Goal: Transaction & Acquisition: Purchase product/service

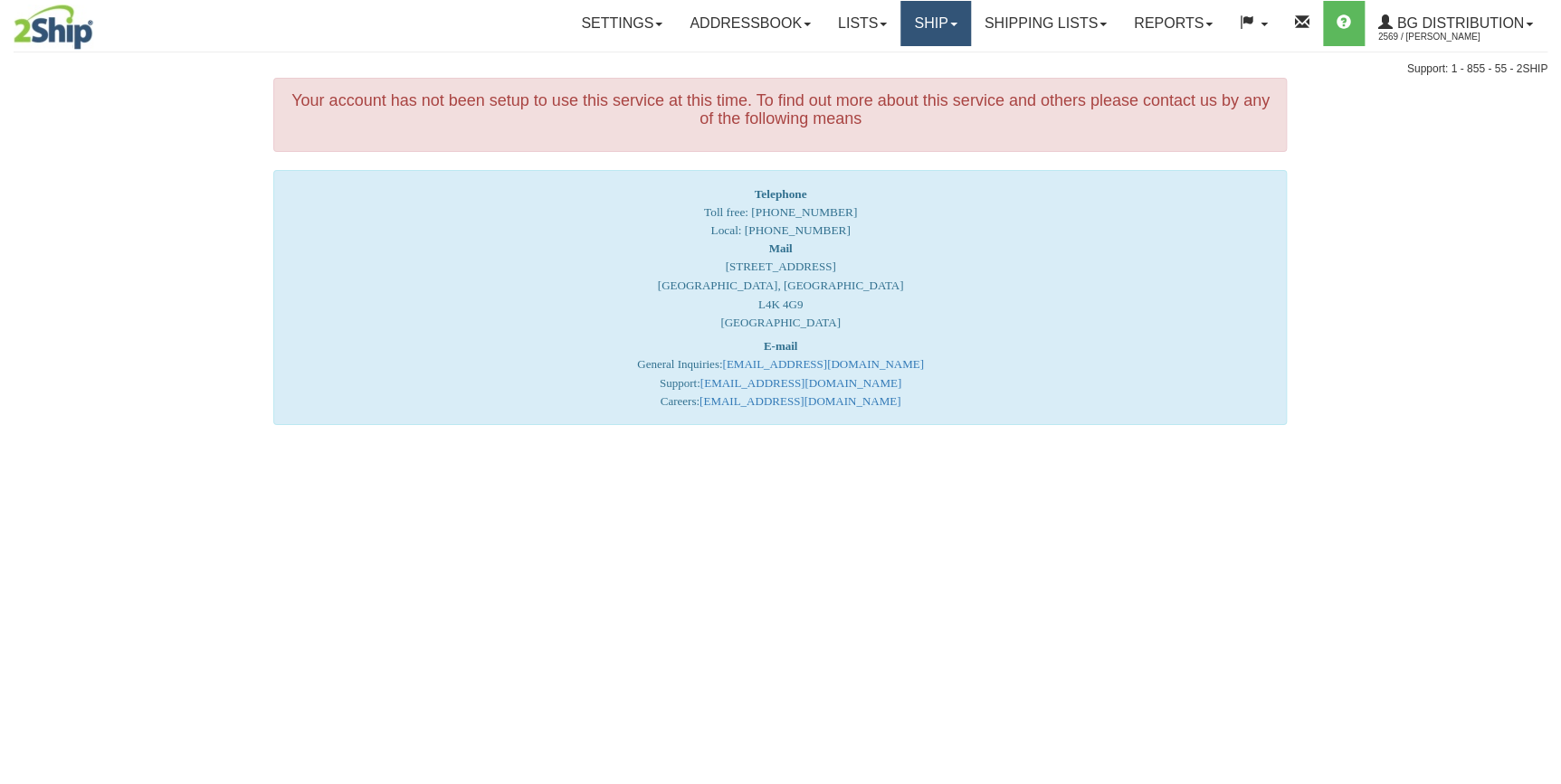
click at [920, 21] on link "Ship" at bounding box center [935, 24] width 70 height 46
click at [901, 70] on link "Ship Screen" at bounding box center [898, 64] width 143 height 24
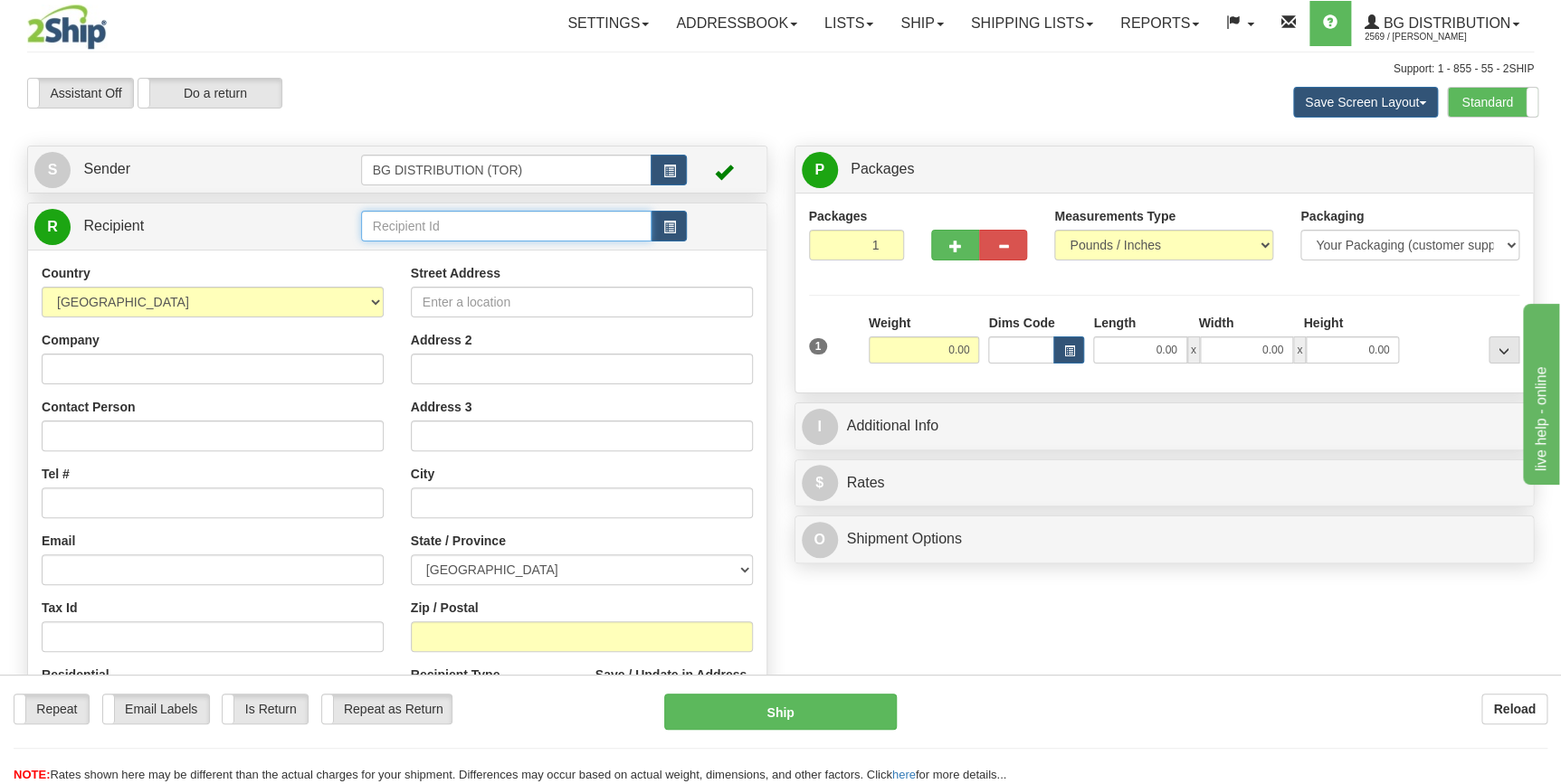
click at [489, 225] on input "text" at bounding box center [506, 227] width 291 height 31
click at [475, 254] on div "60173" at bounding box center [502, 255] width 273 height 20
type input "60173"
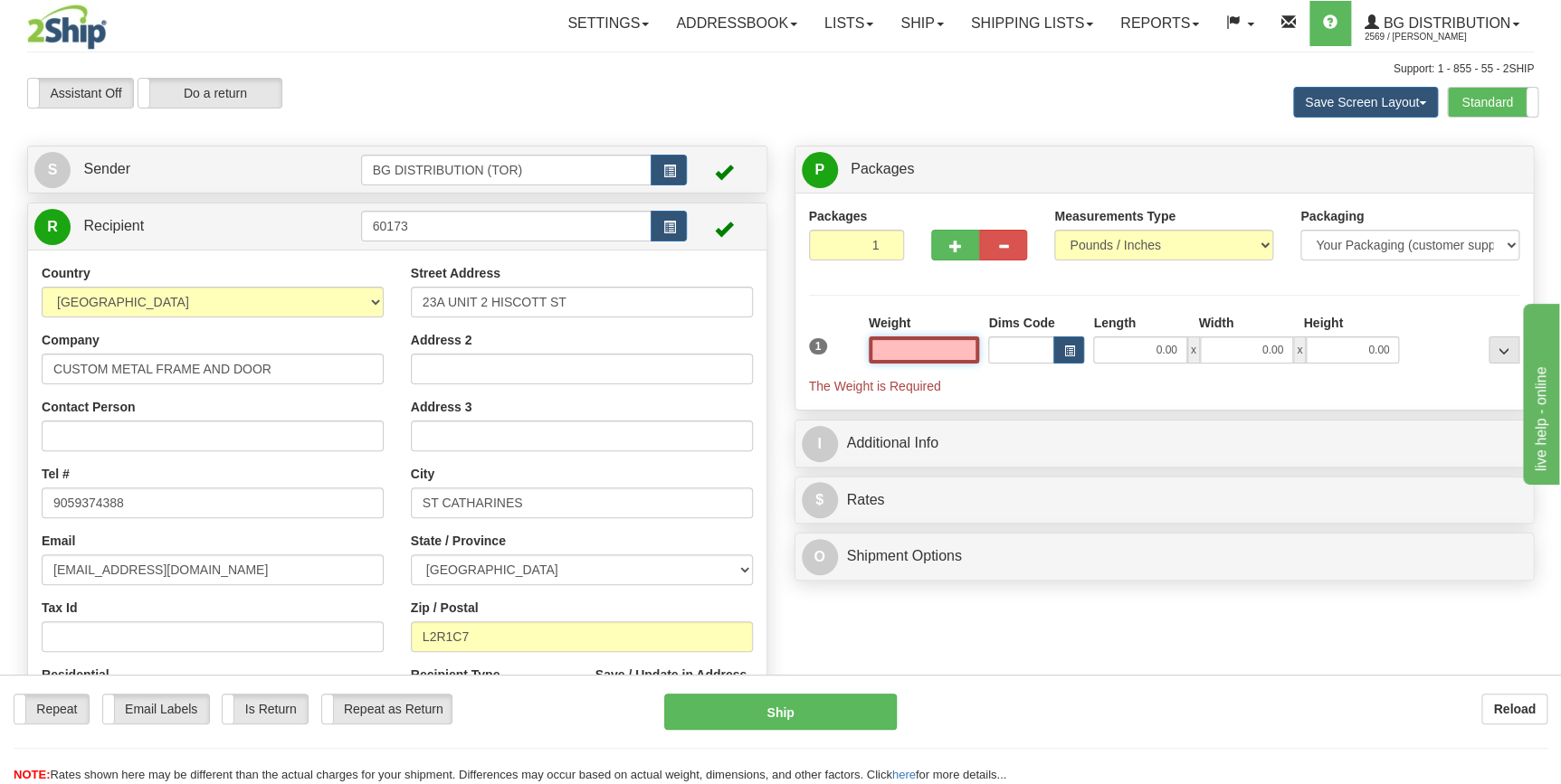
click at [934, 356] on input "text" at bounding box center [924, 351] width 111 height 27
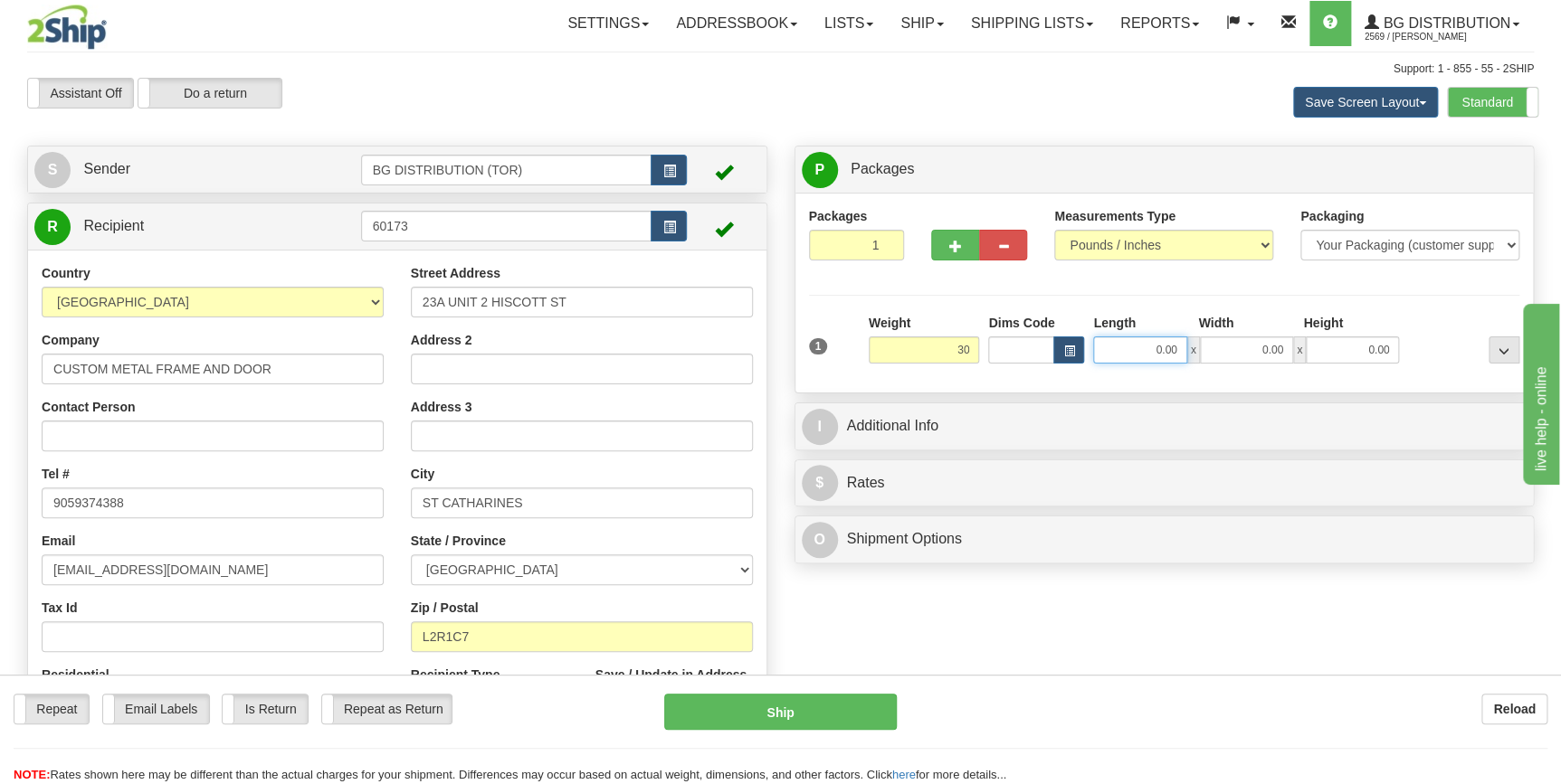
type input "30.00"
click at [1156, 352] on input "0.00" at bounding box center [1139, 351] width 93 height 27
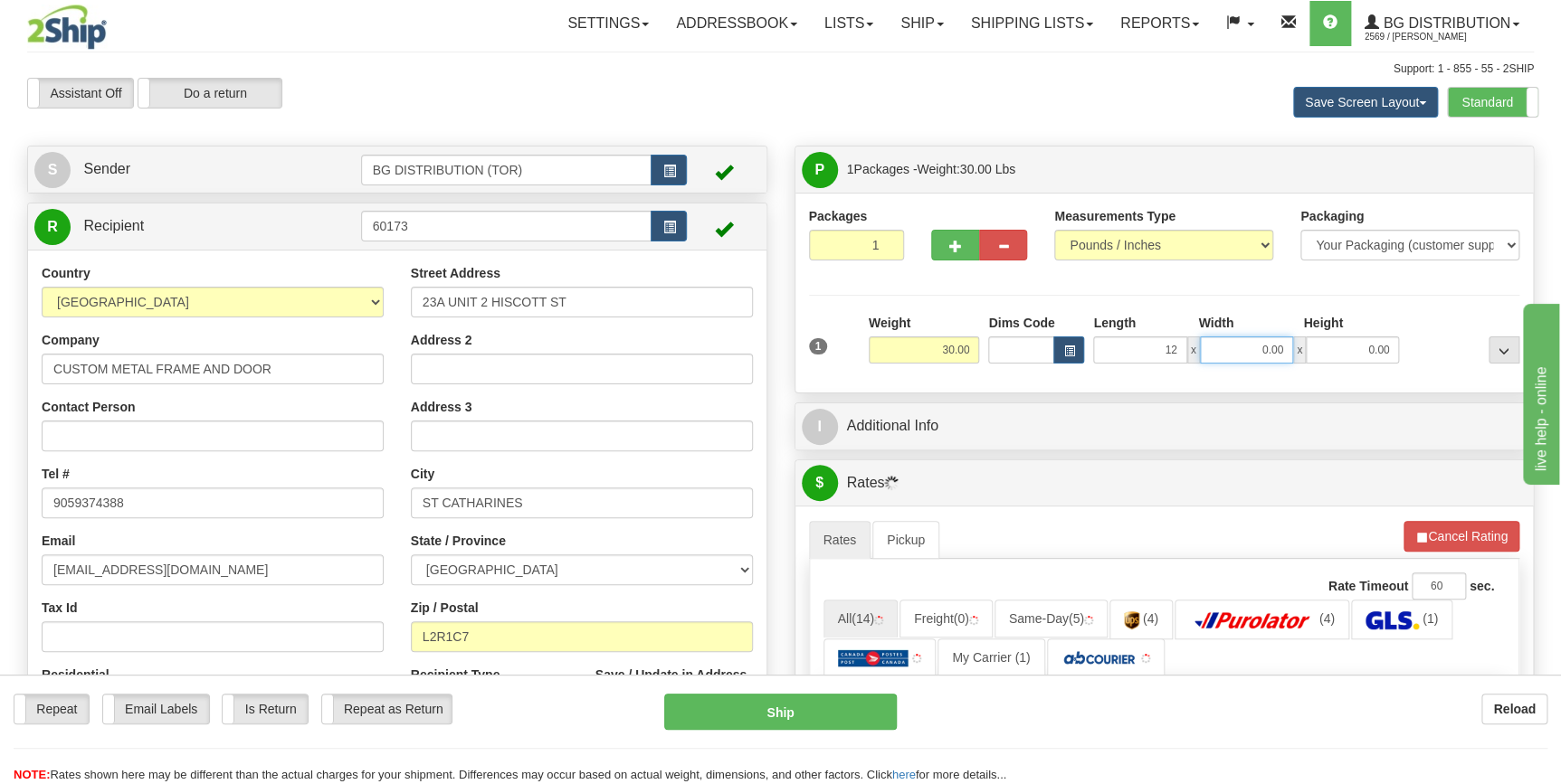
type input "12.00"
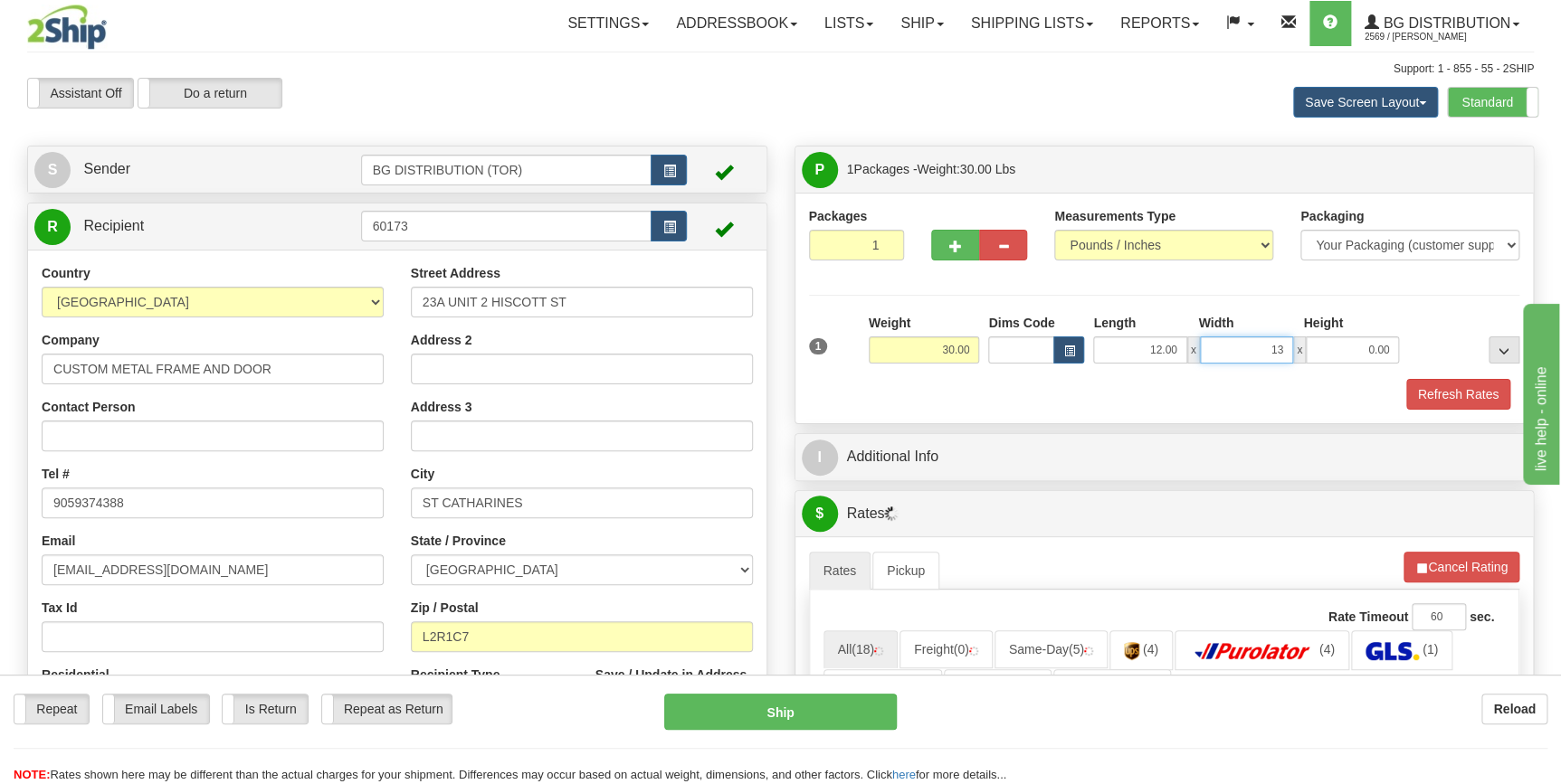
type input "13.00"
type input "11.00"
click at [1044, 396] on div "Refresh Rates" at bounding box center [1164, 394] width 720 height 31
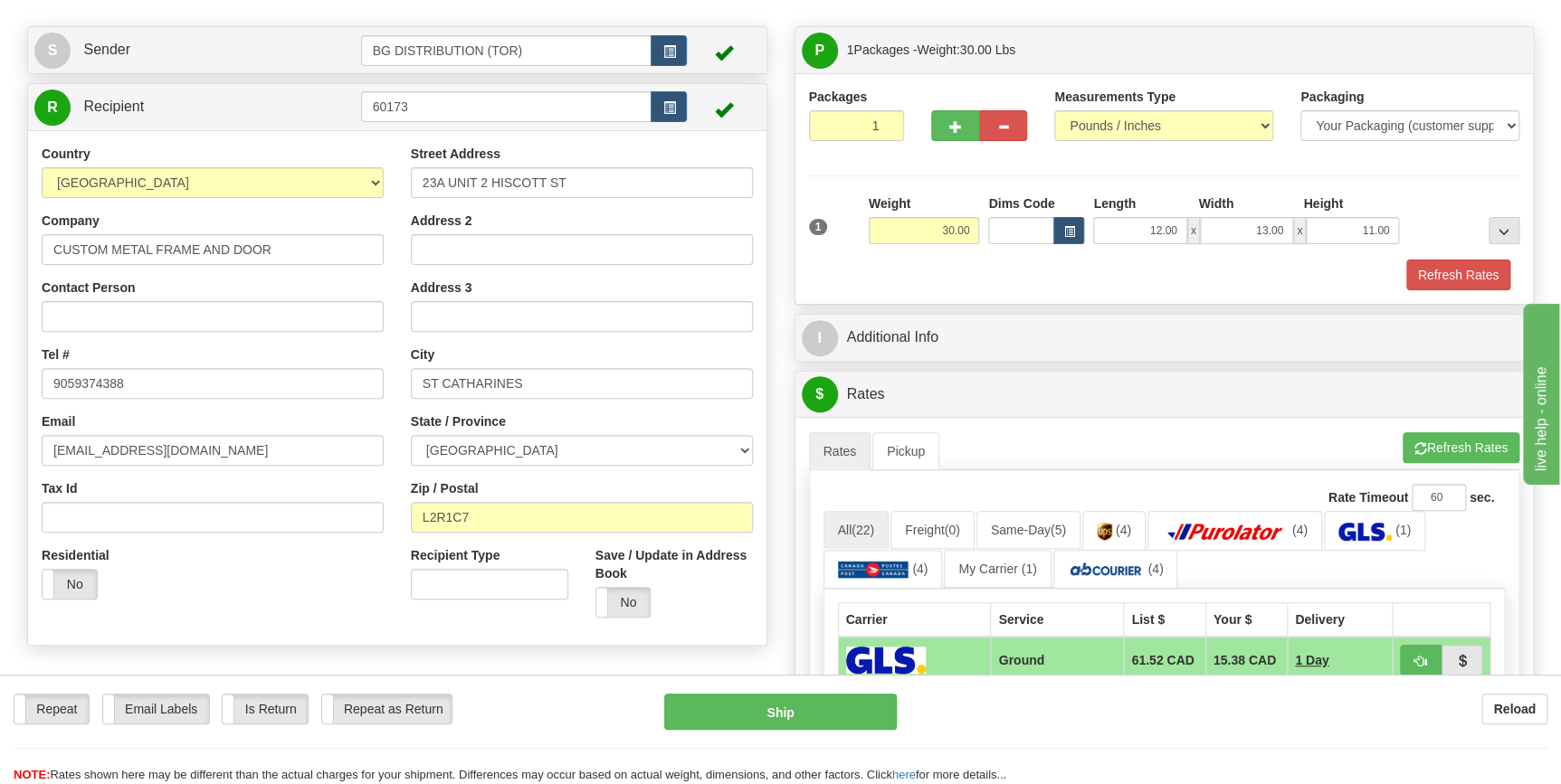
scroll to position [164, 0]
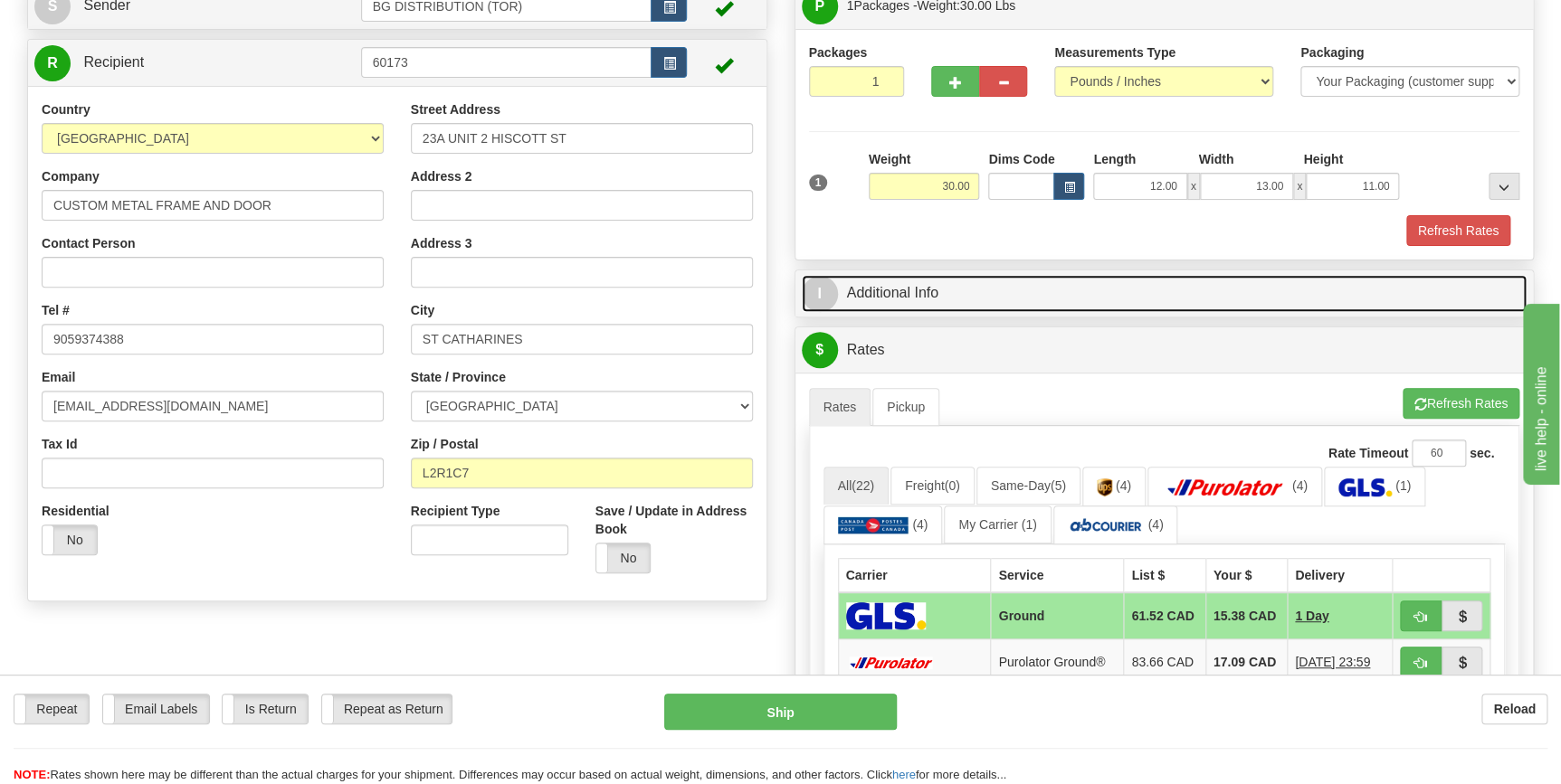
click at [925, 297] on link "I Additional Info" at bounding box center [1164, 293] width 726 height 37
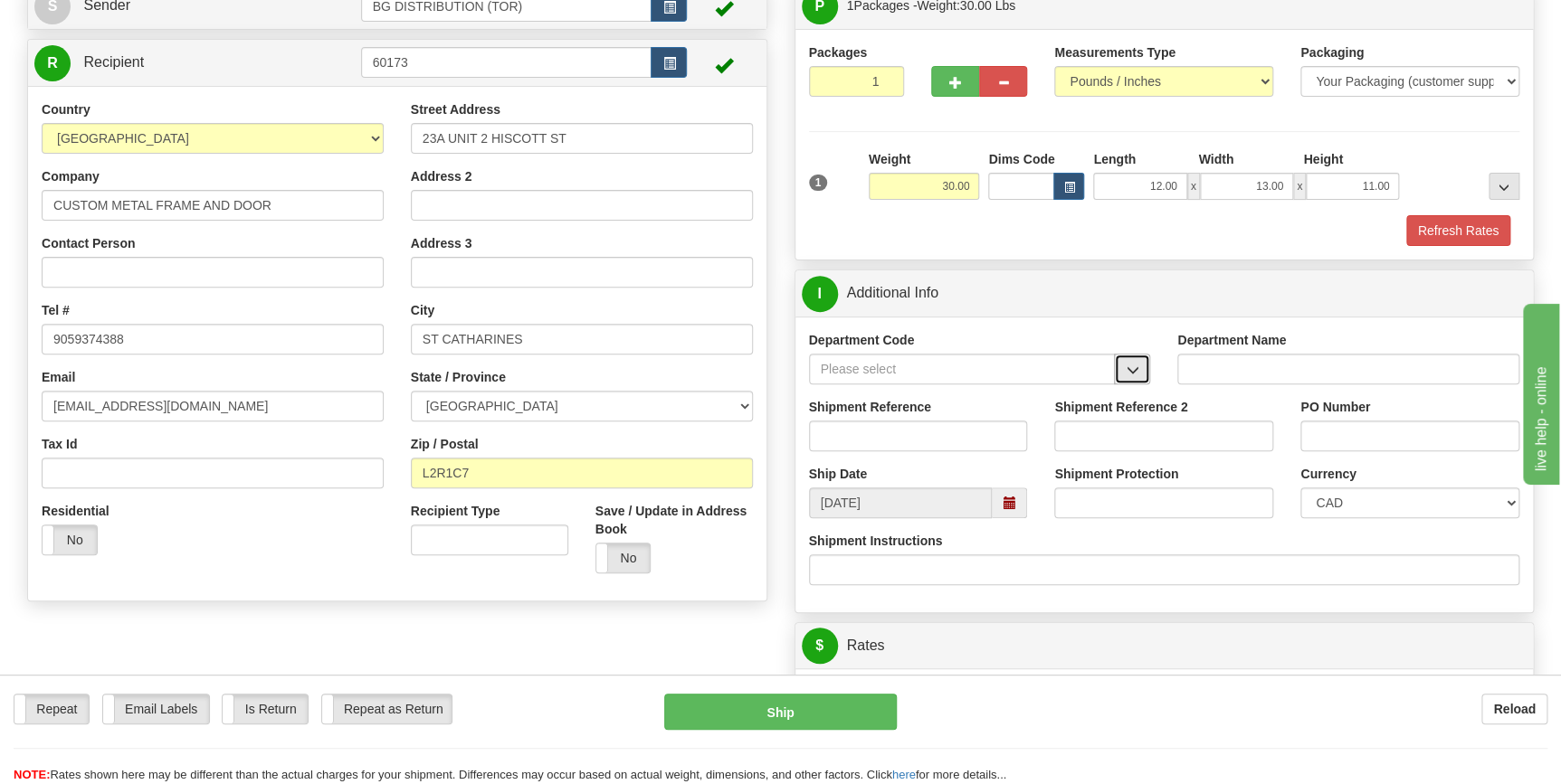
click at [1131, 370] on span "button" at bounding box center [1132, 370] width 13 height 12
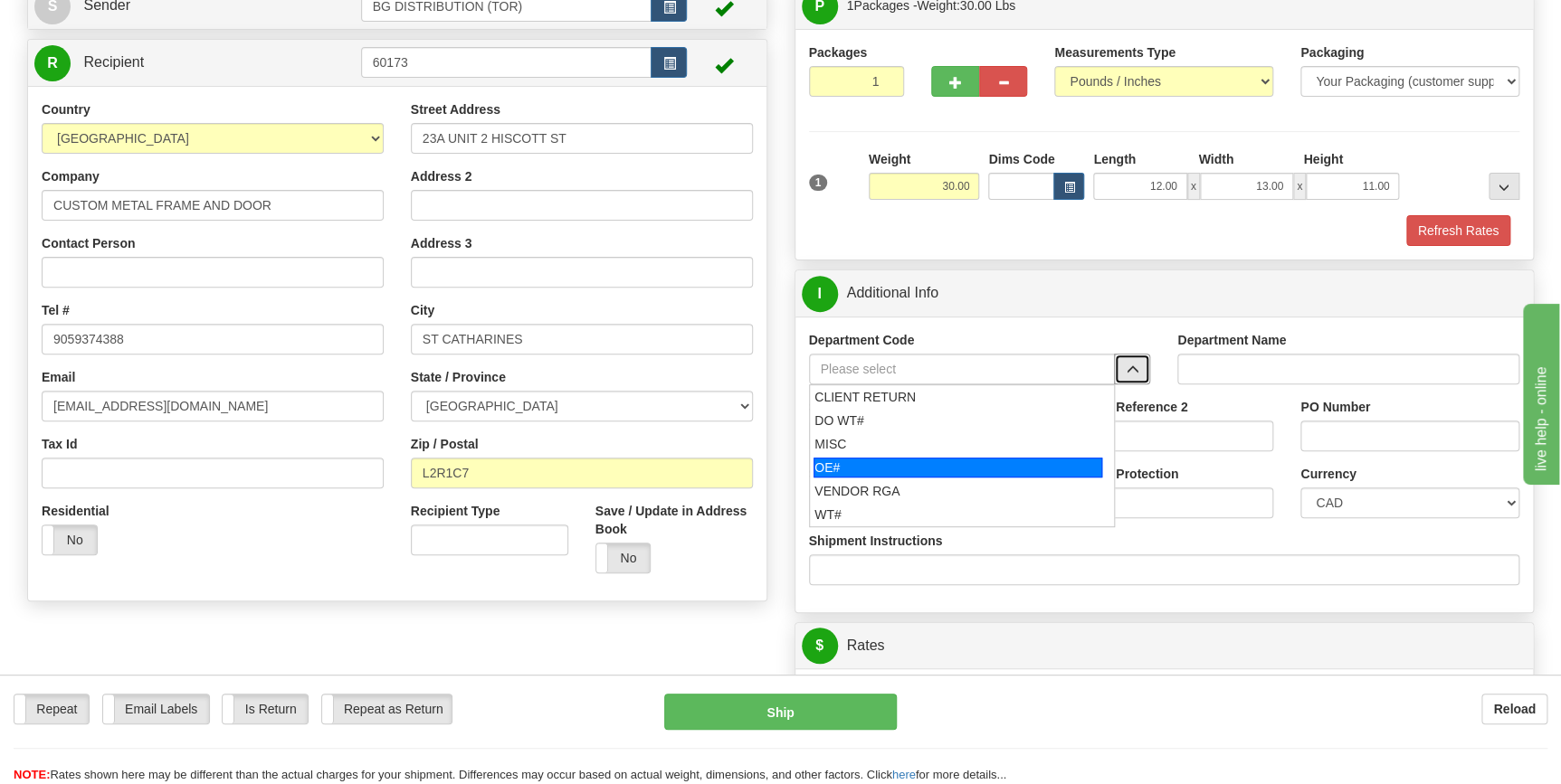
click at [872, 467] on div "OE#" at bounding box center [957, 468] width 289 height 20
type input "OE#"
type input "ORDERS"
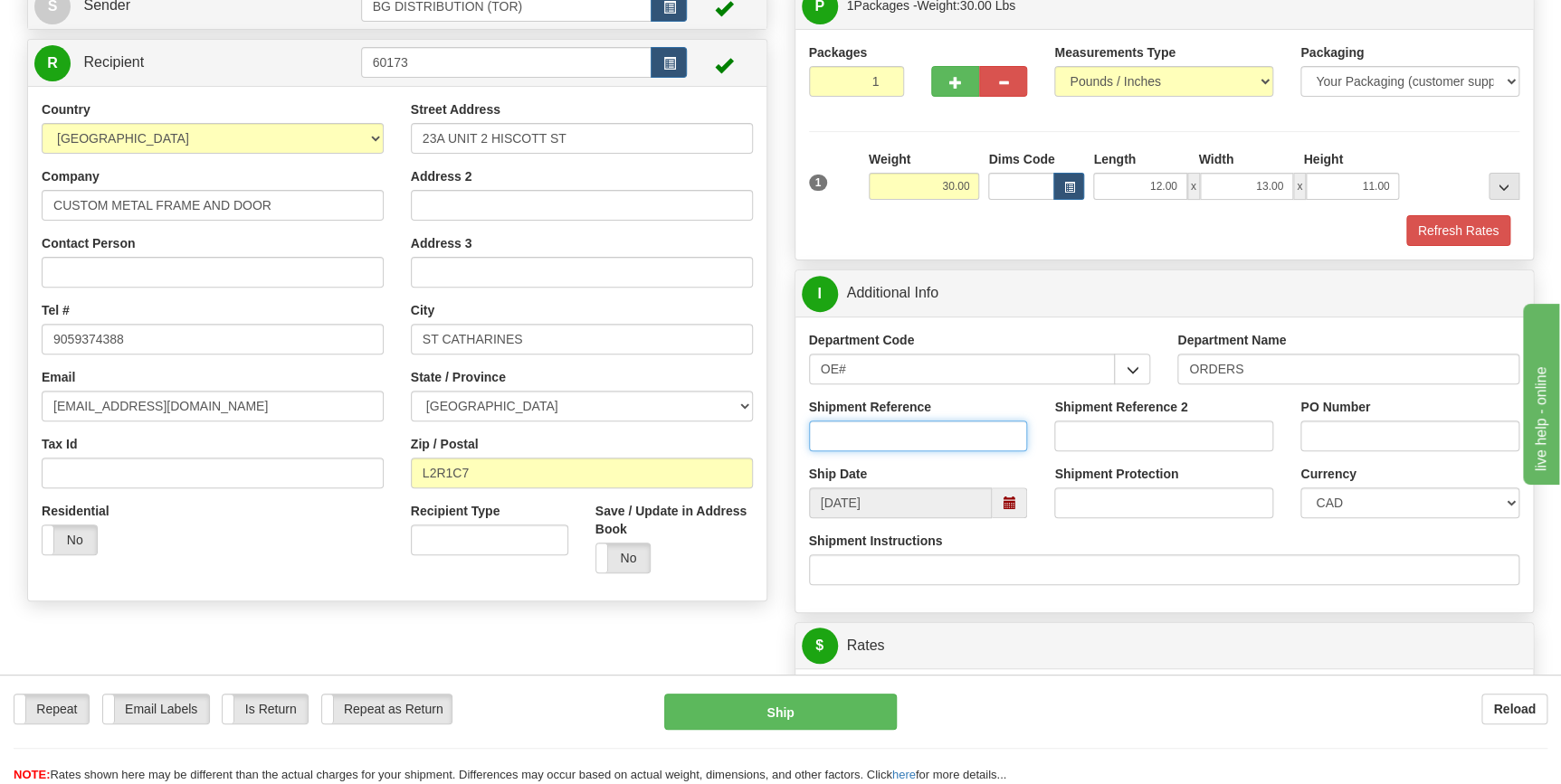
click at [912, 438] on input "Shipment Reference" at bounding box center [918, 436] width 219 height 31
type input "70185690-00"
click at [1330, 430] on input "PO Number" at bounding box center [1410, 436] width 219 height 31
type input "5323bg-p"
click at [1292, 534] on div "Shipment Instructions" at bounding box center [1164, 558] width 711 height 54
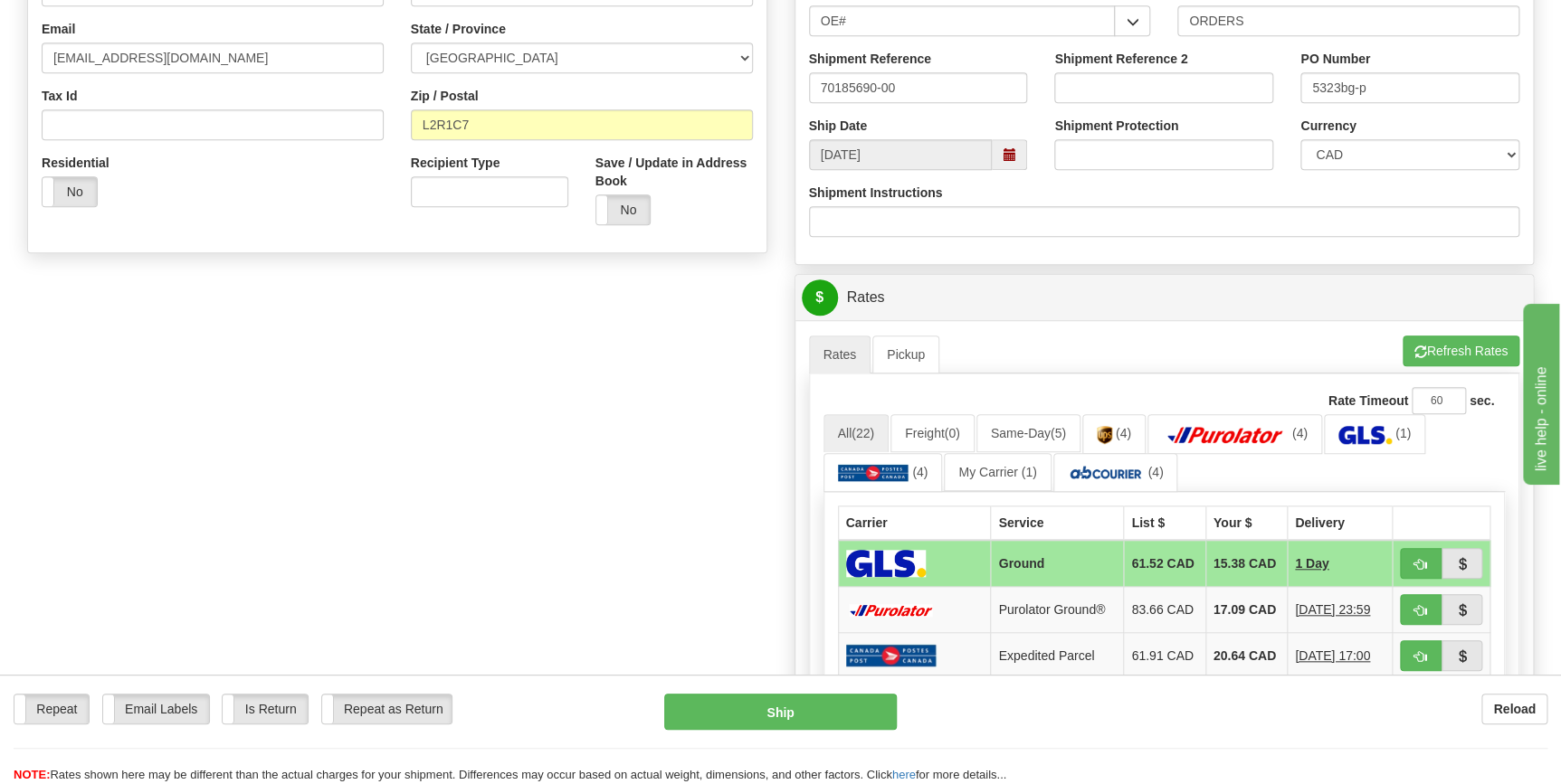
scroll to position [575, 0]
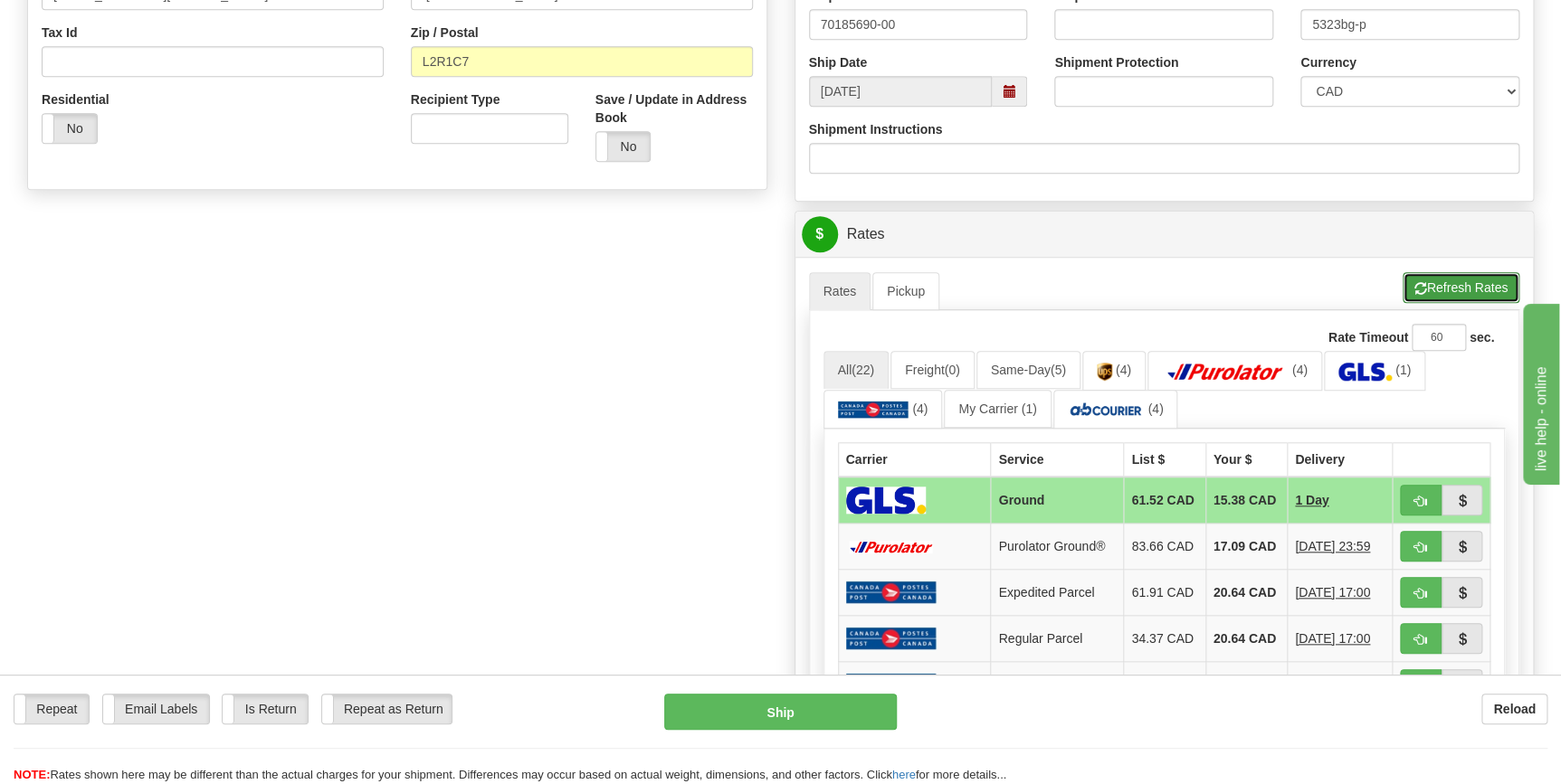
click at [1457, 281] on button "Refresh Rates" at bounding box center [1461, 288] width 117 height 31
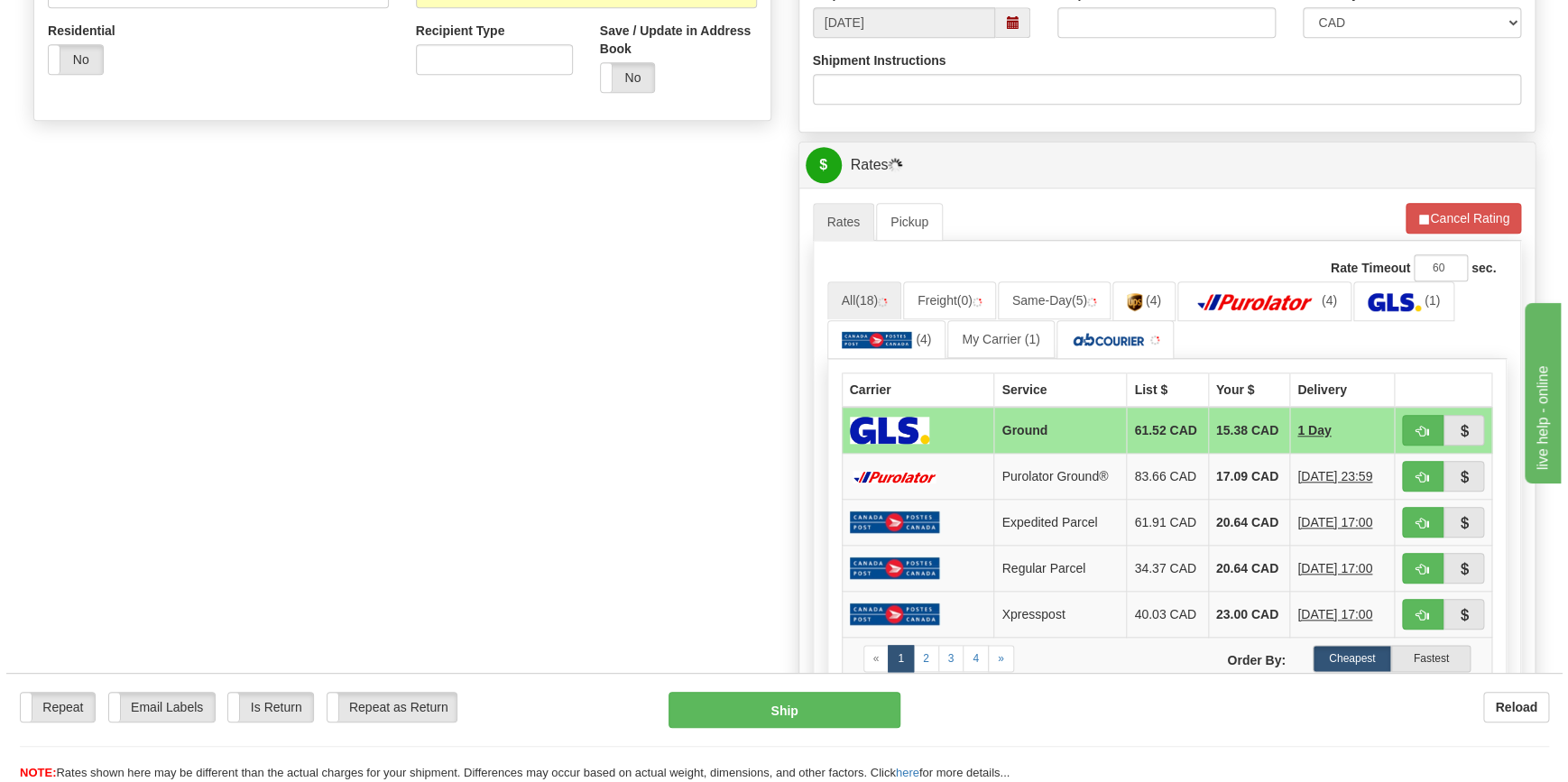
scroll to position [738, 0]
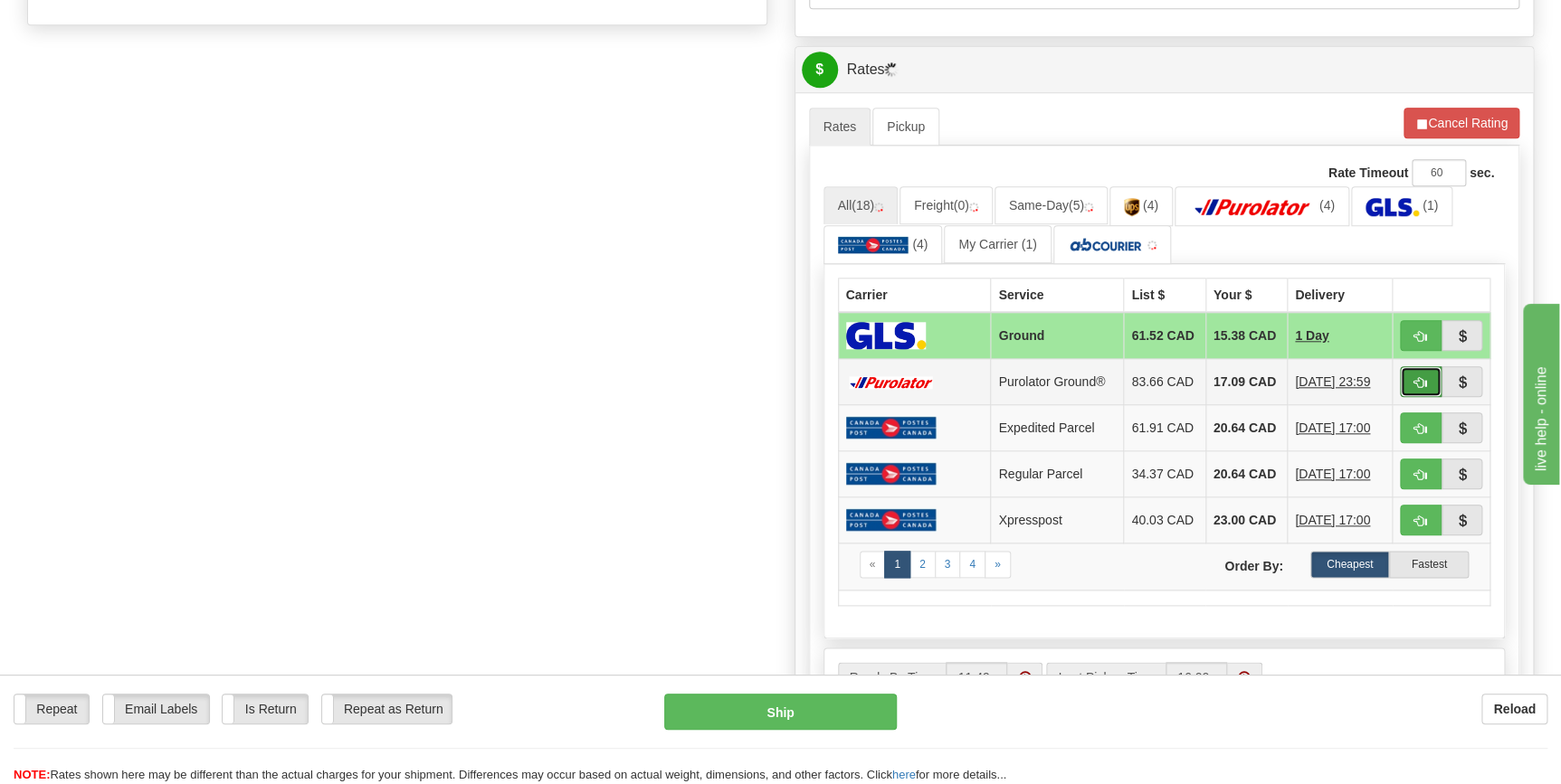
click at [1418, 384] on span "button" at bounding box center [1421, 382] width 13 height 12
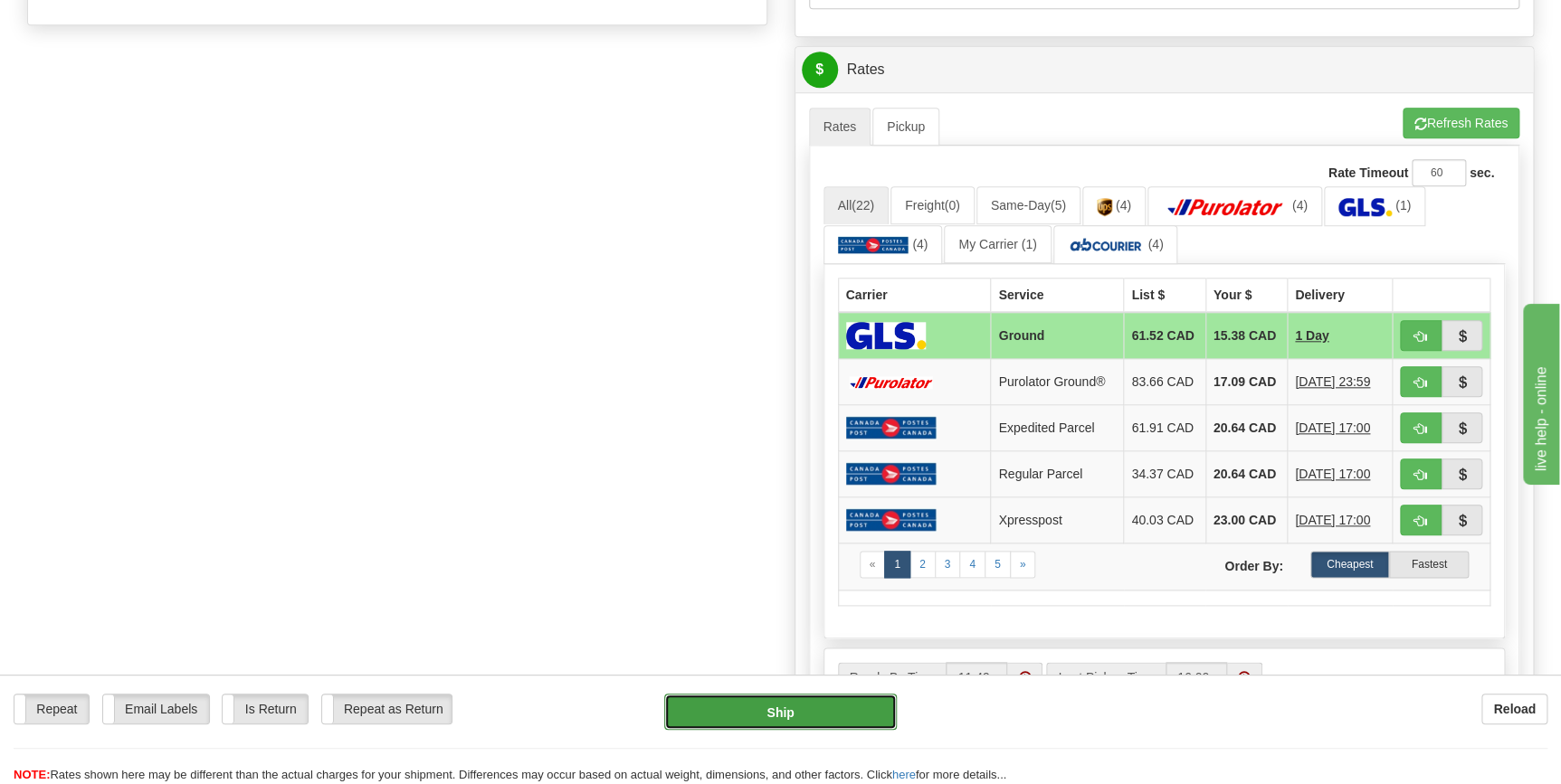
click at [789, 714] on button "Ship" at bounding box center [780, 712] width 232 height 36
type input "1"
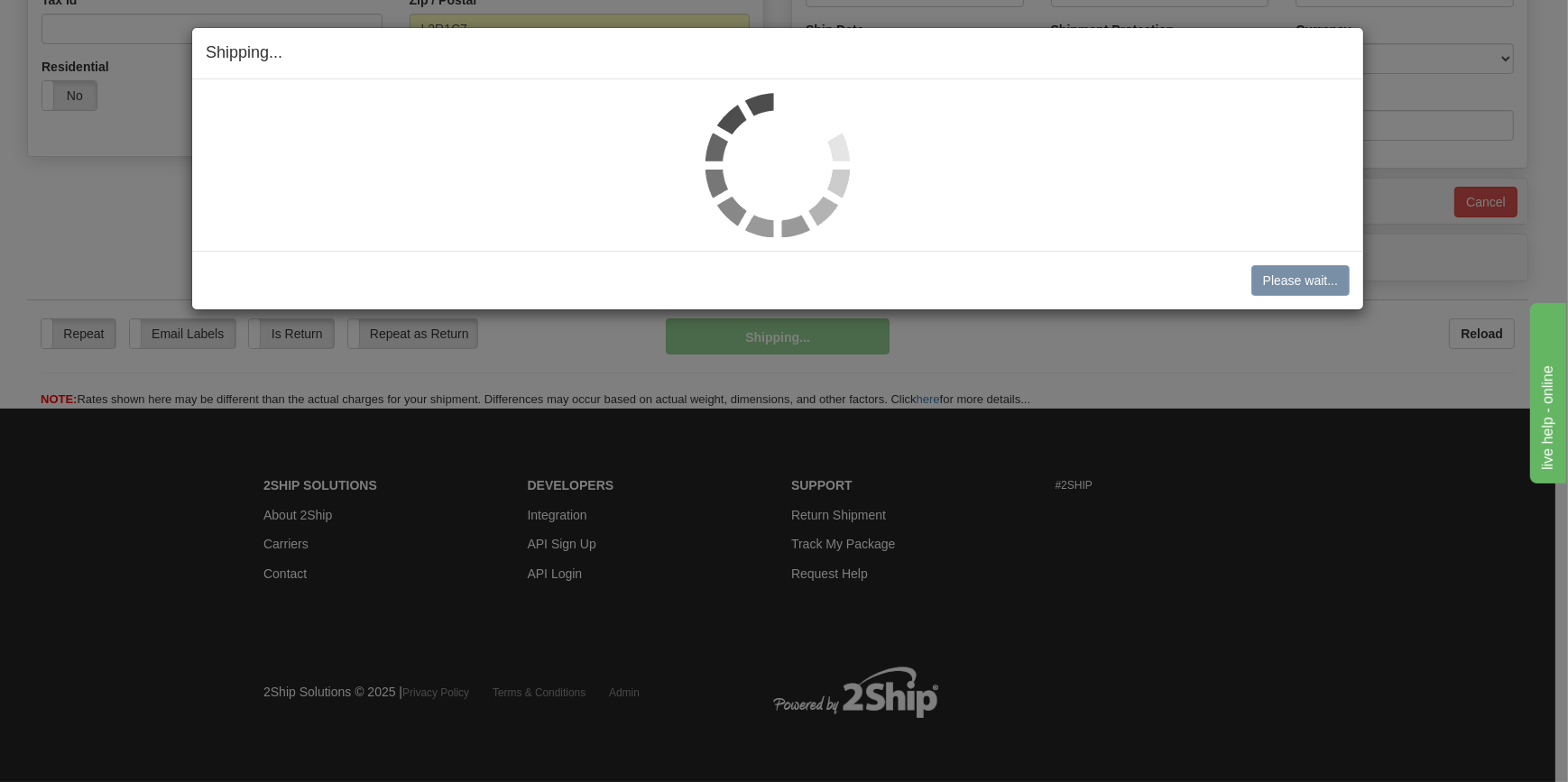
scroll to position [606, 0]
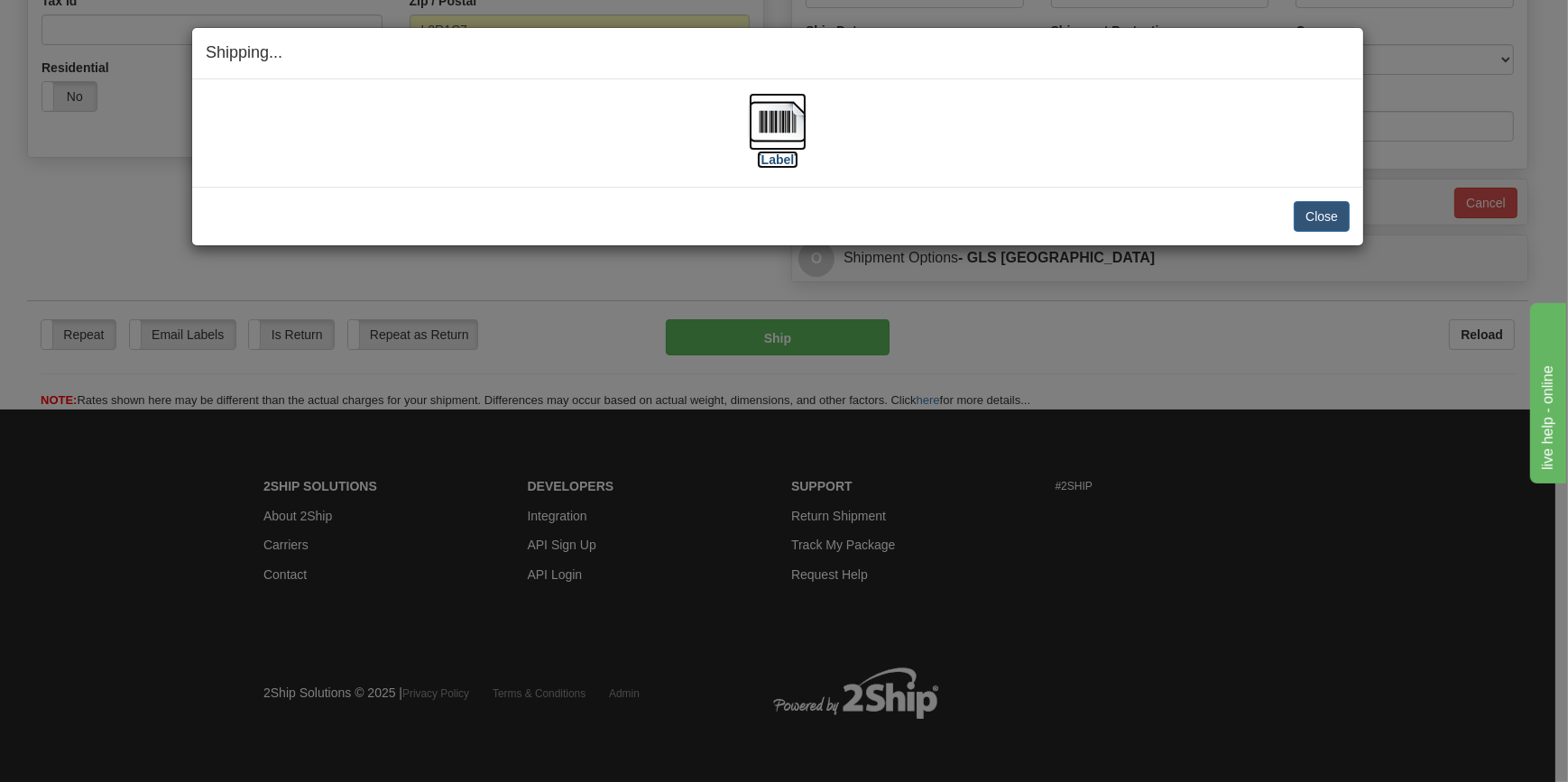
click at [784, 134] on img at bounding box center [778, 122] width 58 height 58
click at [1330, 216] on button "Close" at bounding box center [1322, 217] width 56 height 31
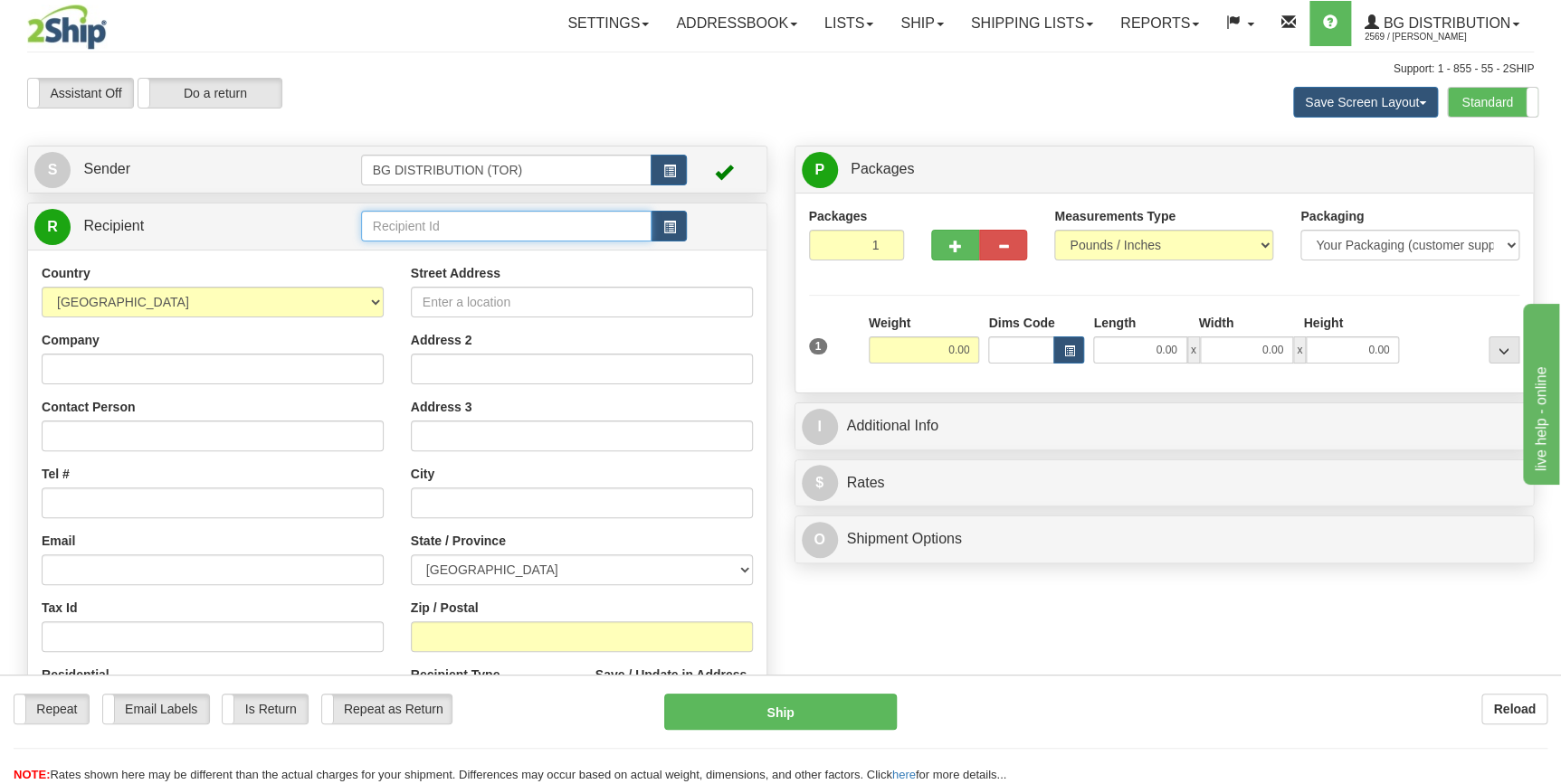
click at [419, 226] on input "text" at bounding box center [506, 227] width 291 height 31
click at [404, 251] on div "60173" at bounding box center [502, 255] width 273 height 20
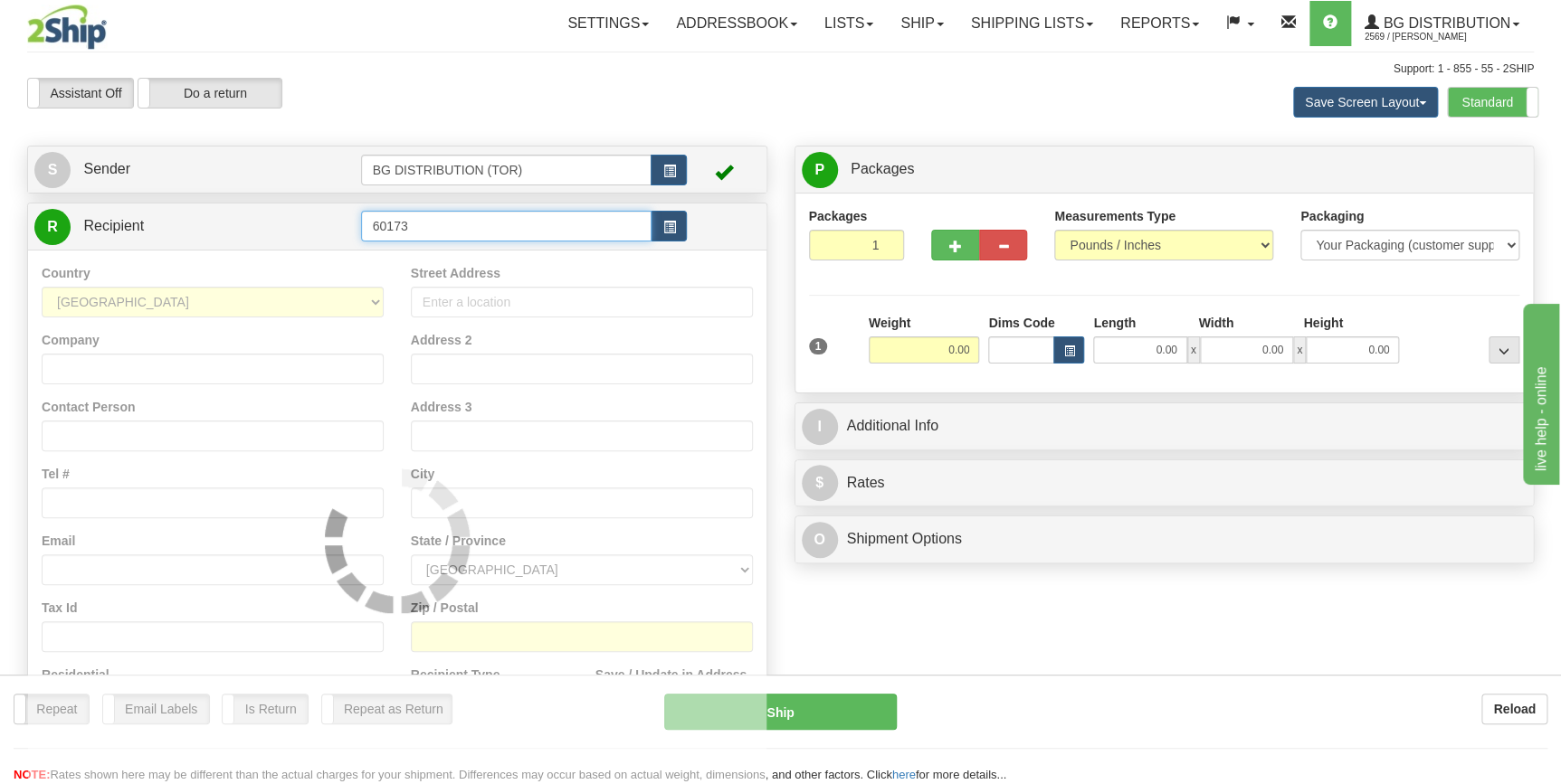
type input "60173"
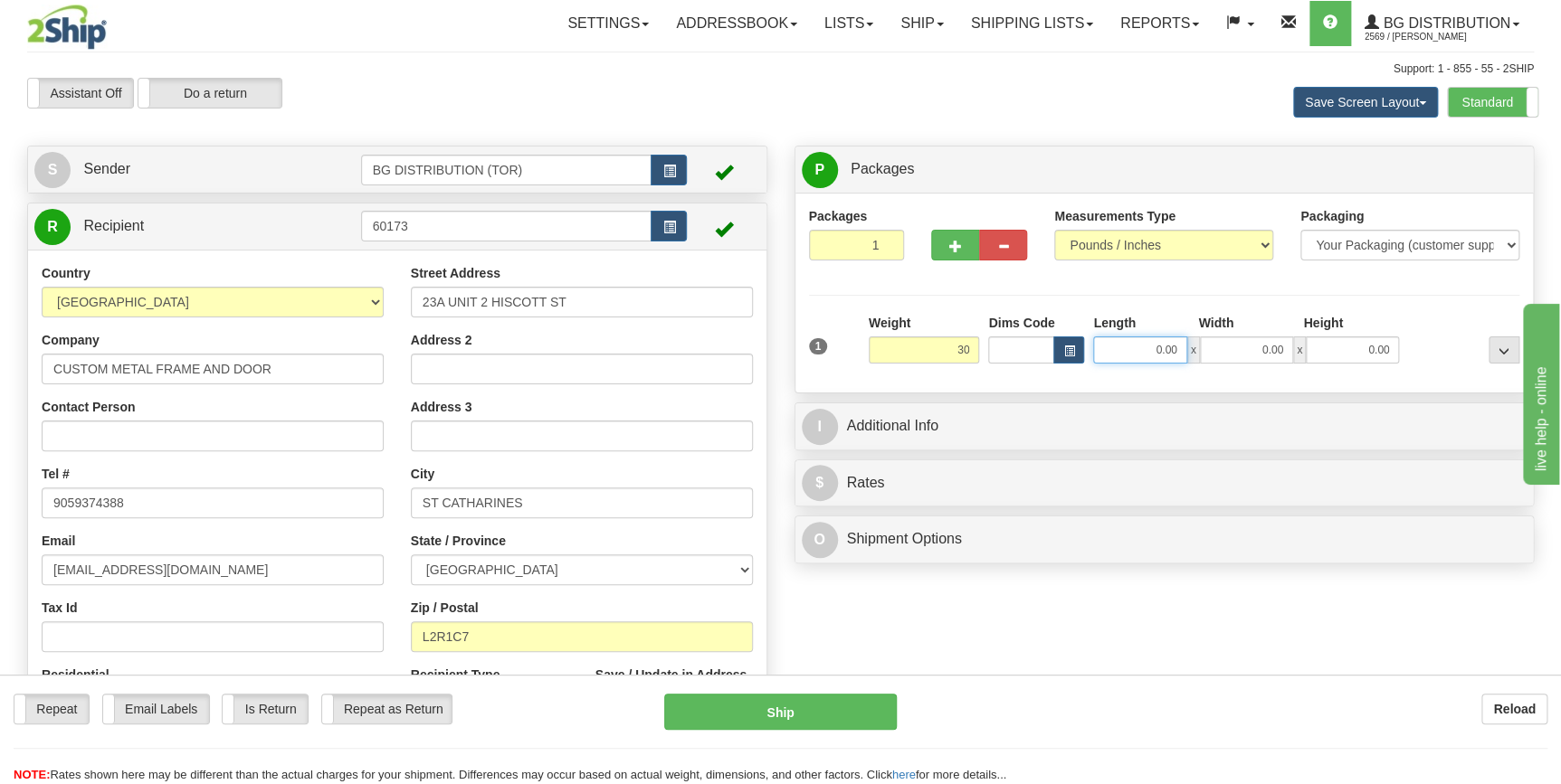
type input "30.00"
click at [1168, 348] on input "0.00" at bounding box center [1139, 351] width 93 height 27
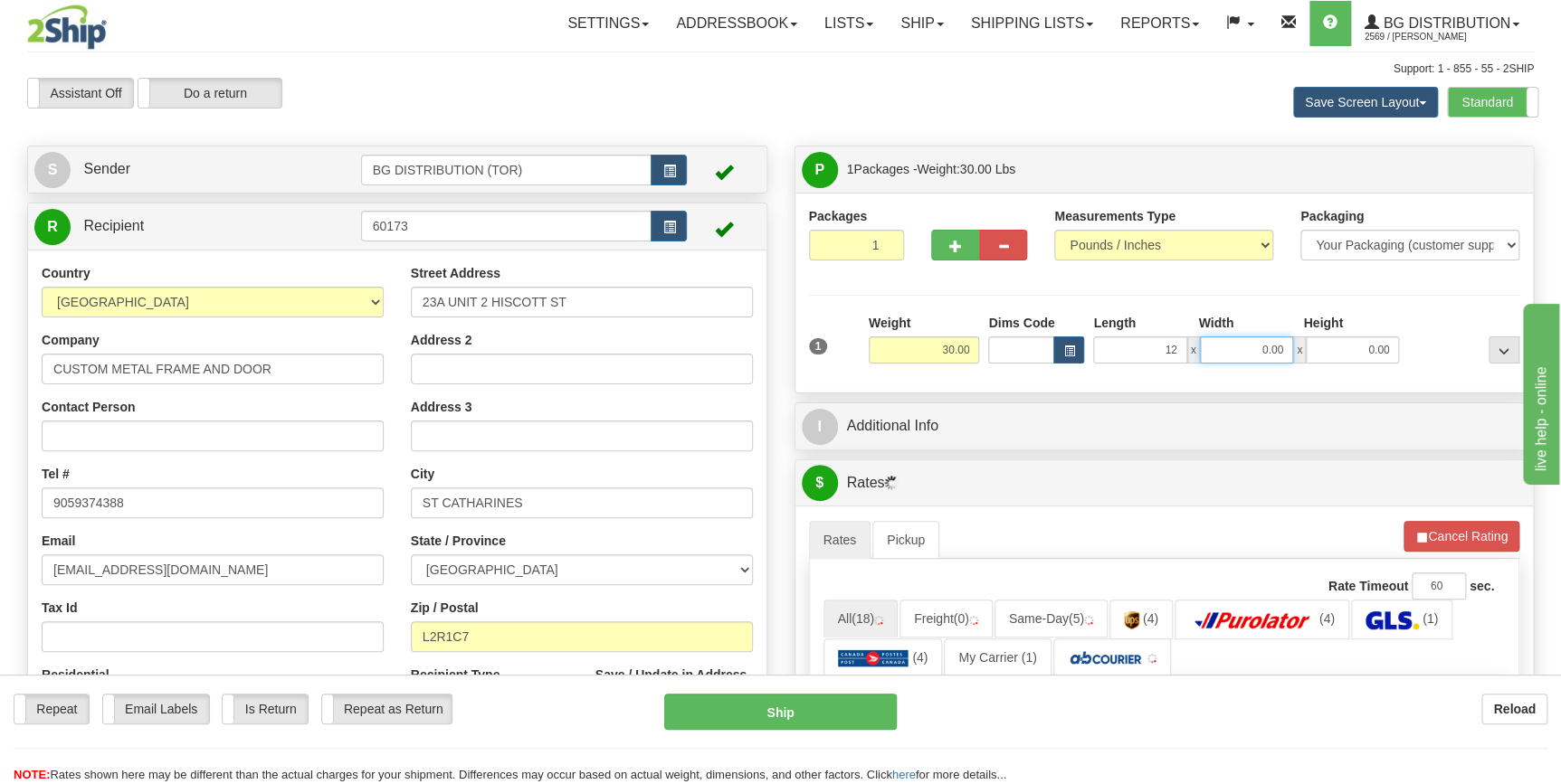
type input "12.00"
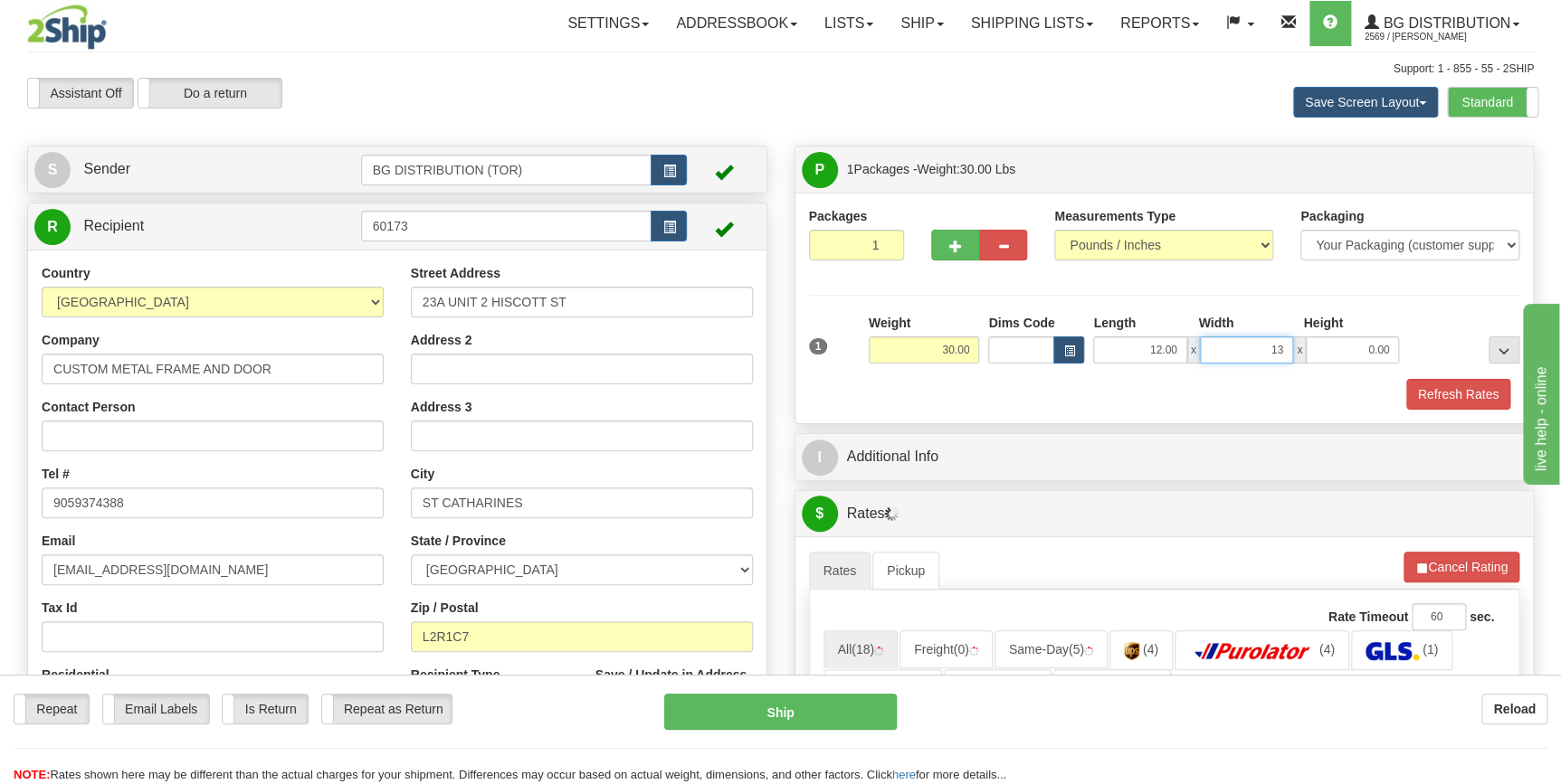
type input "13.00"
type input "11.00"
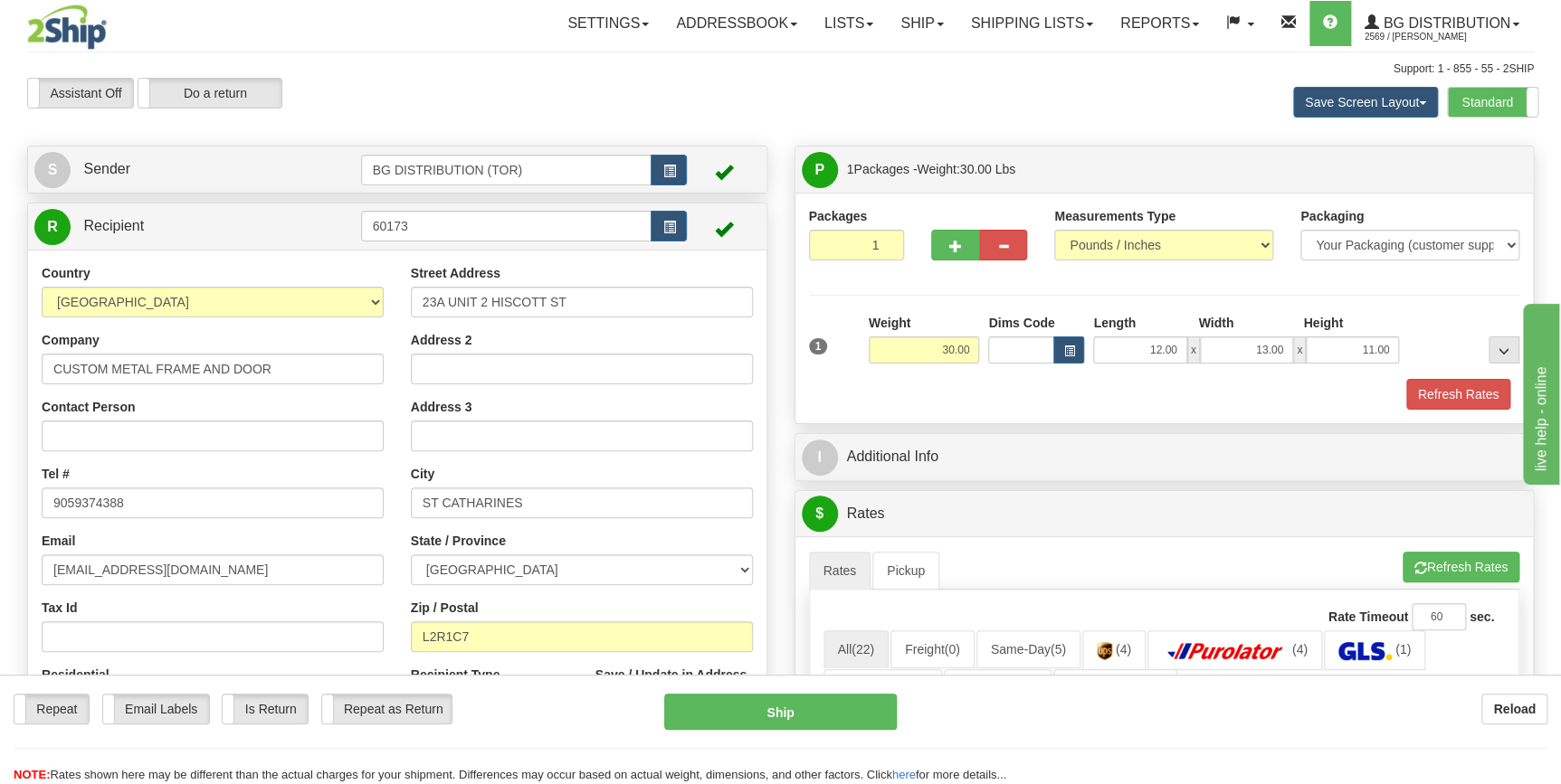
click at [1440, 317] on div at bounding box center [1464, 339] width 120 height 50
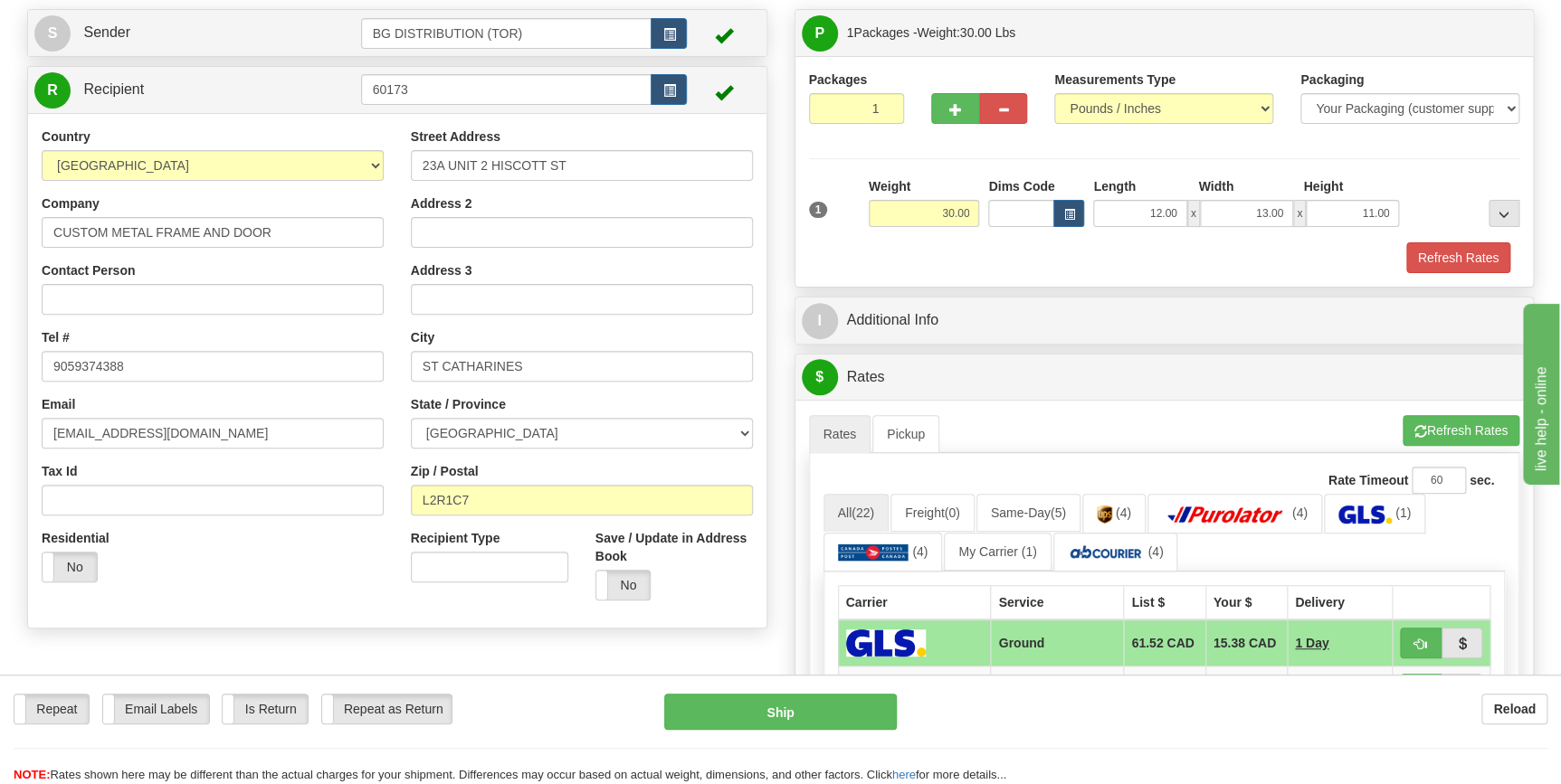
scroll to position [164, 0]
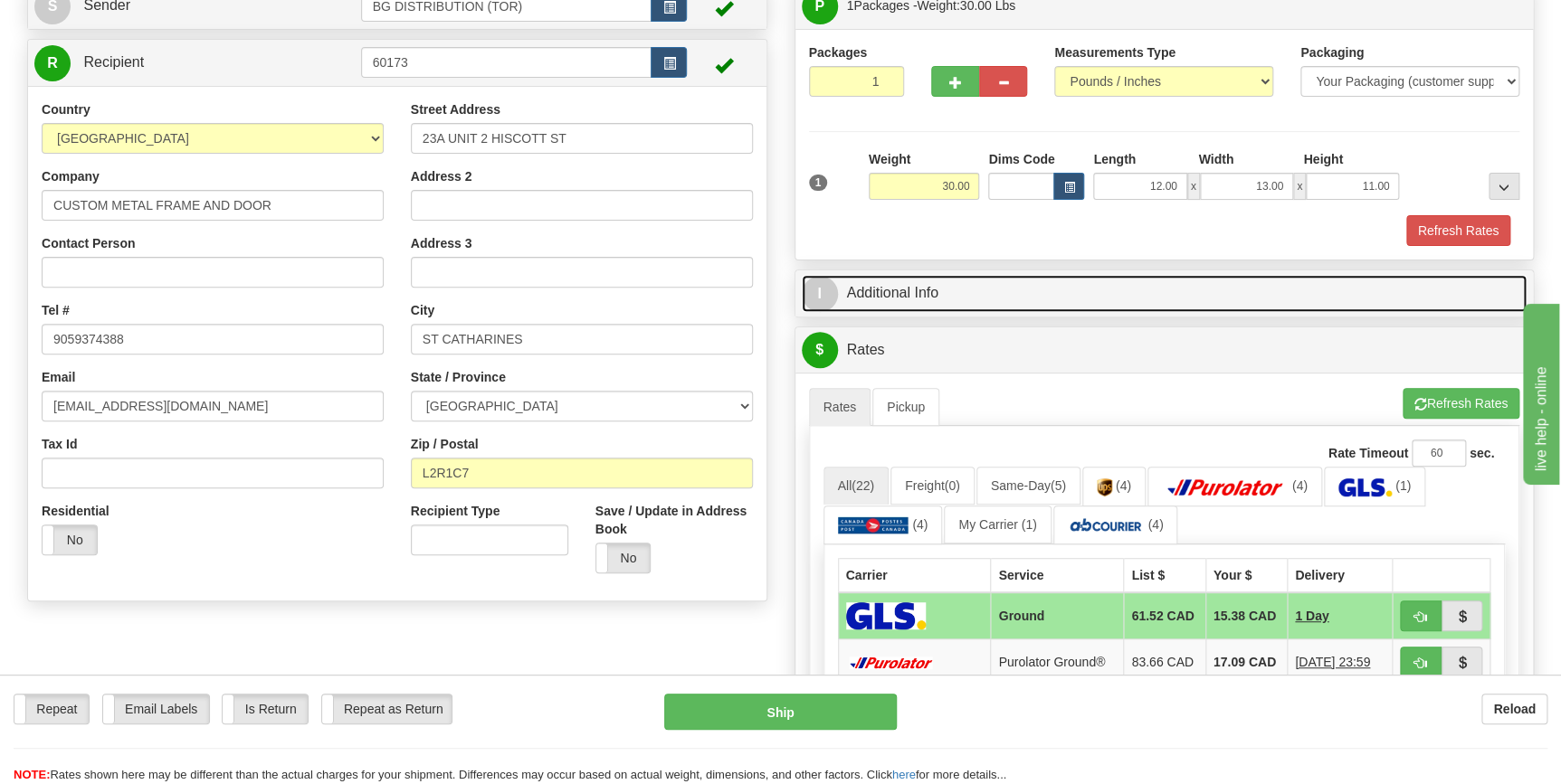
click at [903, 297] on link "I Additional Info" at bounding box center [1164, 293] width 726 height 37
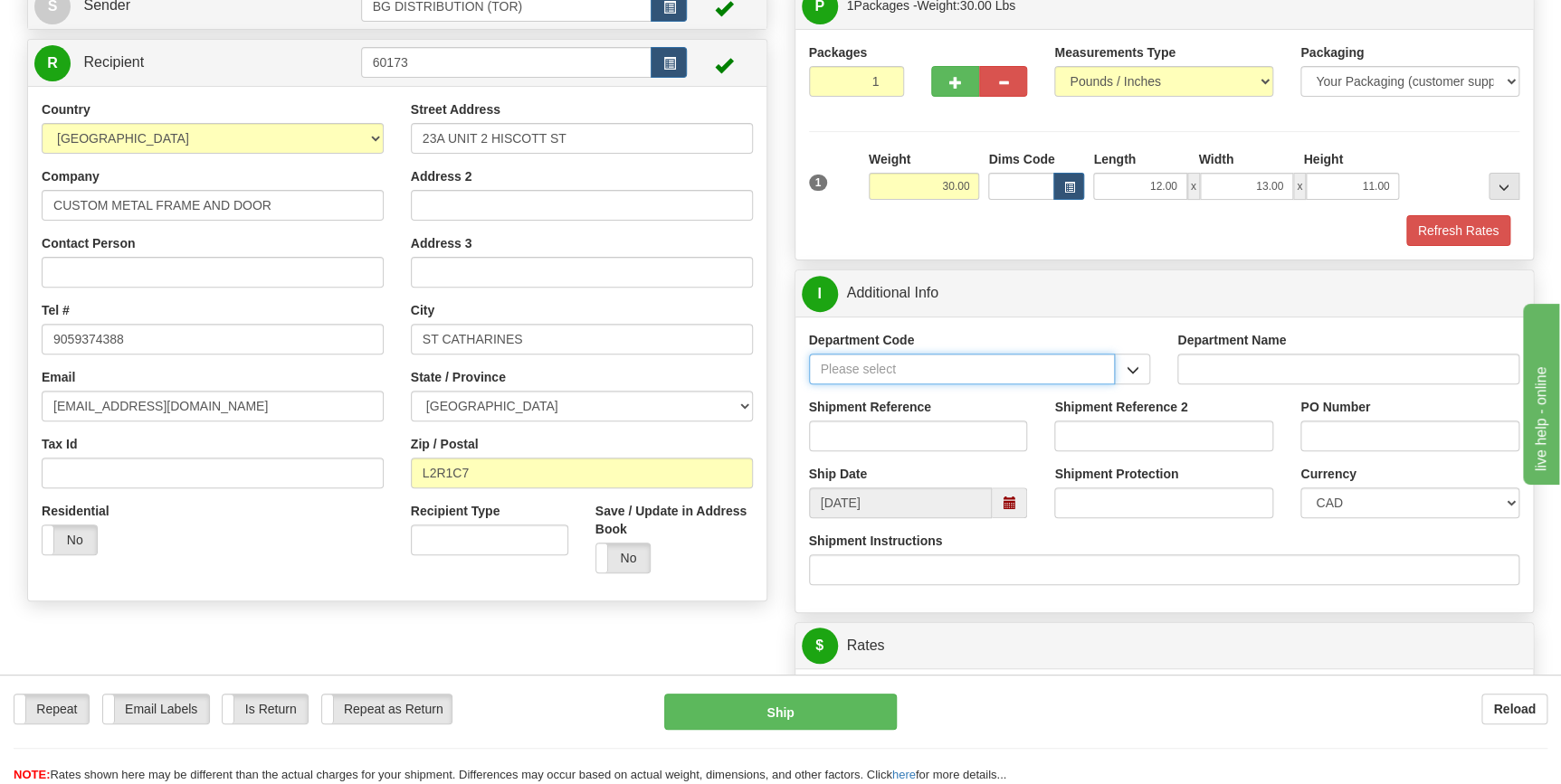
click at [985, 372] on input "Department Code" at bounding box center [962, 369] width 307 height 31
click at [1127, 372] on span "button" at bounding box center [1132, 370] width 13 height 12
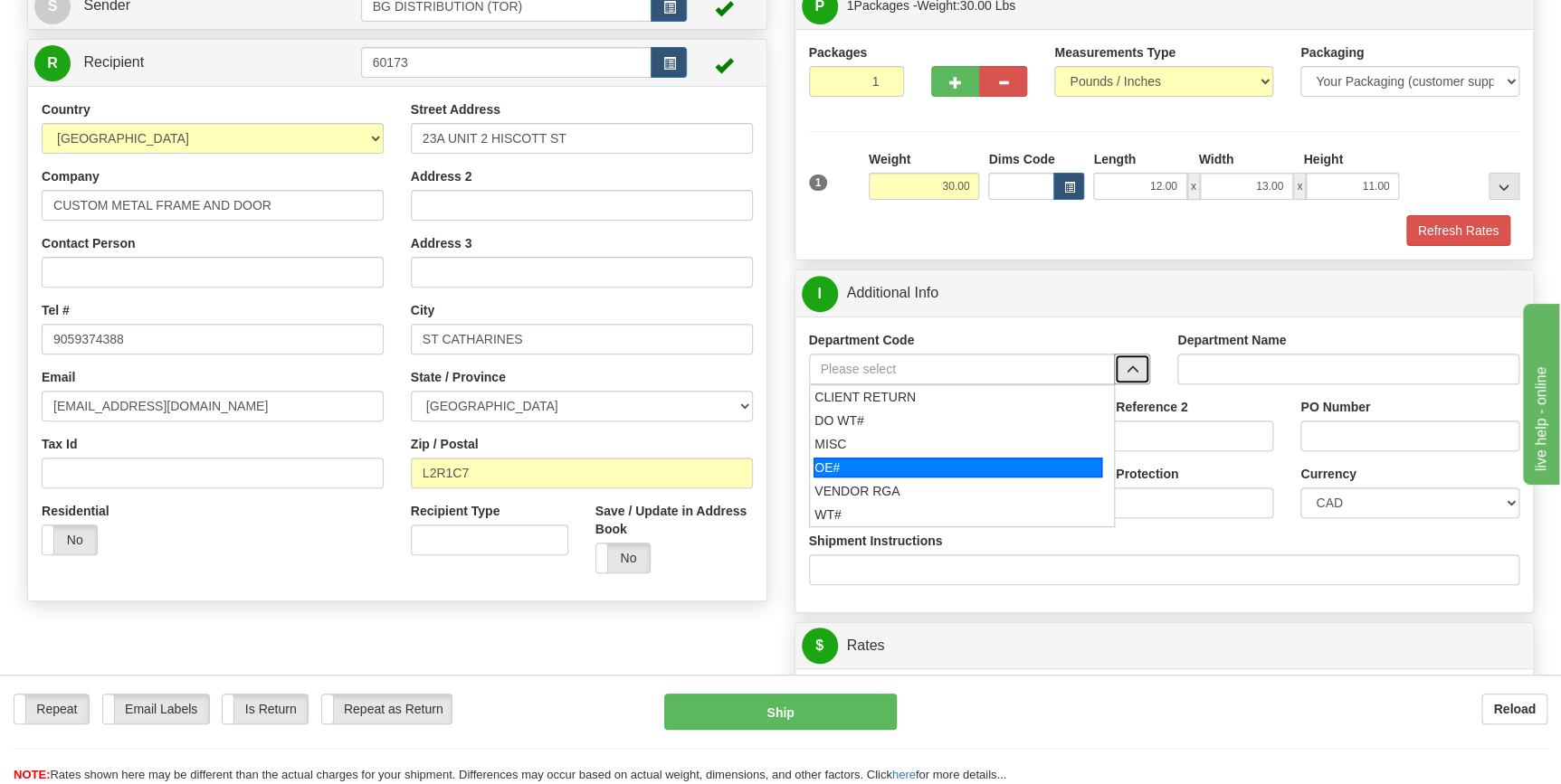
click at [914, 465] on div "OE#" at bounding box center [957, 468] width 289 height 20
type input "OE#"
type input "ORDERS"
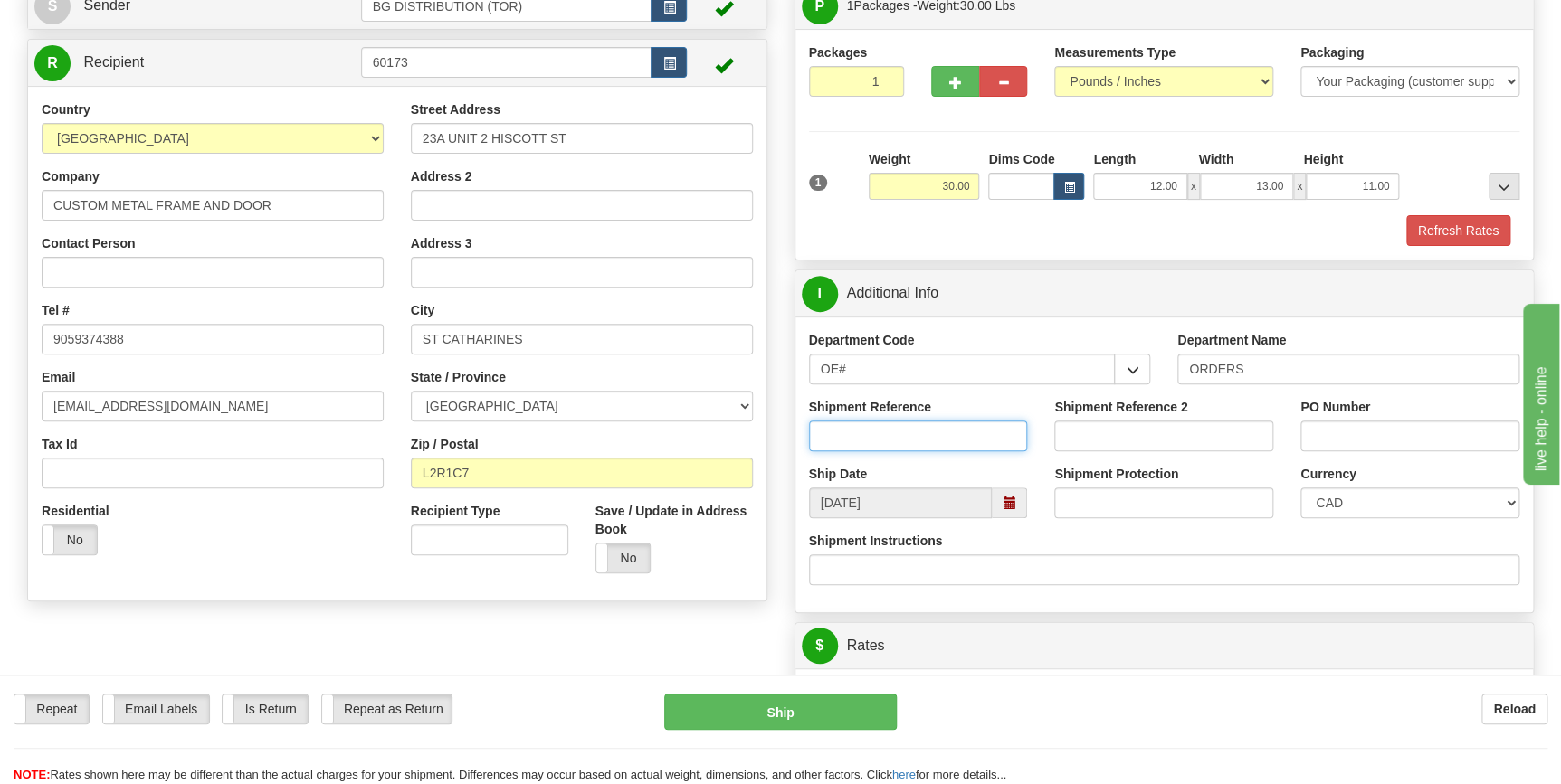
click at [910, 434] on input "Shipment Reference" at bounding box center [918, 436] width 219 height 31
type input "70185690-00"
click at [1403, 433] on input "PO Number" at bounding box center [1410, 436] width 219 height 31
type input "5323bg-p"
click at [1397, 462] on div "PO Number 5323bg-p" at bounding box center [1410, 432] width 246 height 67
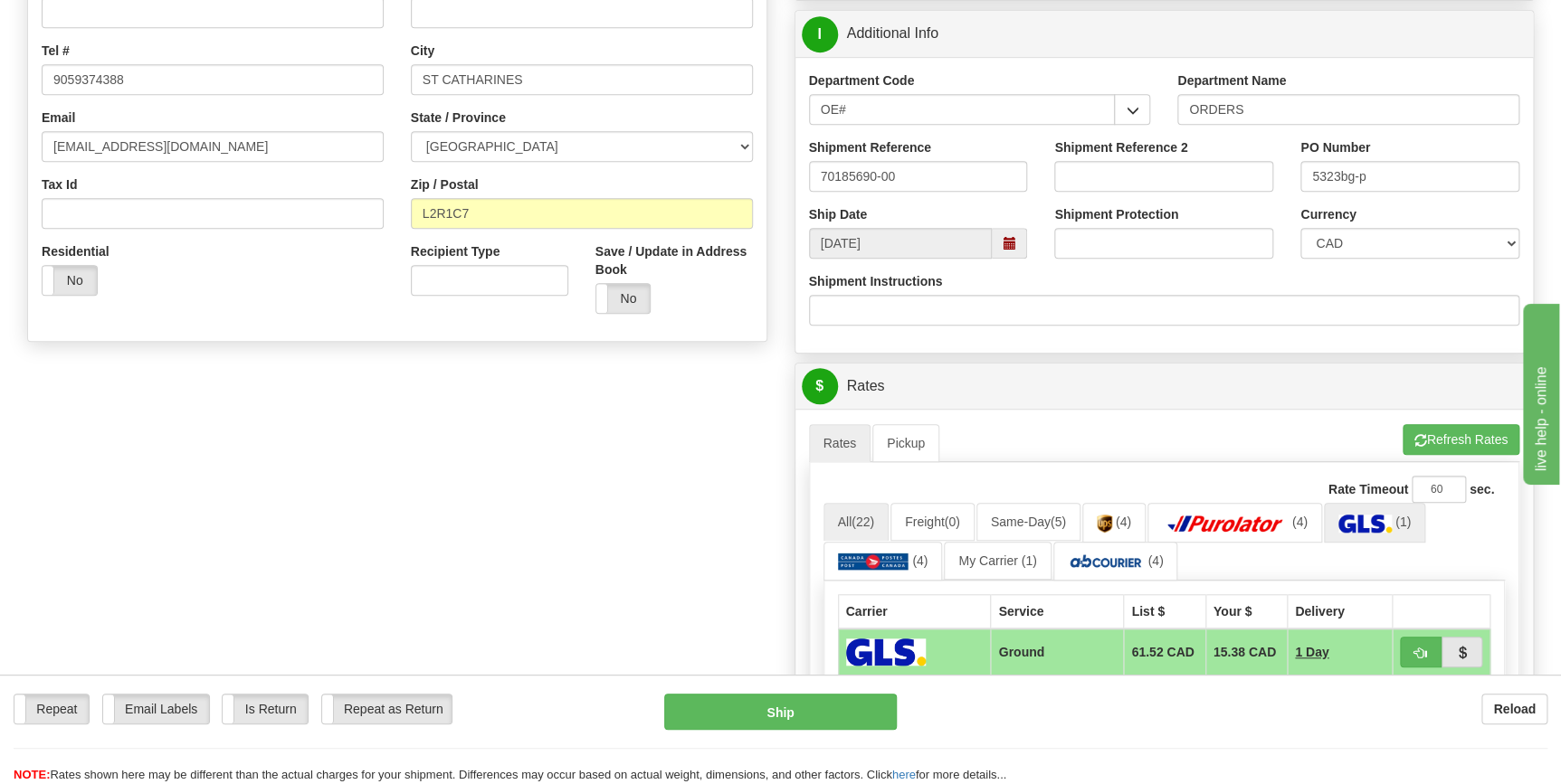
scroll to position [493, 0]
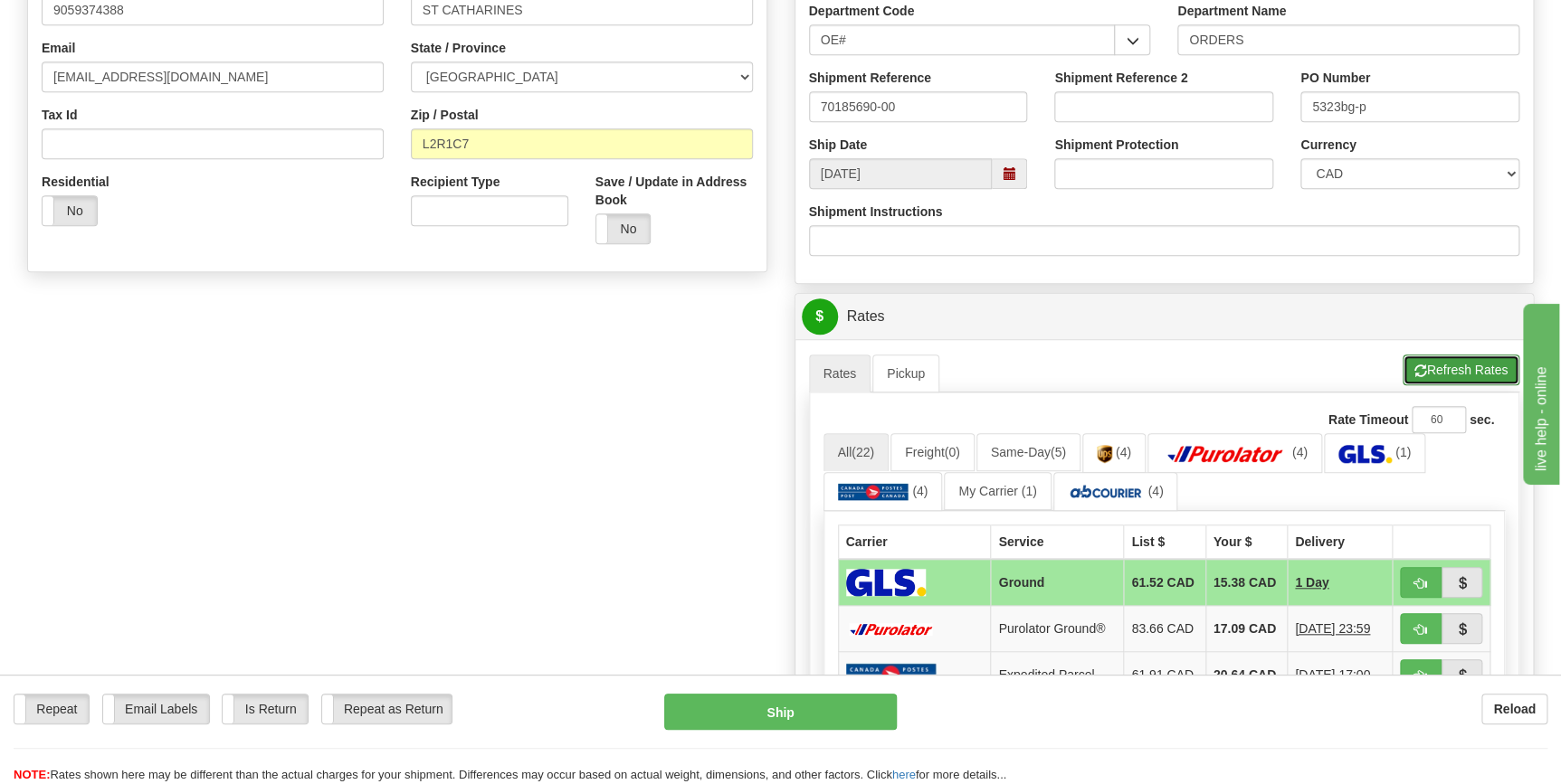
click at [1458, 371] on button "Refresh Rates" at bounding box center [1461, 370] width 117 height 31
click at [861, 453] on span "(22)" at bounding box center [862, 453] width 23 height 15
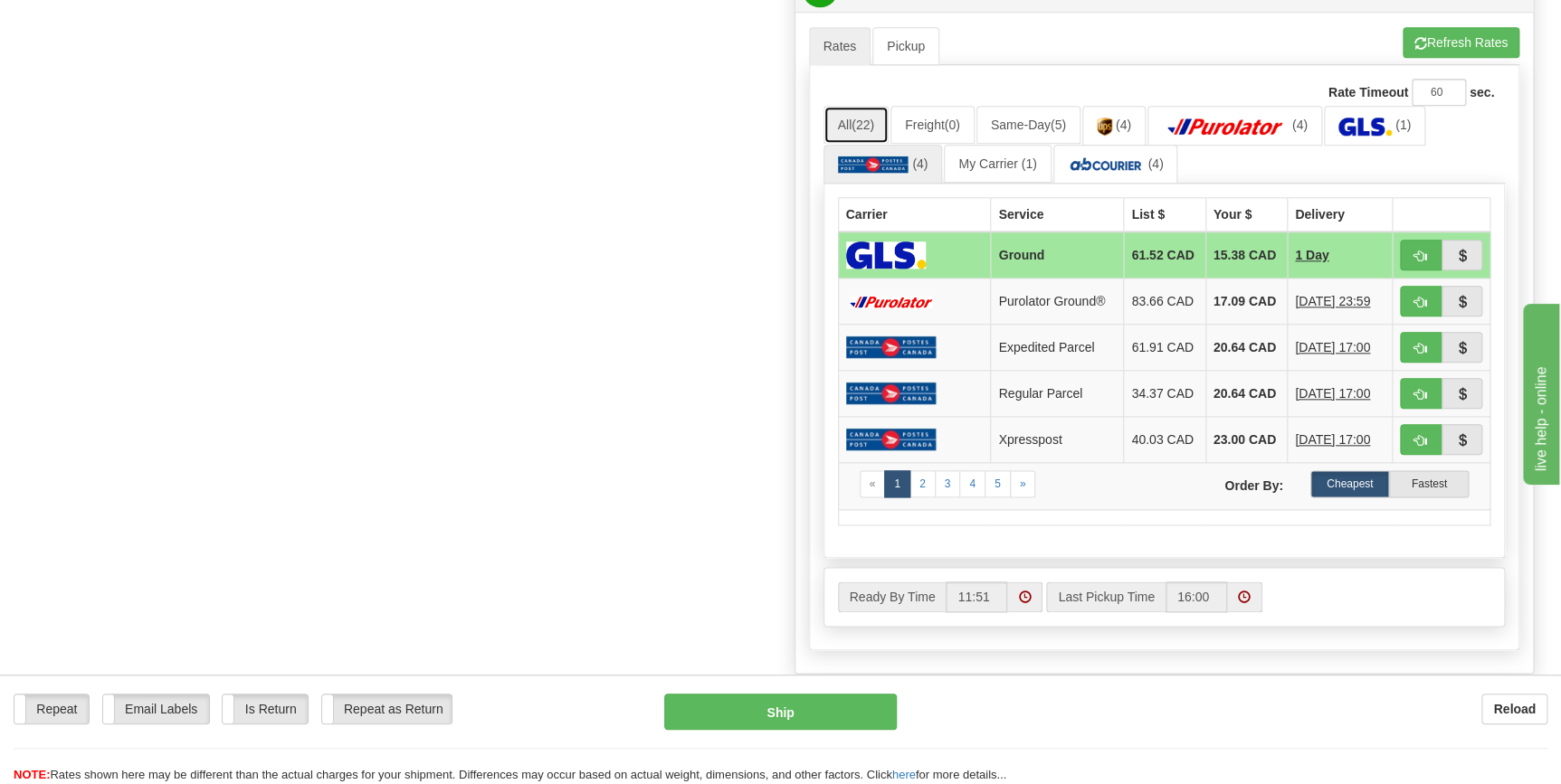
scroll to position [822, 0]
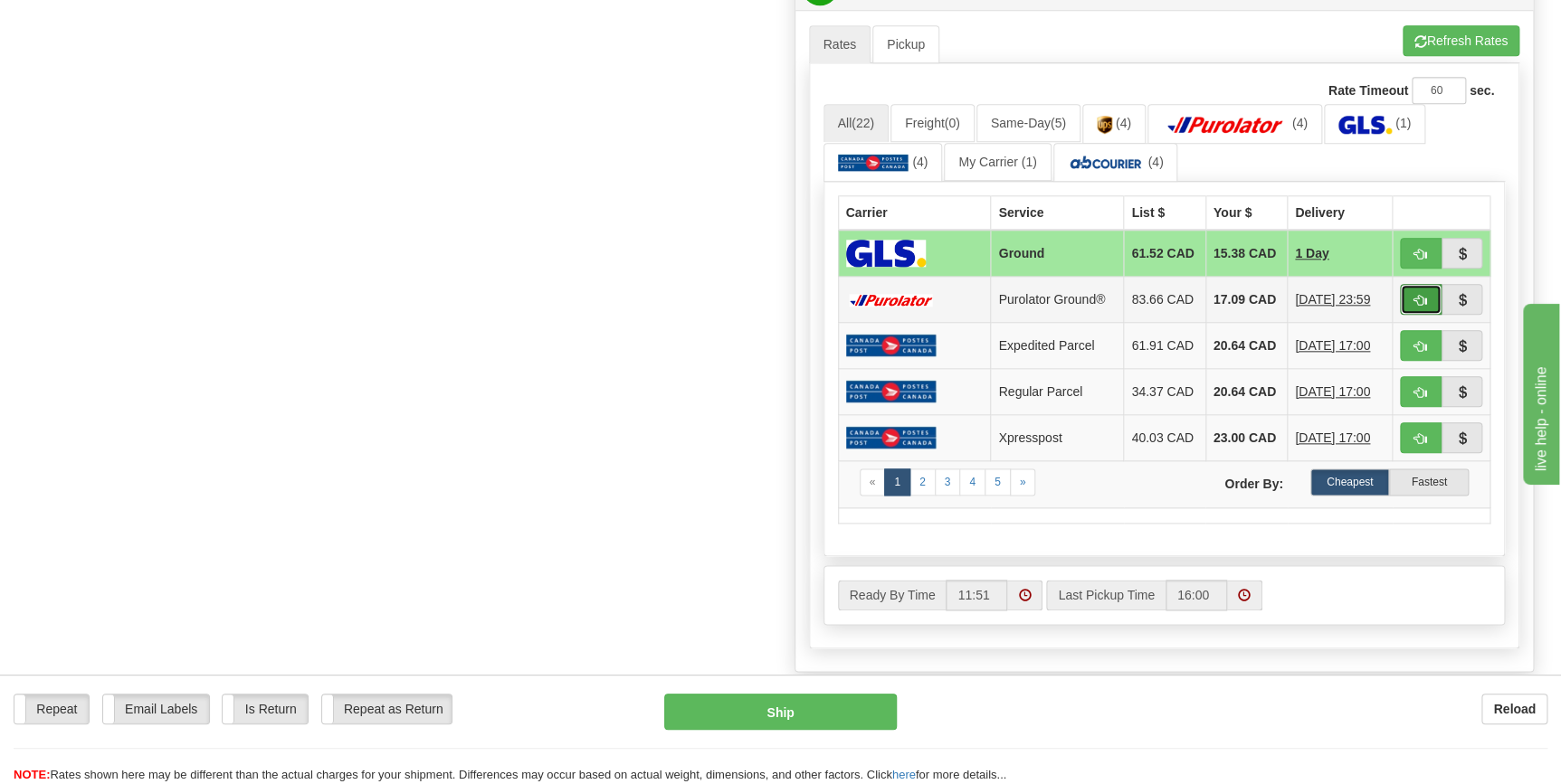
click at [1417, 305] on span "button" at bounding box center [1421, 300] width 13 height 12
type input "260"
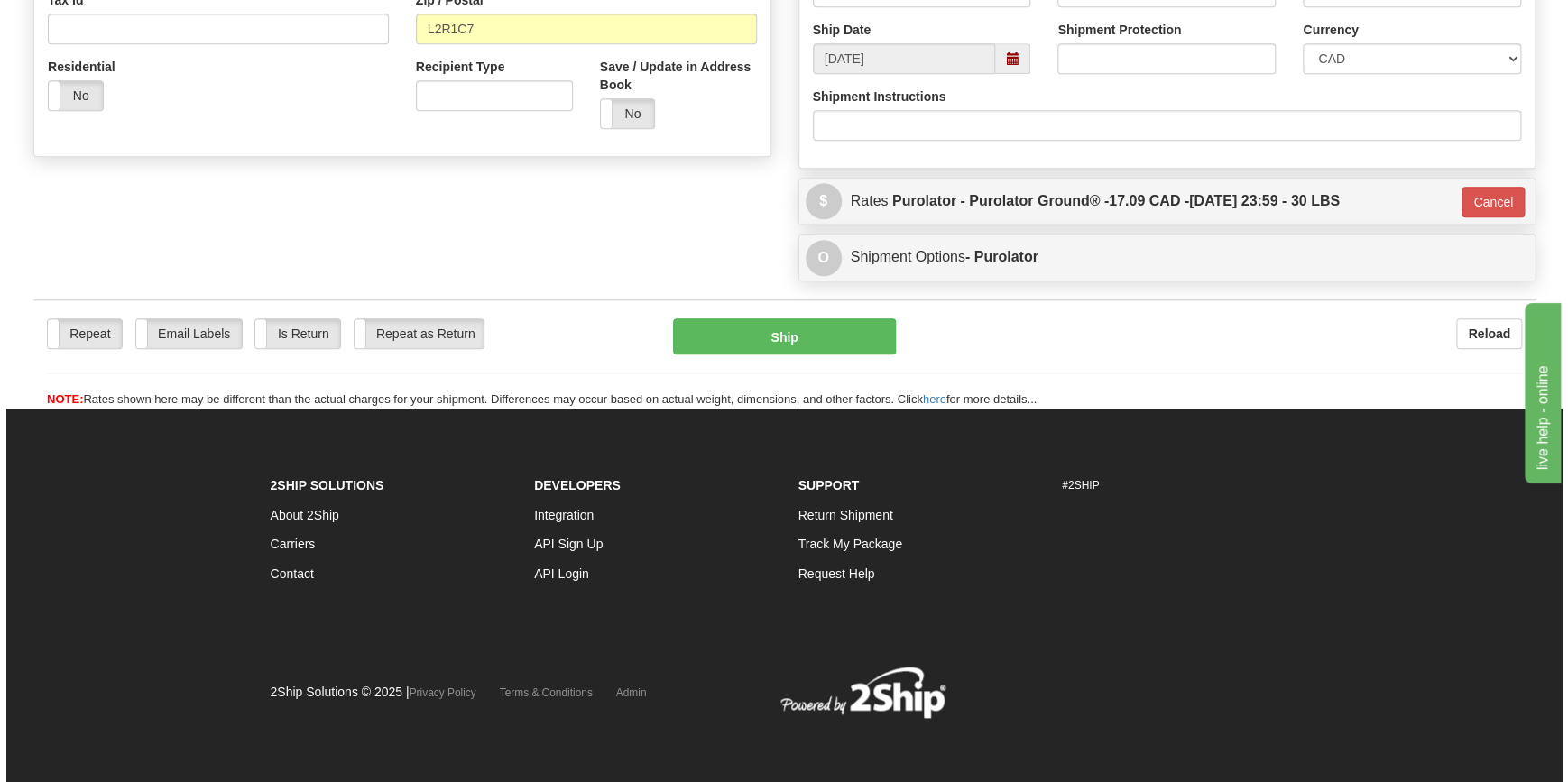
scroll to position [606, 0]
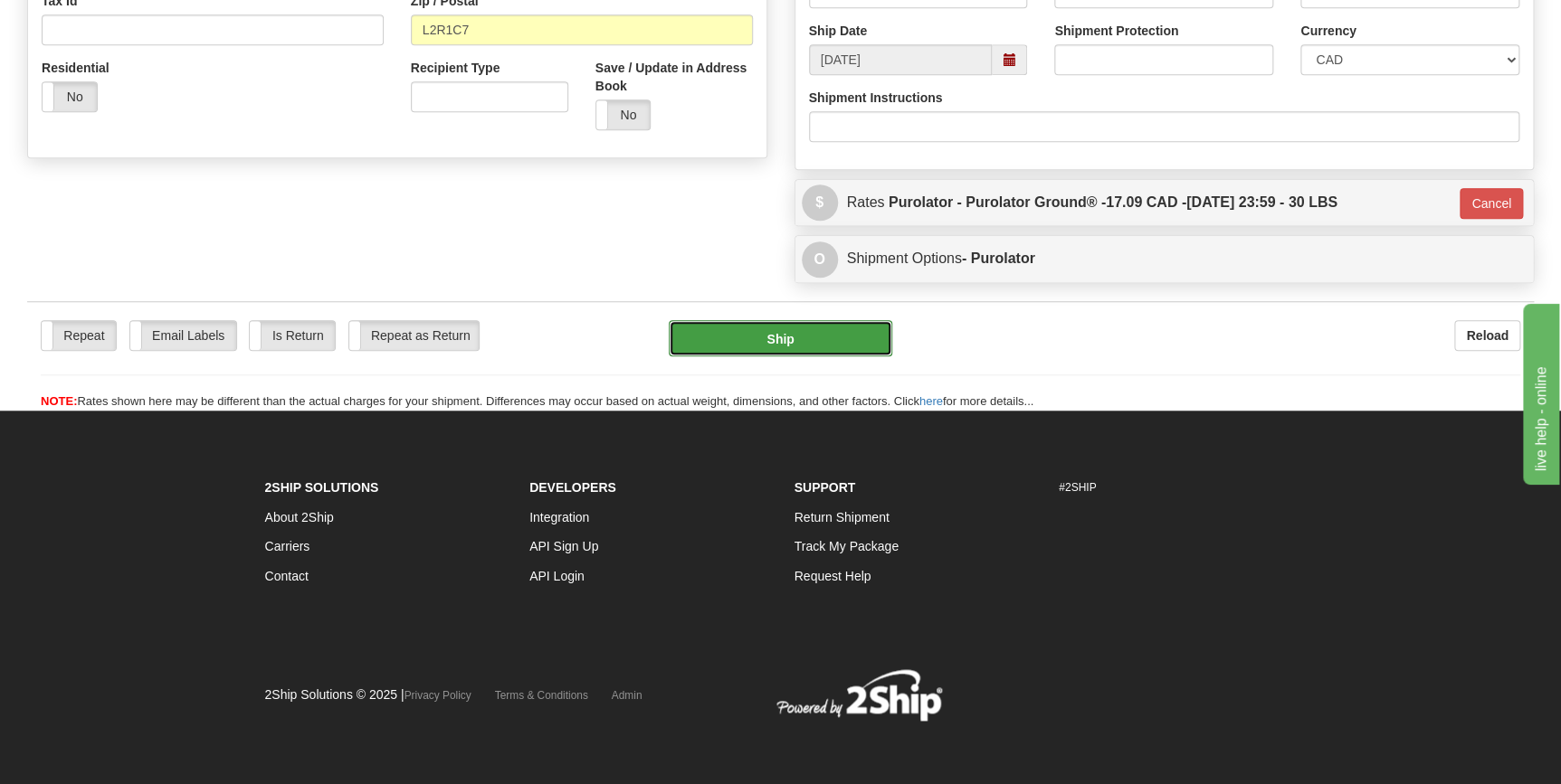
click at [785, 335] on button "Ship" at bounding box center [780, 339] width 223 height 36
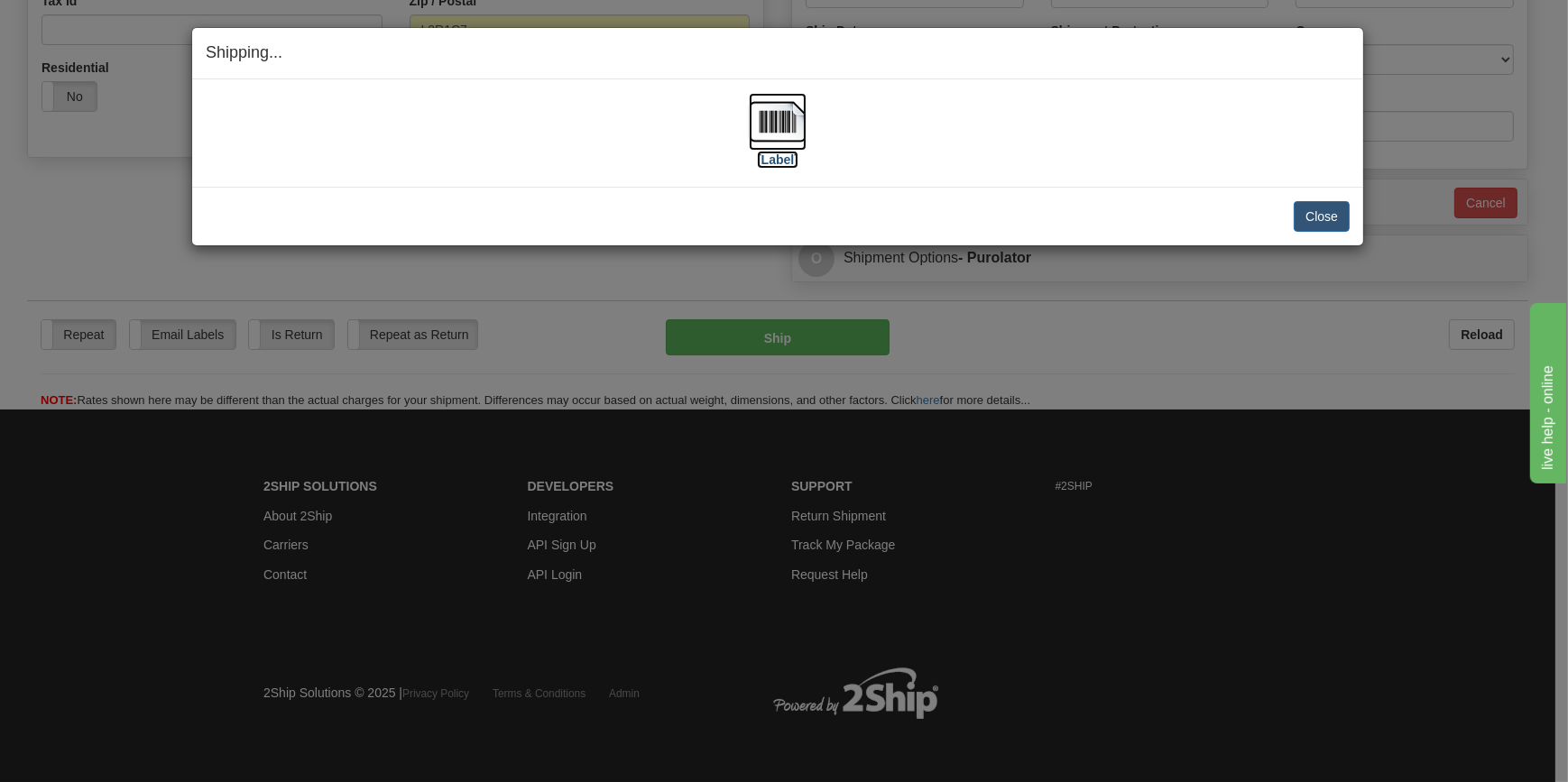
click at [773, 134] on img at bounding box center [778, 122] width 58 height 58
click at [1302, 221] on button "Close" at bounding box center [1322, 217] width 56 height 31
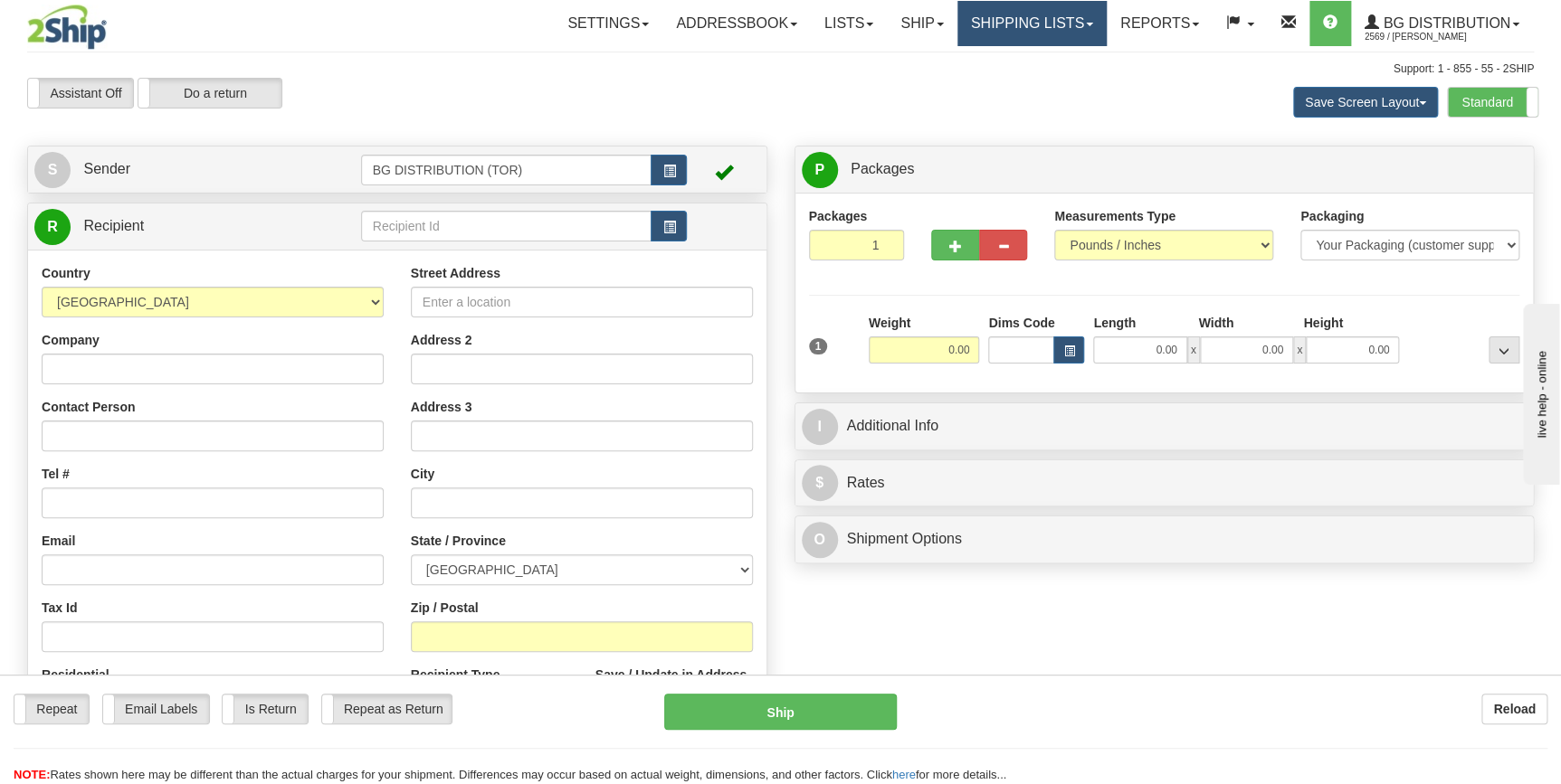
click at [1076, 27] on link "Shipping lists" at bounding box center [1032, 24] width 149 height 46
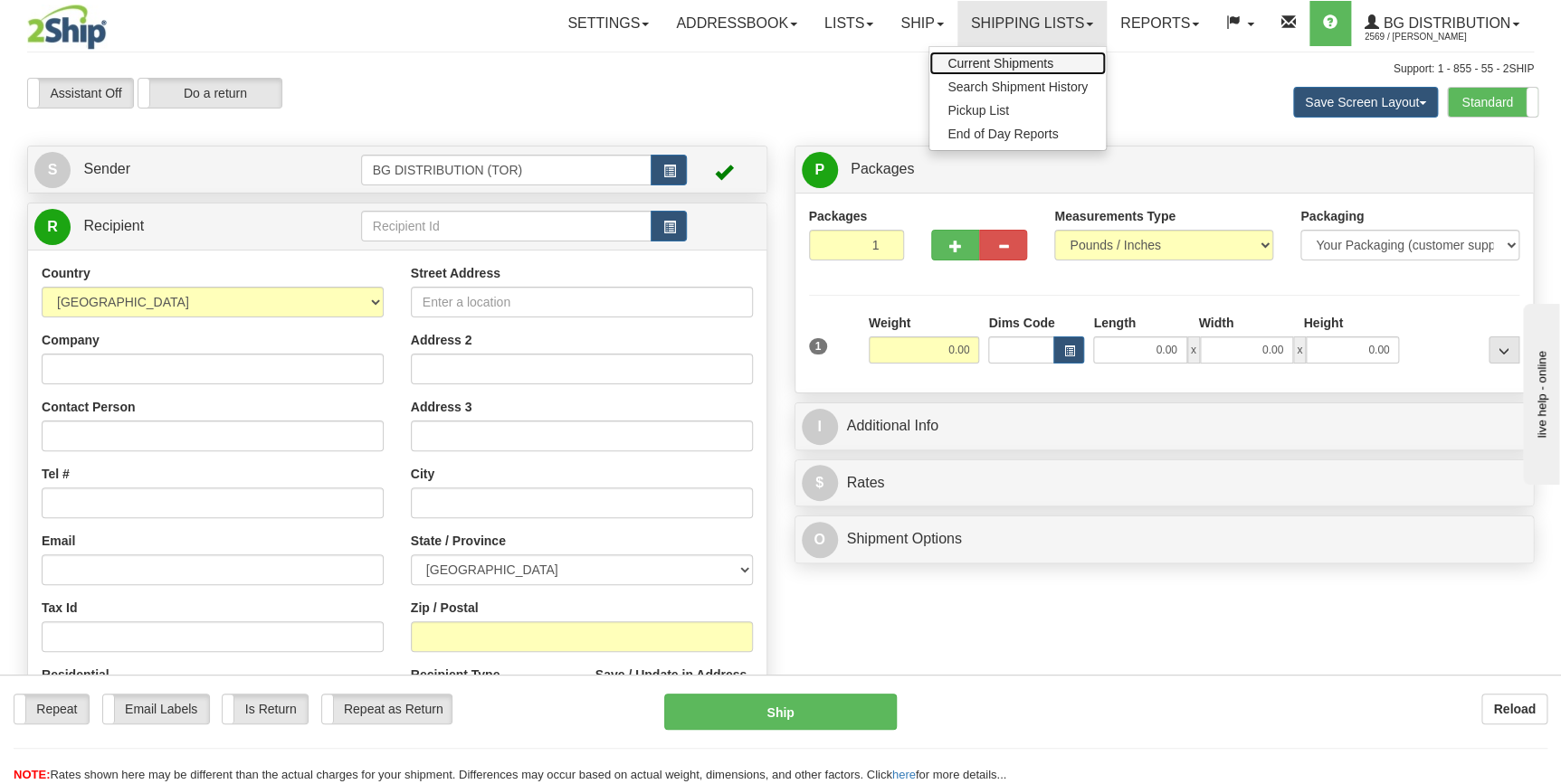
click at [1029, 66] on span "Current Shipments" at bounding box center [1000, 64] width 106 height 15
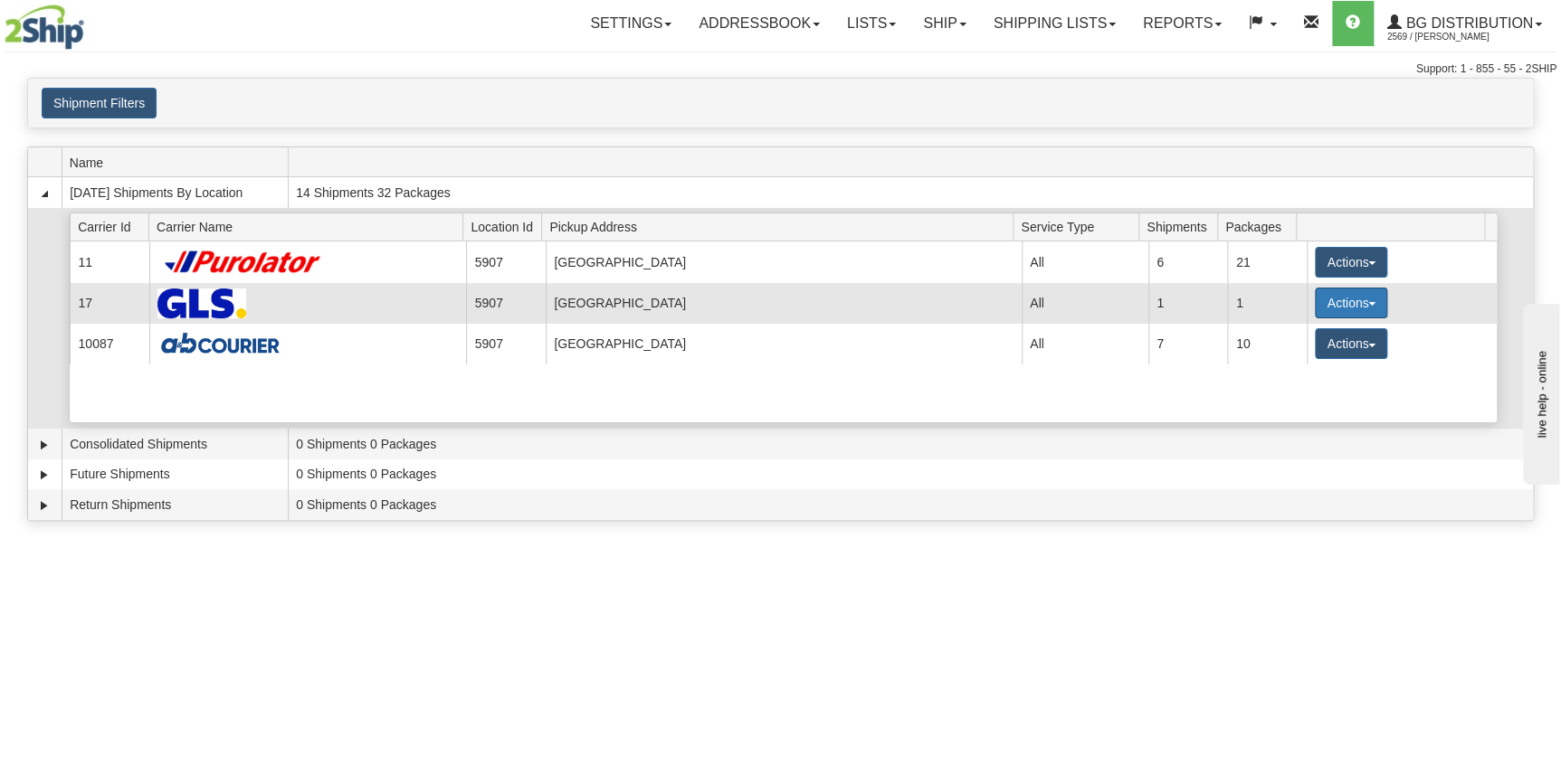
click at [1364, 311] on button "Actions" at bounding box center [1351, 303] width 72 height 31
click at [1307, 338] on span "Details" at bounding box center [1284, 337] width 49 height 13
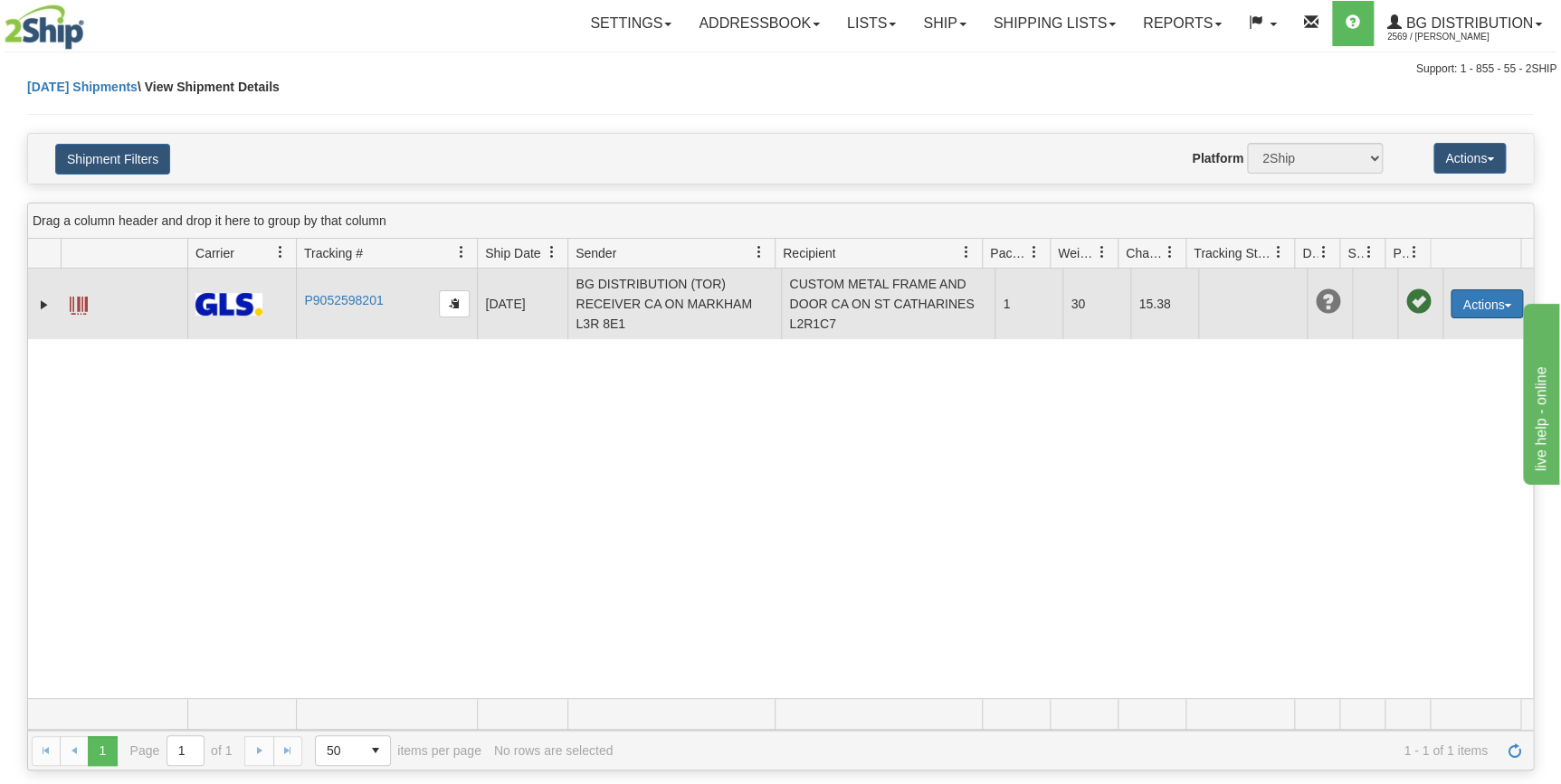
click at [1491, 308] on button "Actions" at bounding box center [1486, 304] width 72 height 29
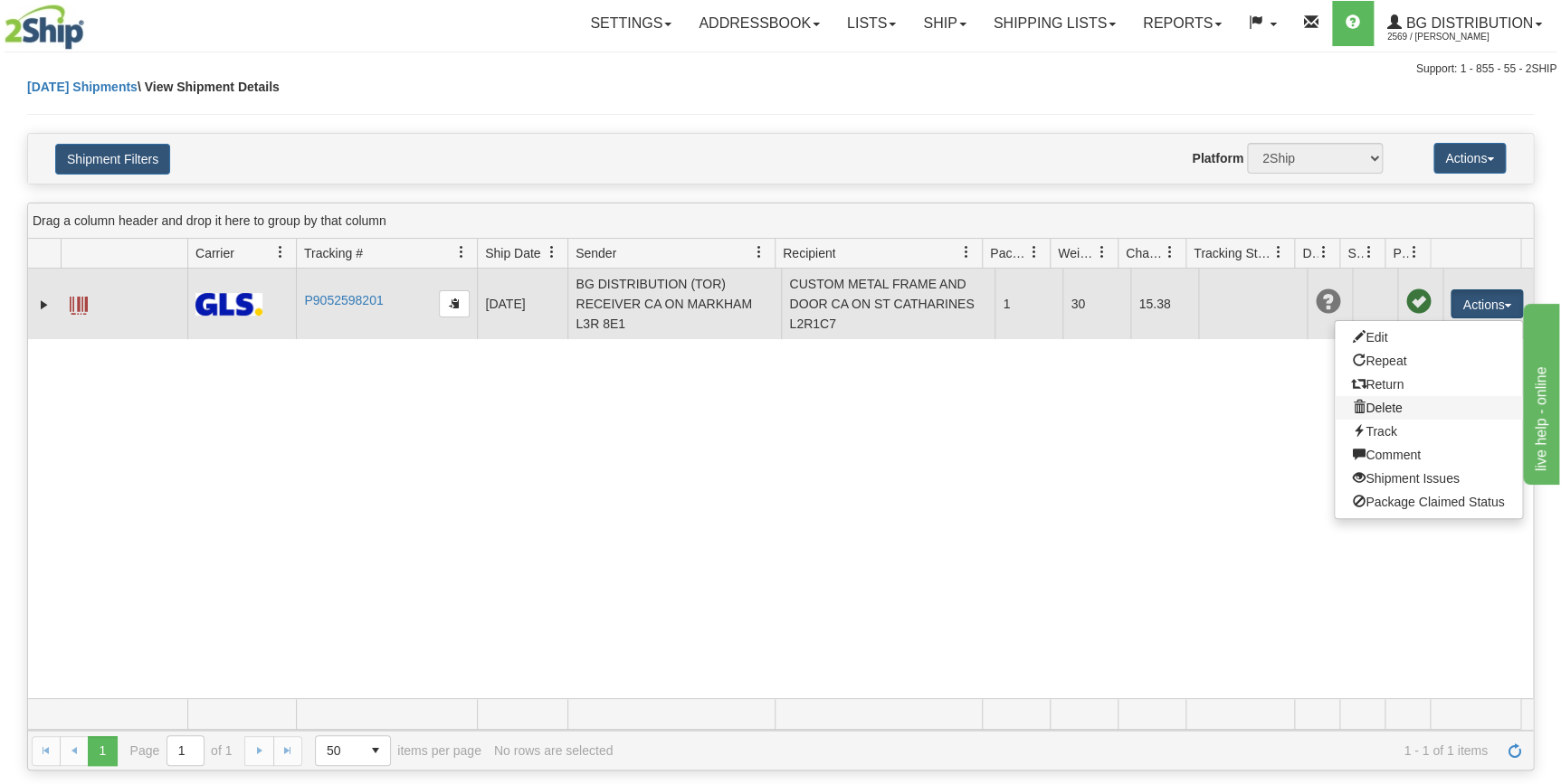
click at [1393, 410] on link "Delete" at bounding box center [1429, 408] width 188 height 24
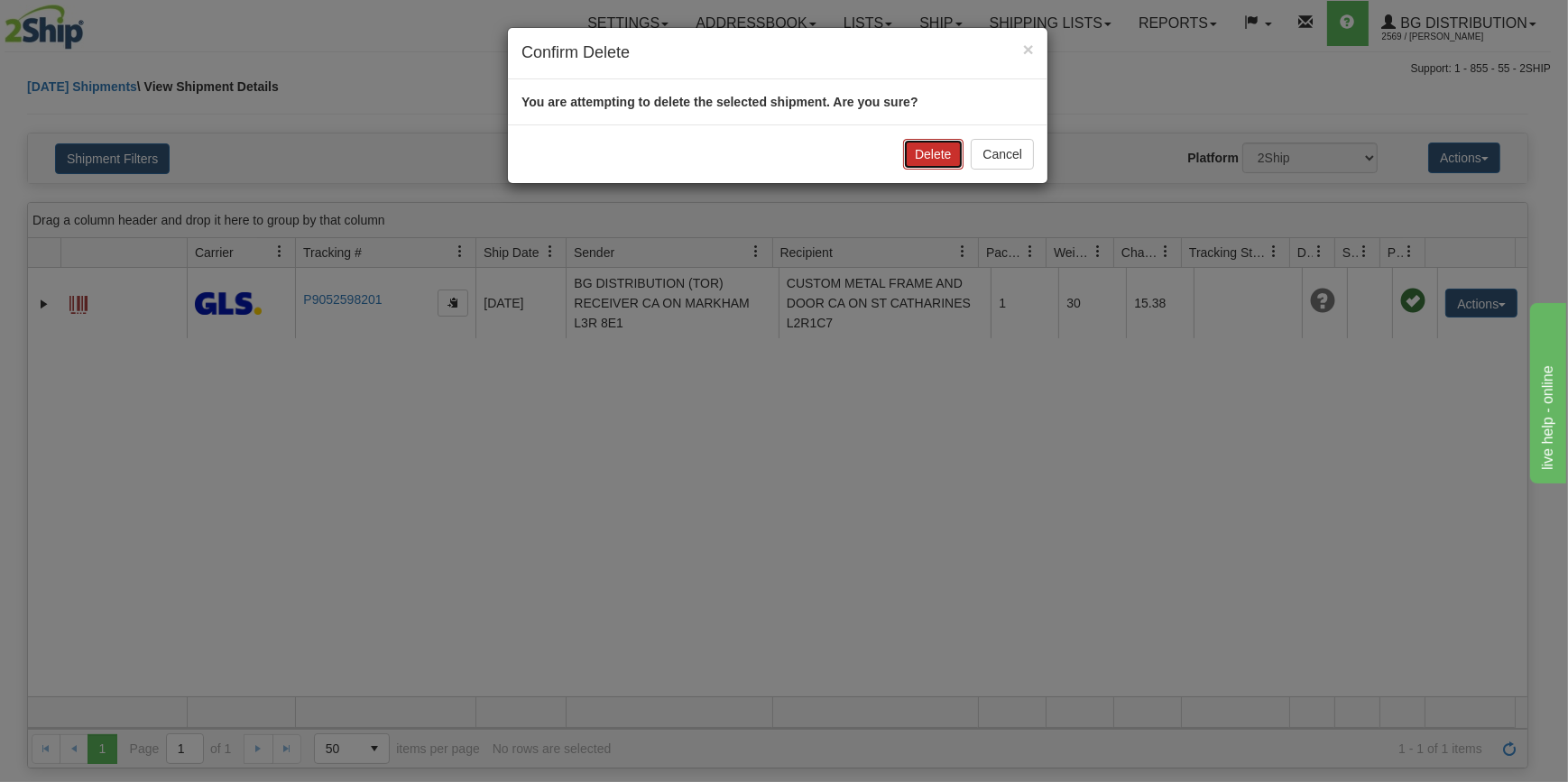
click at [924, 156] on button "Delete" at bounding box center [933, 154] width 60 height 31
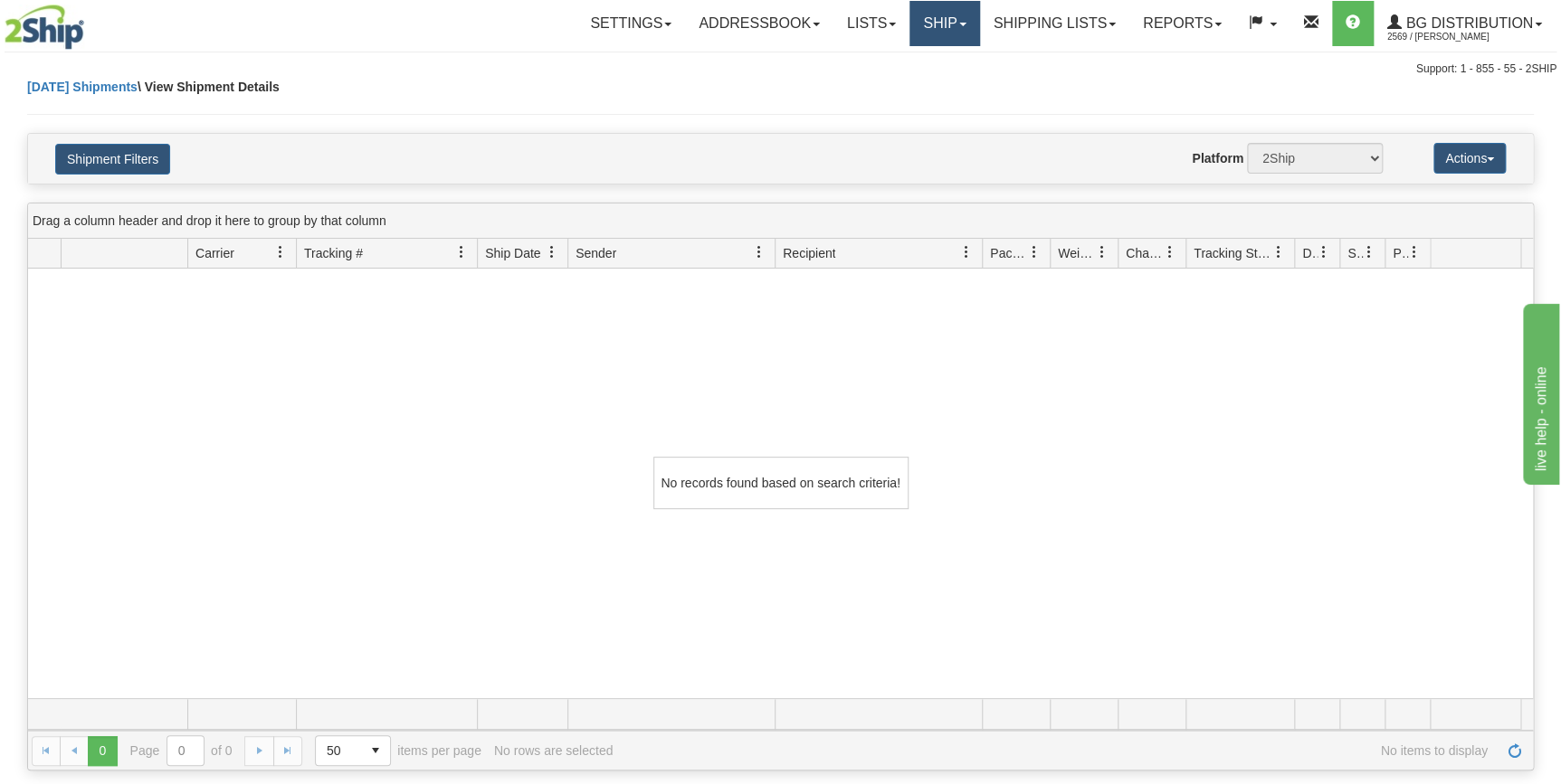
click at [921, 26] on link "Ship" at bounding box center [944, 24] width 70 height 46
click at [904, 70] on link "Ship Screen" at bounding box center [907, 64] width 143 height 24
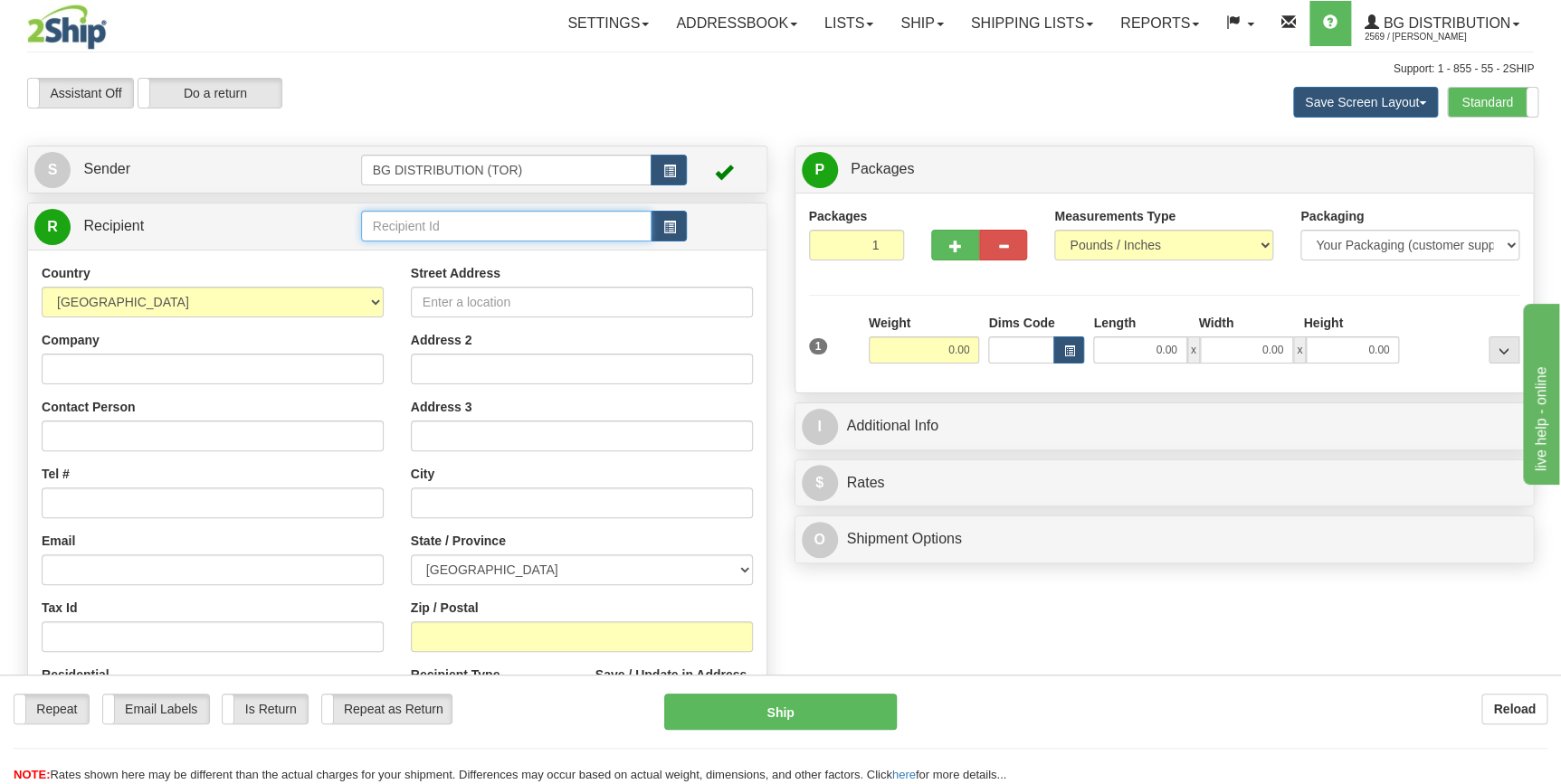
click at [403, 222] on input "text" at bounding box center [506, 227] width 291 height 31
click at [398, 252] on div "910930" at bounding box center [502, 255] width 273 height 20
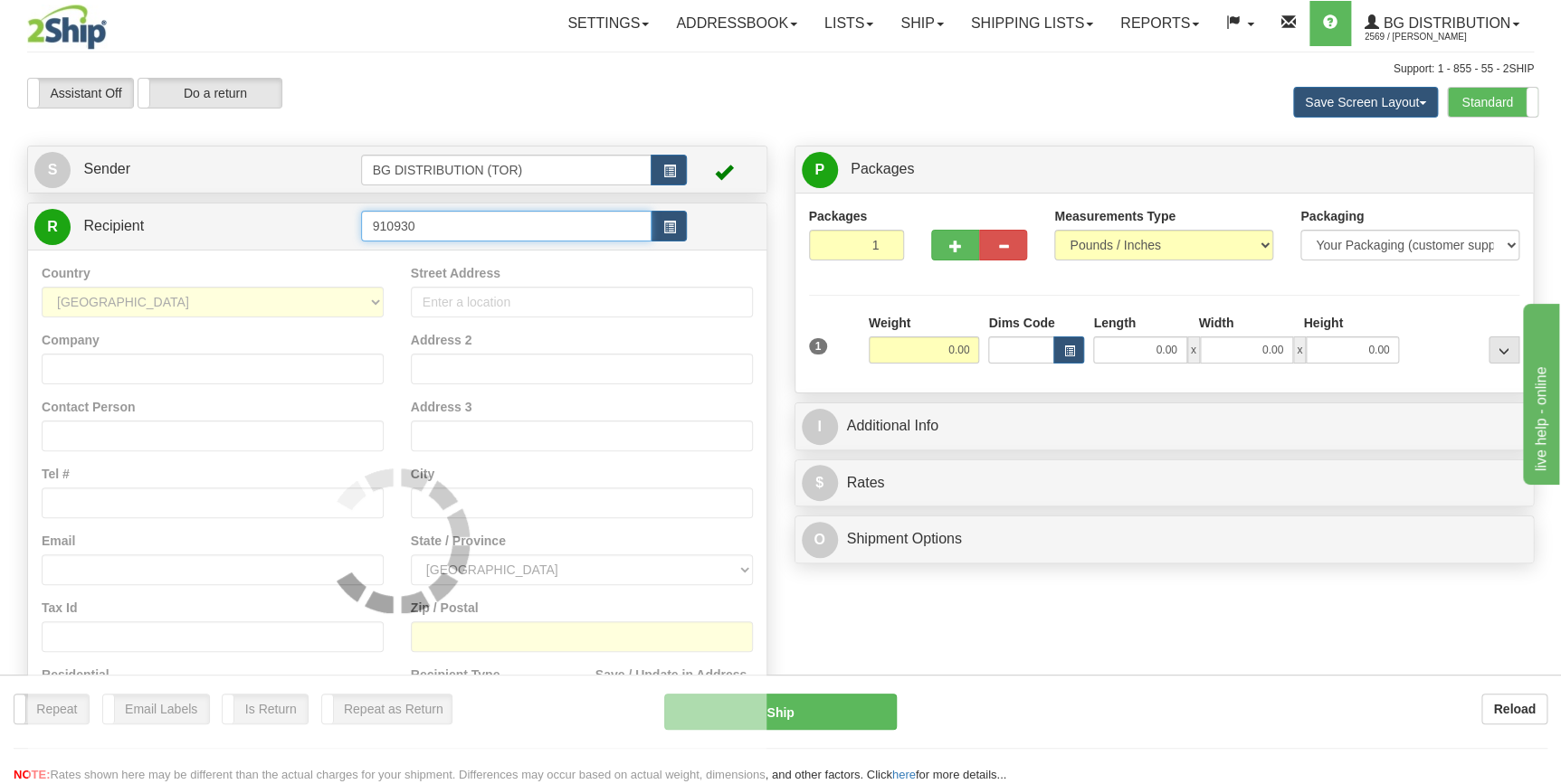
type input "910930"
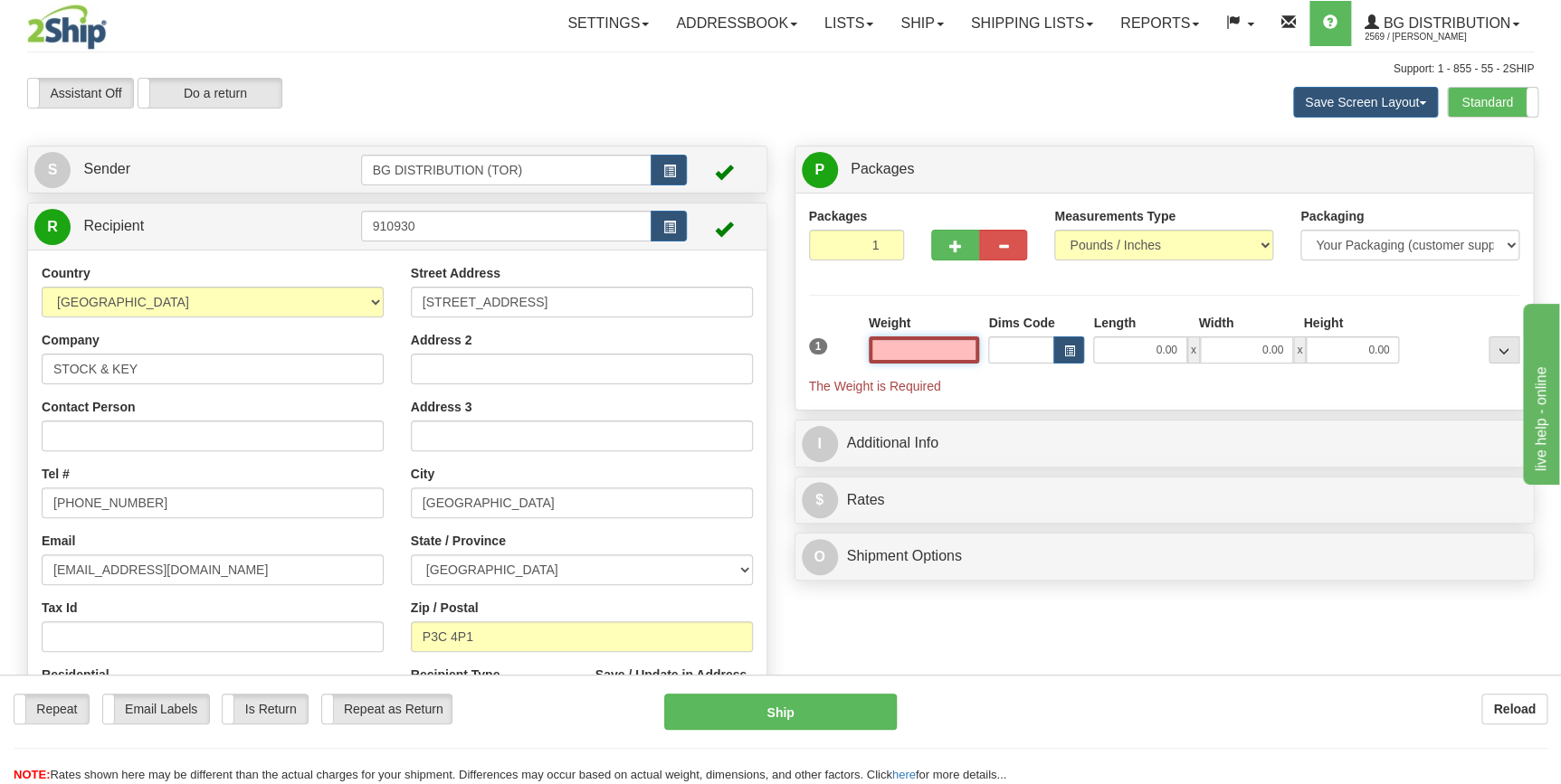
click at [927, 351] on input "text" at bounding box center [924, 351] width 111 height 27
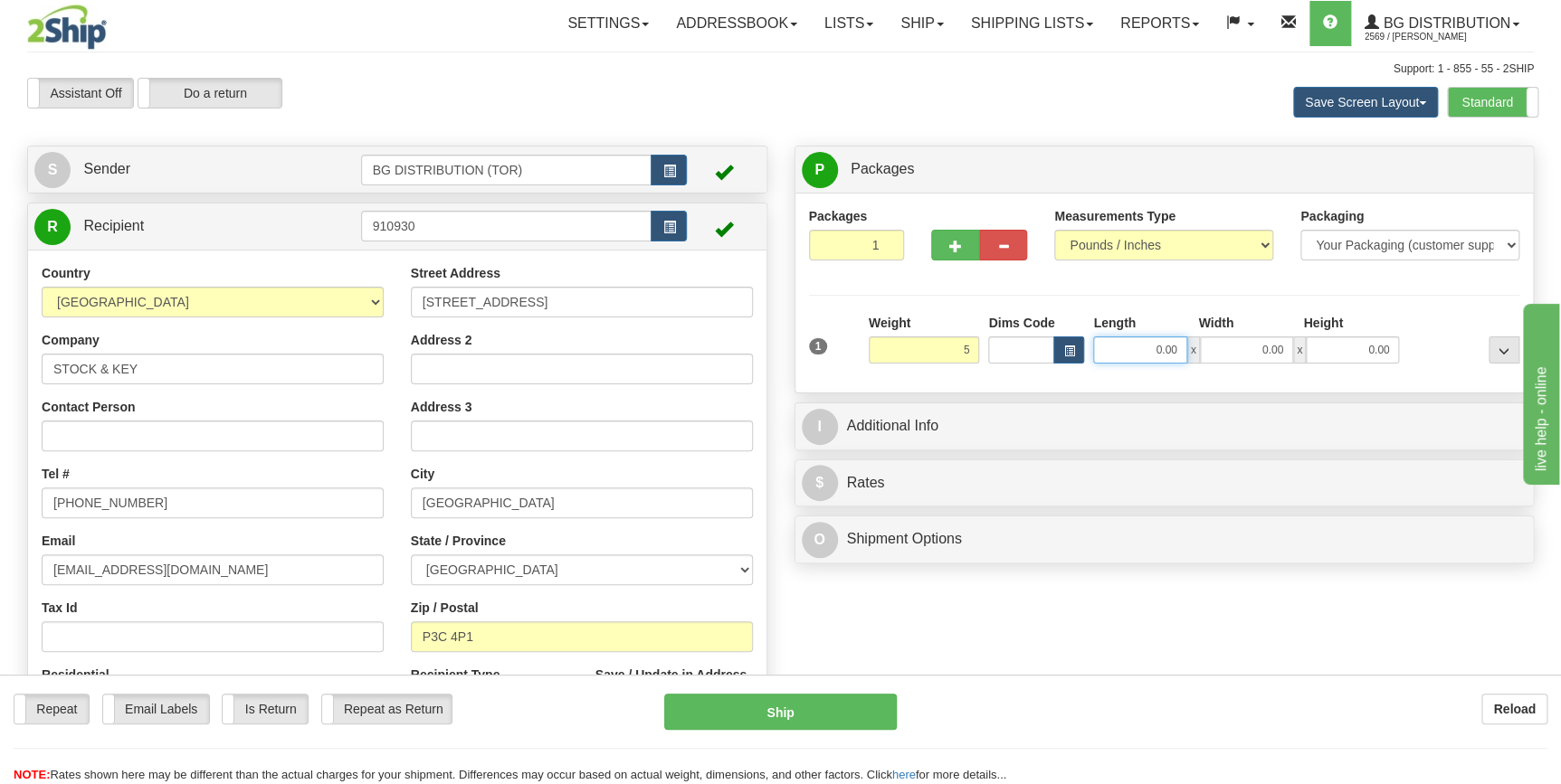
type input "5.00"
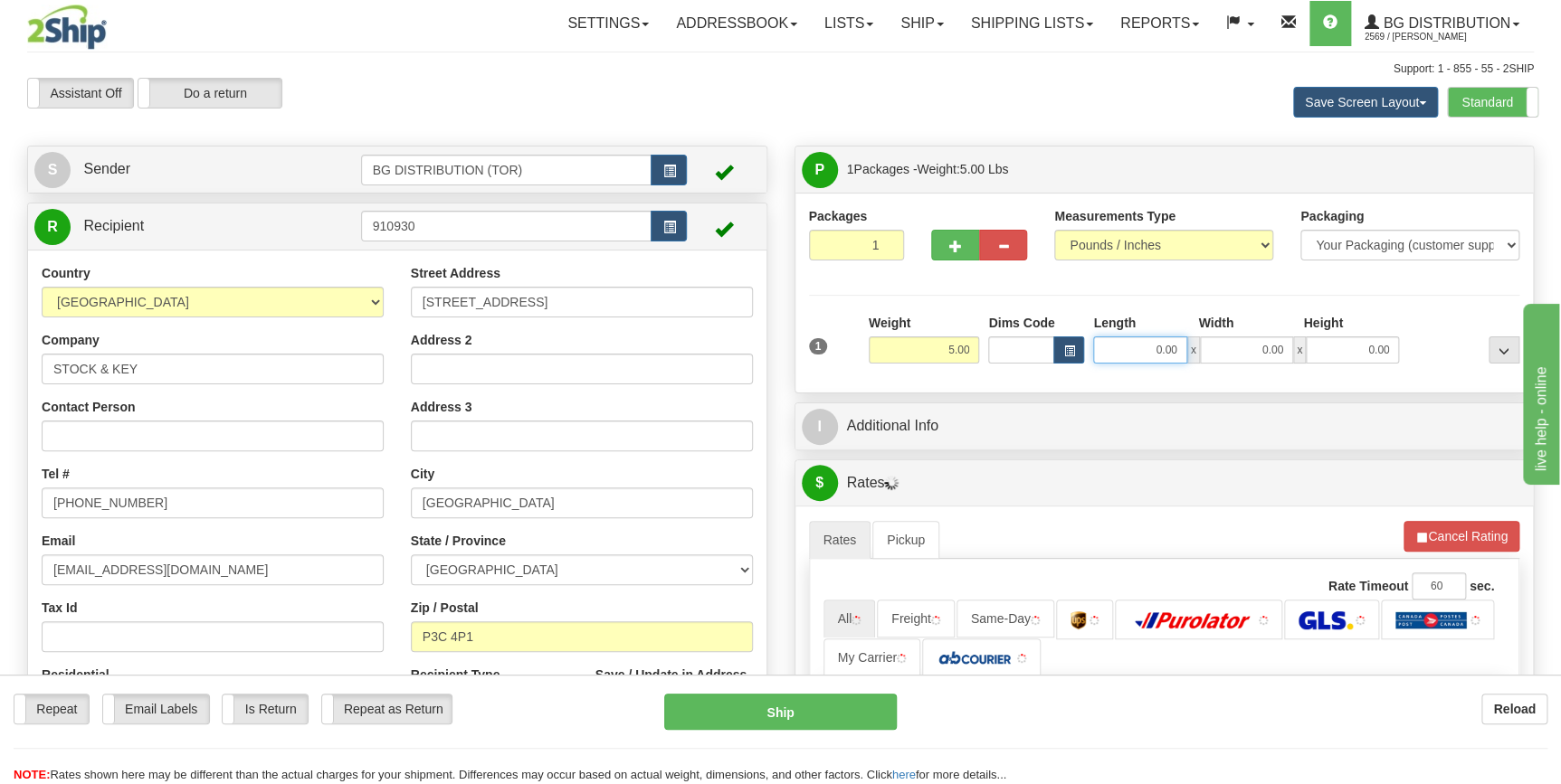
click at [1151, 352] on input "0.00" at bounding box center [1139, 351] width 93 height 27
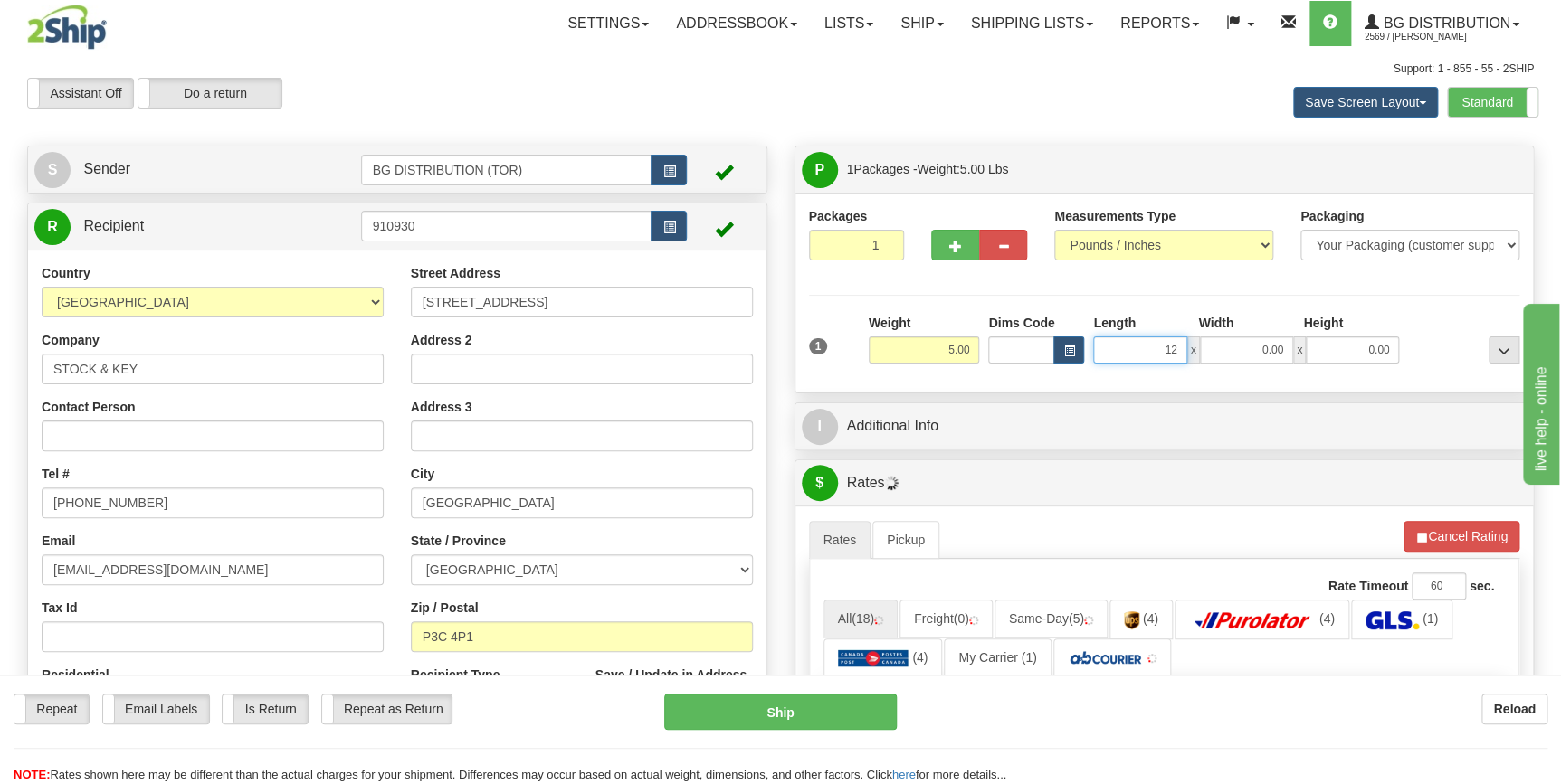
type input "12.00"
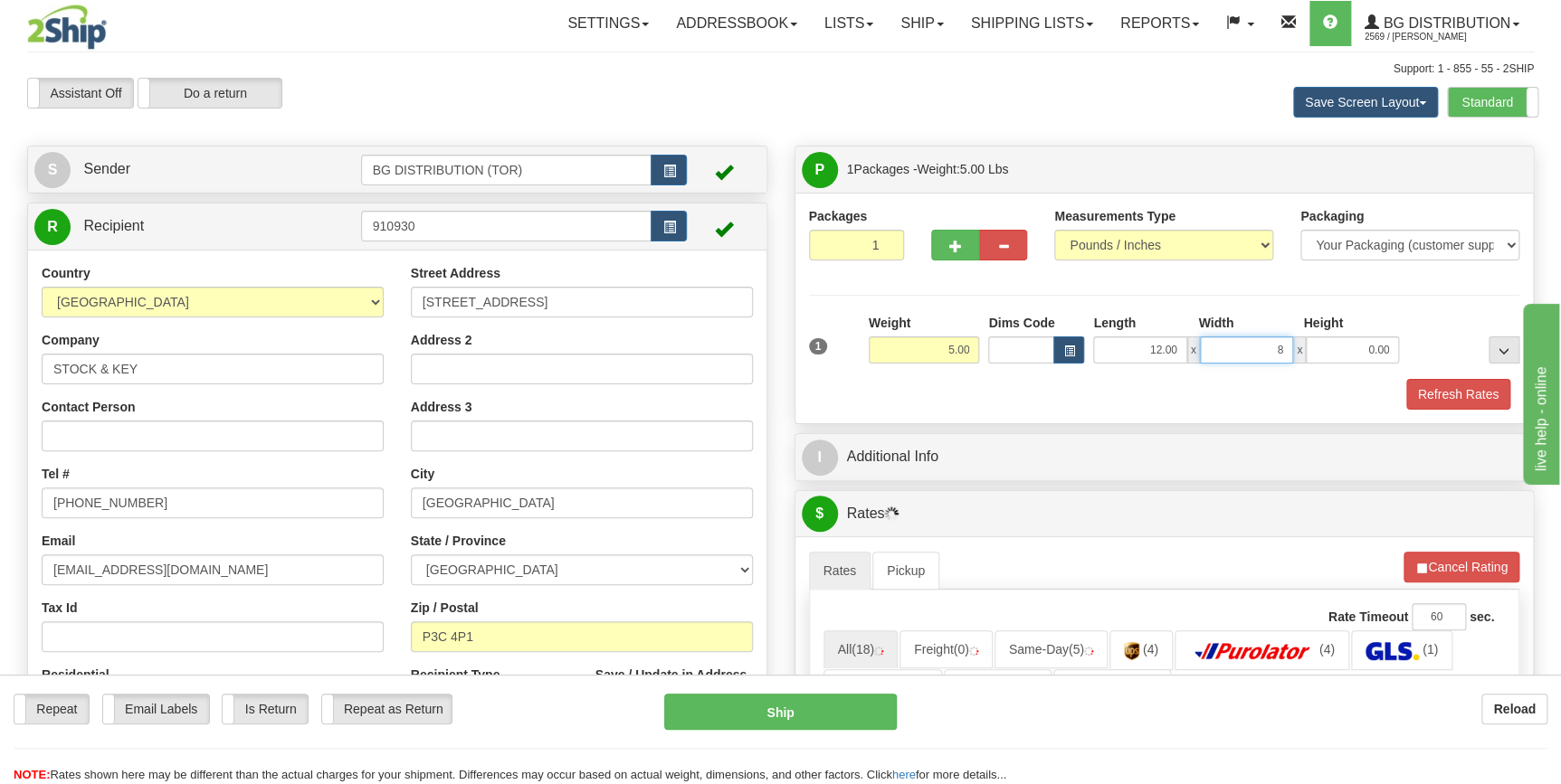
type input "8.00"
type input "7.00"
click at [1073, 394] on div "Refresh Rates" at bounding box center [1164, 394] width 720 height 31
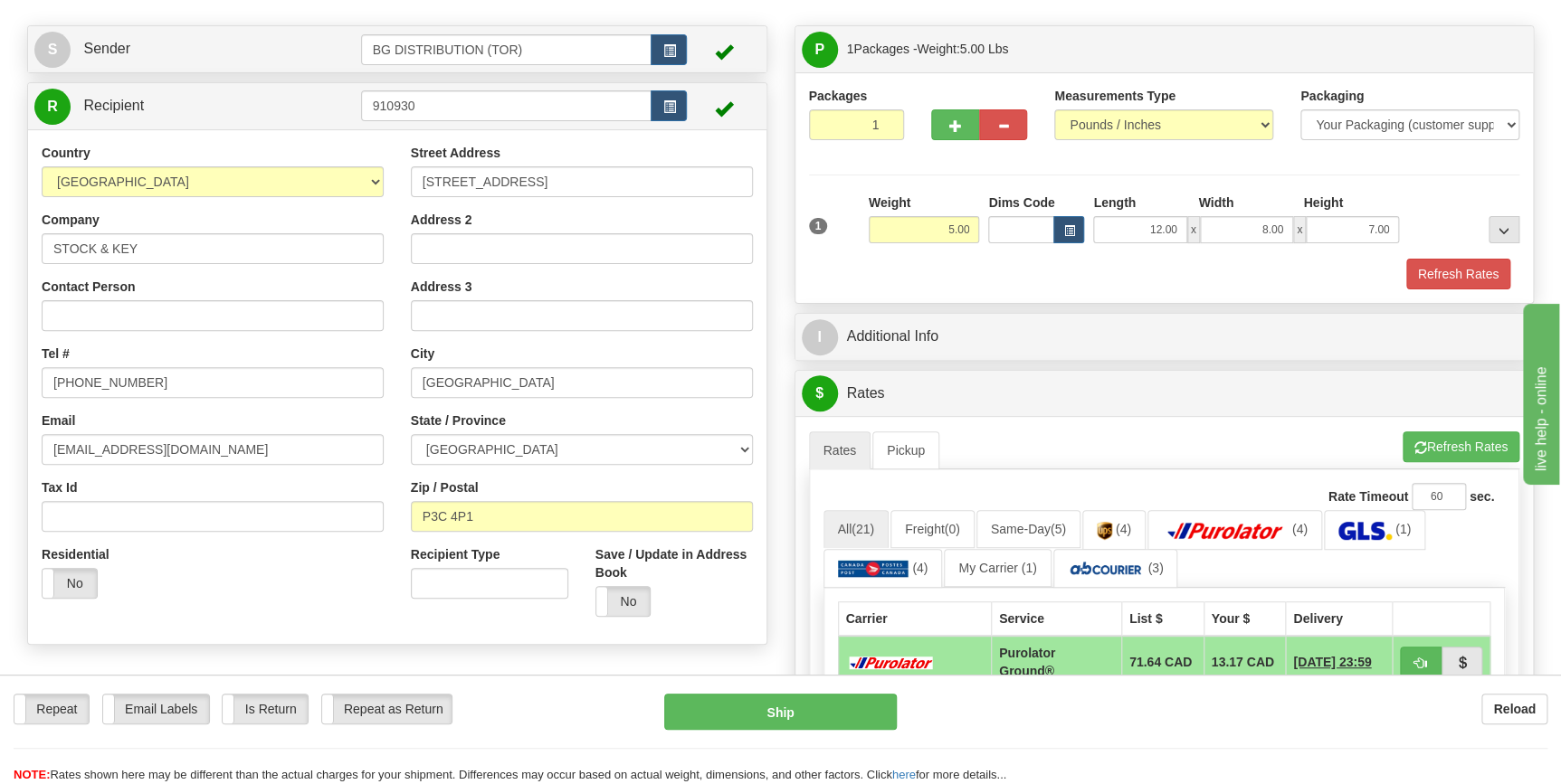
scroll to position [164, 0]
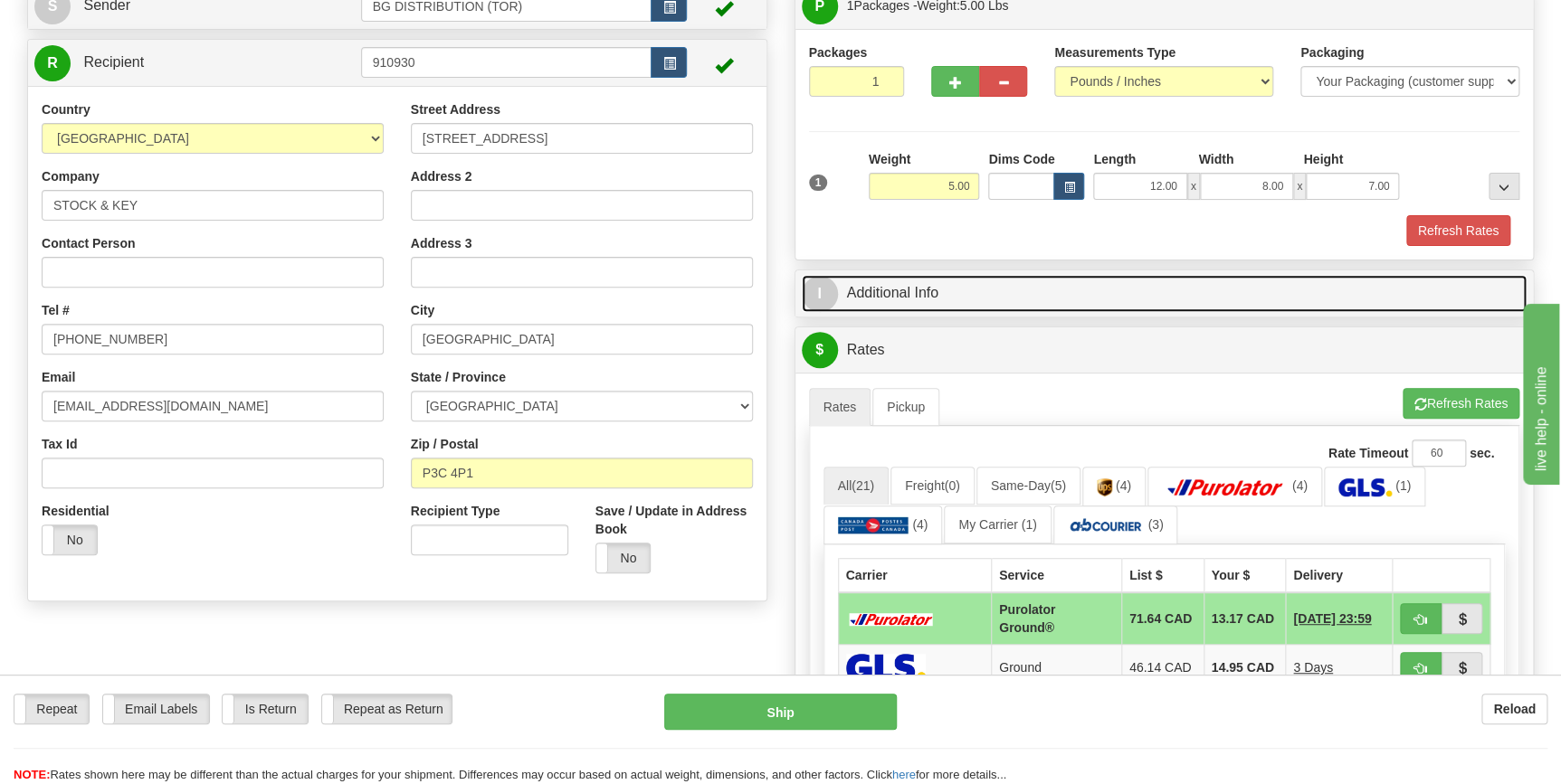
click at [979, 294] on link "I Additional Info" at bounding box center [1164, 293] width 726 height 37
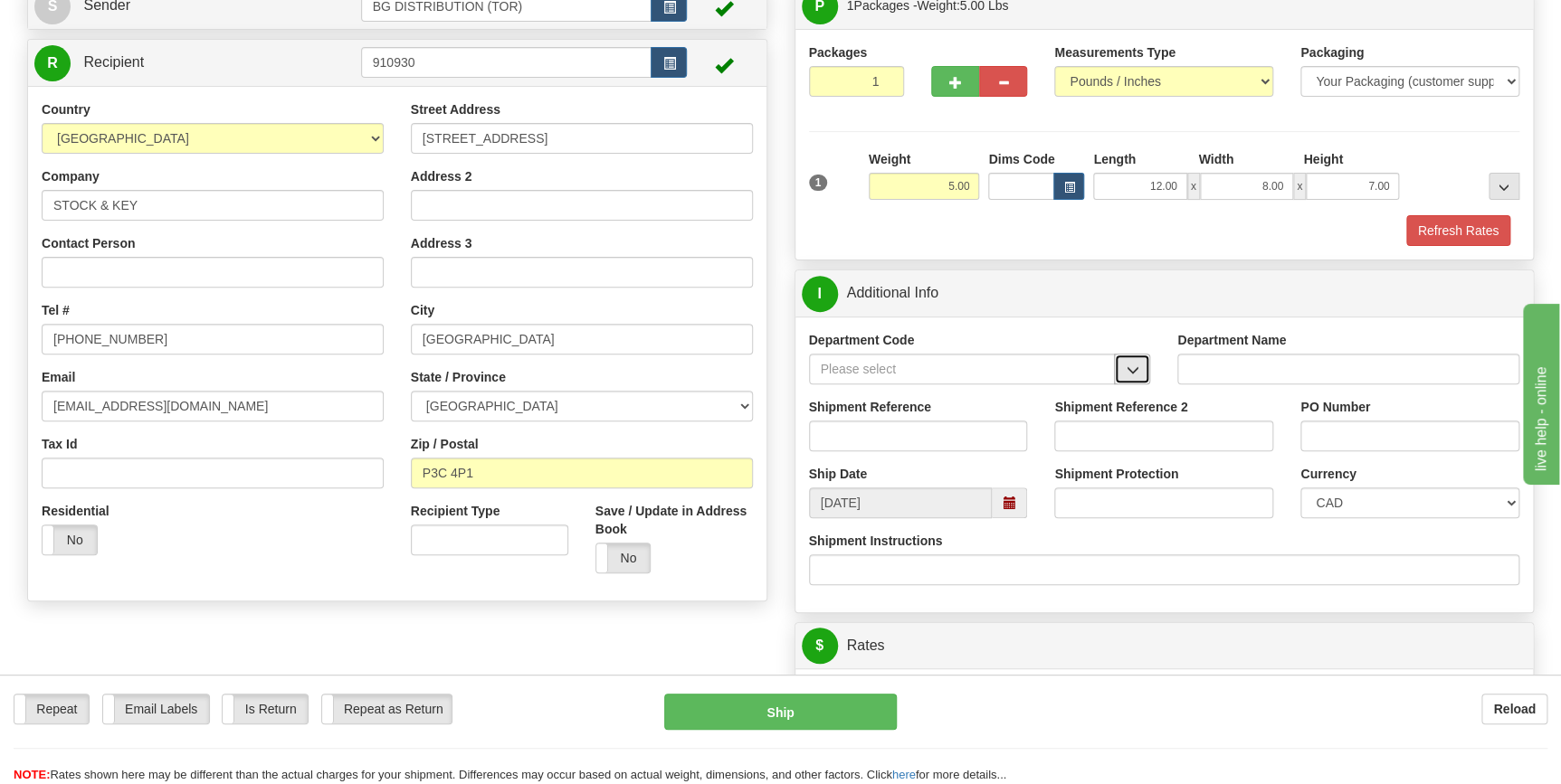
click at [1135, 364] on span "button" at bounding box center [1132, 370] width 13 height 12
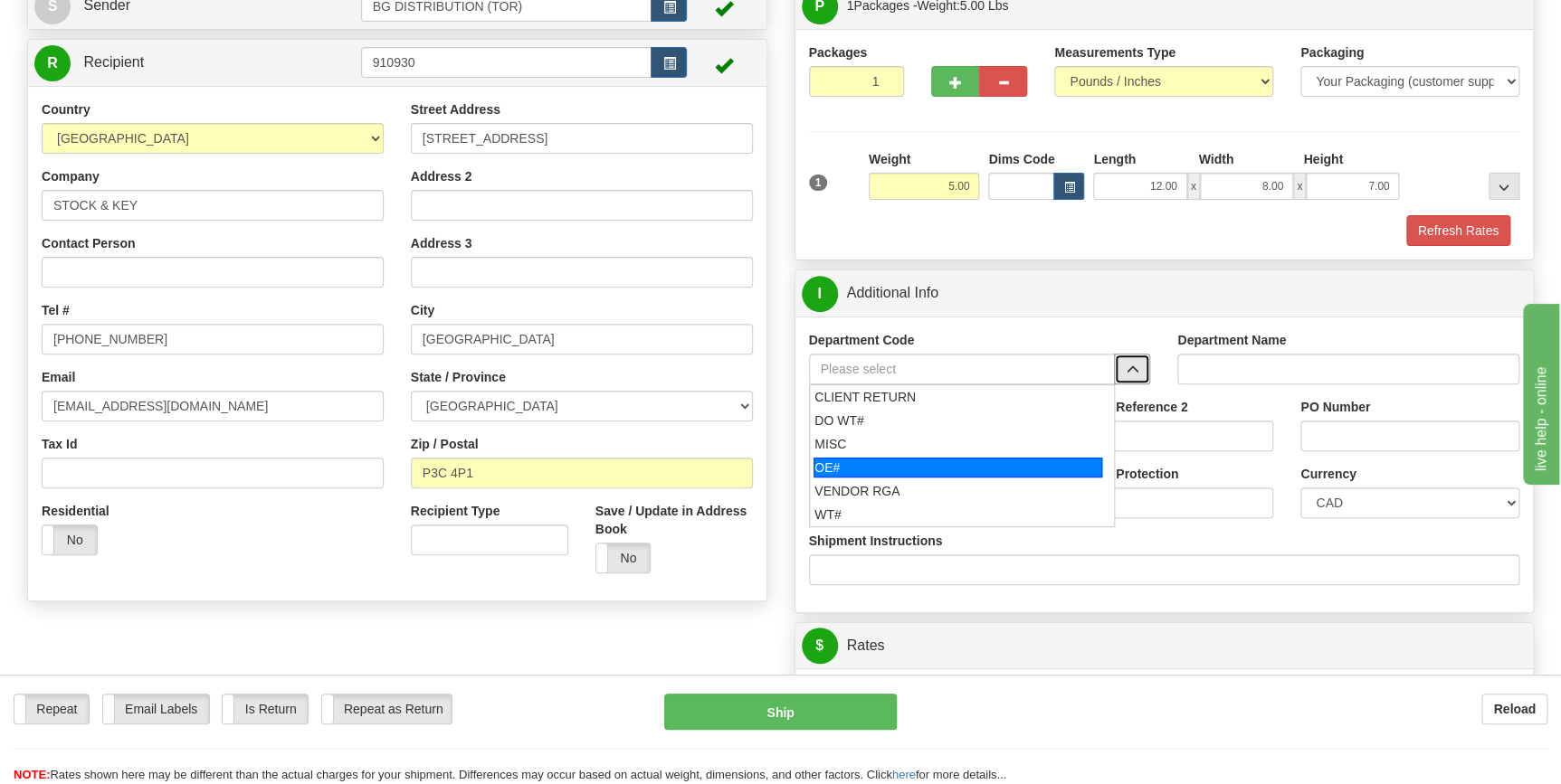
click at [868, 464] on div "OE#" at bounding box center [957, 468] width 289 height 20
type input "OE#"
type input "ORDERS"
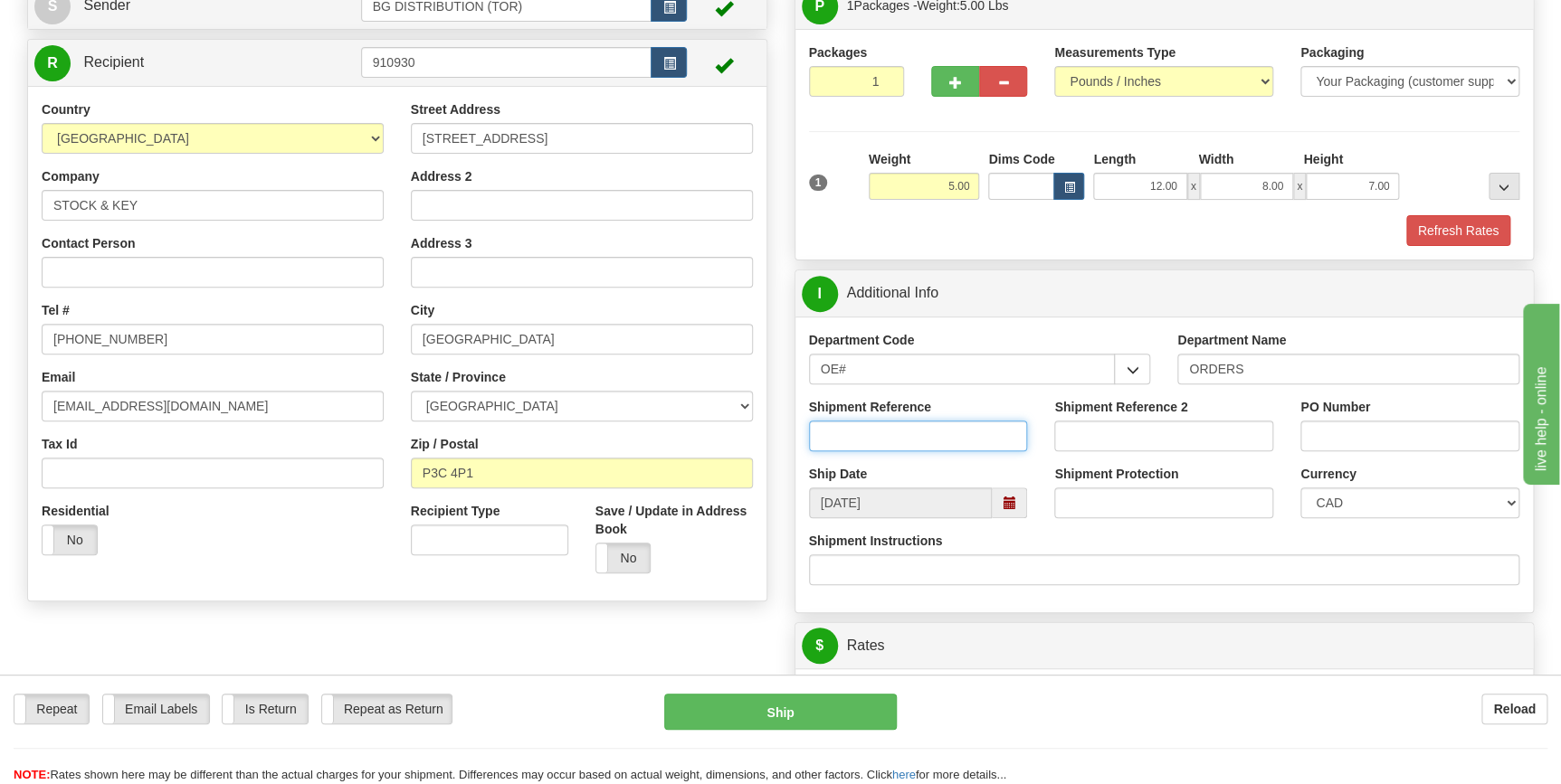
click at [861, 446] on input "Shipment Reference" at bounding box center [918, 436] width 219 height 31
type input "70185686-00"
click at [1321, 426] on input "PO Number" at bounding box center [1410, 436] width 219 height 31
type input "5367"
click at [1403, 331] on div "Department Name ORDERS" at bounding box center [1349, 358] width 342 height 54
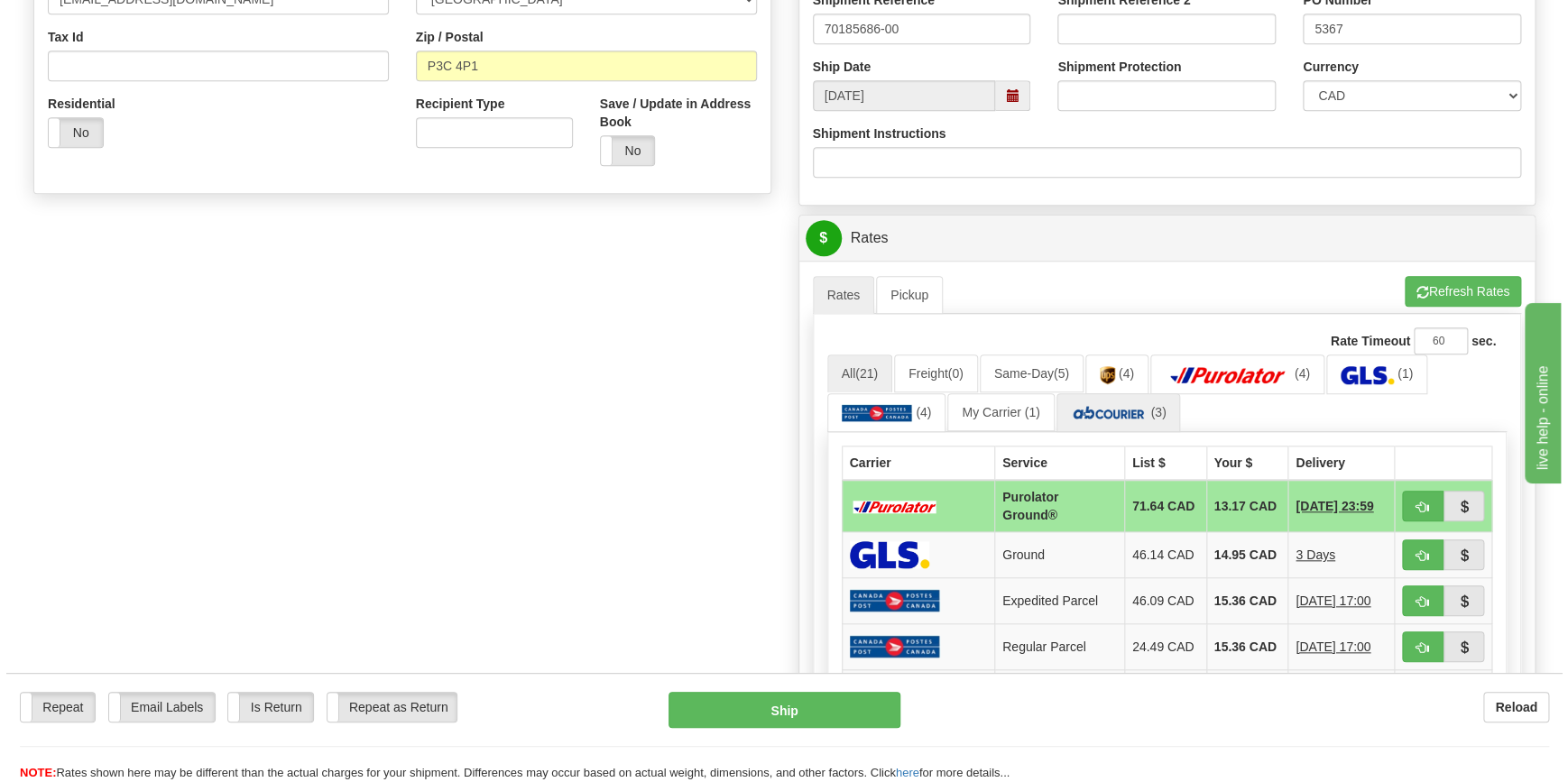
scroll to position [574, 0]
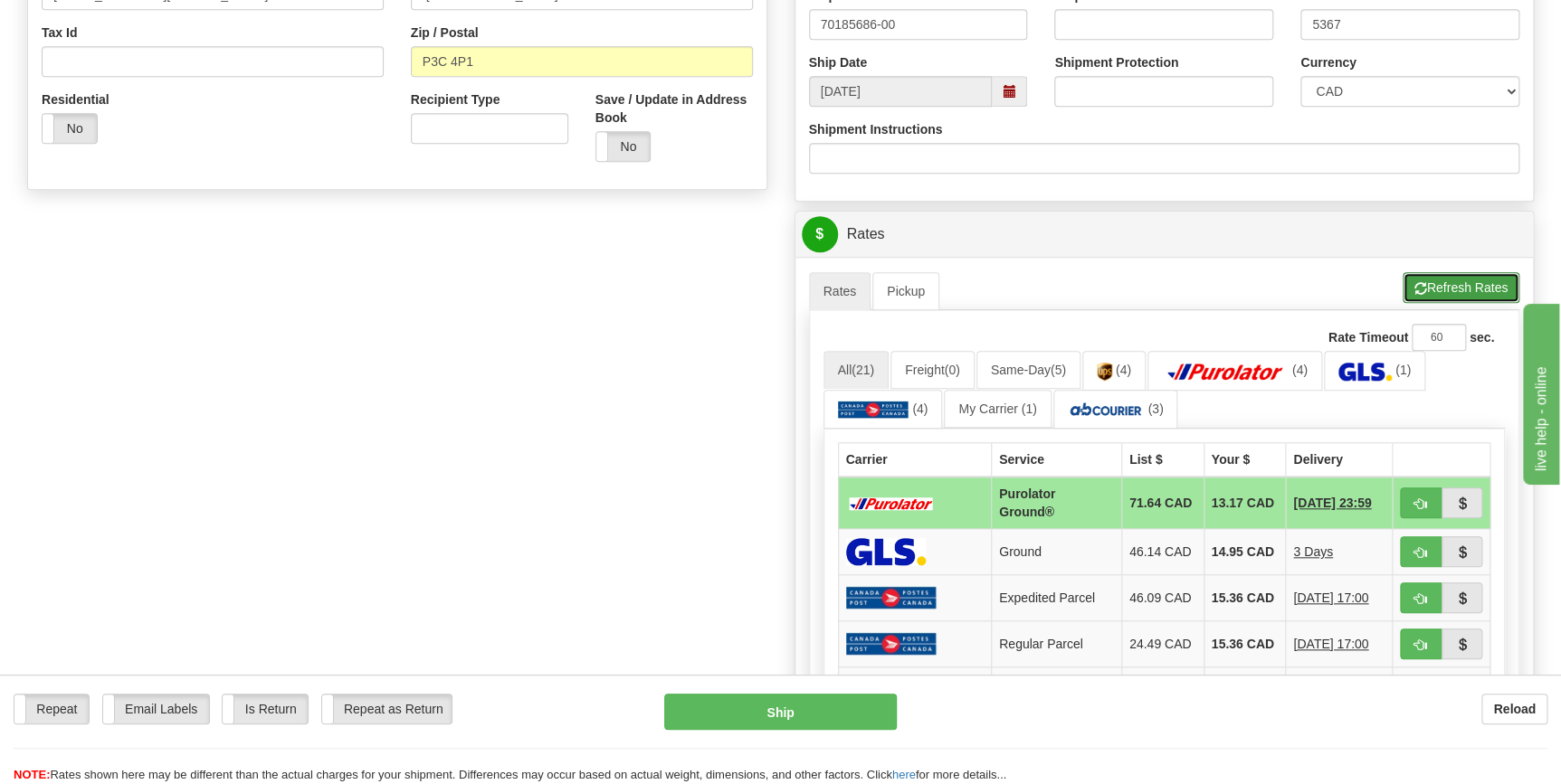
click at [1446, 284] on button "Refresh Rates" at bounding box center [1461, 288] width 117 height 31
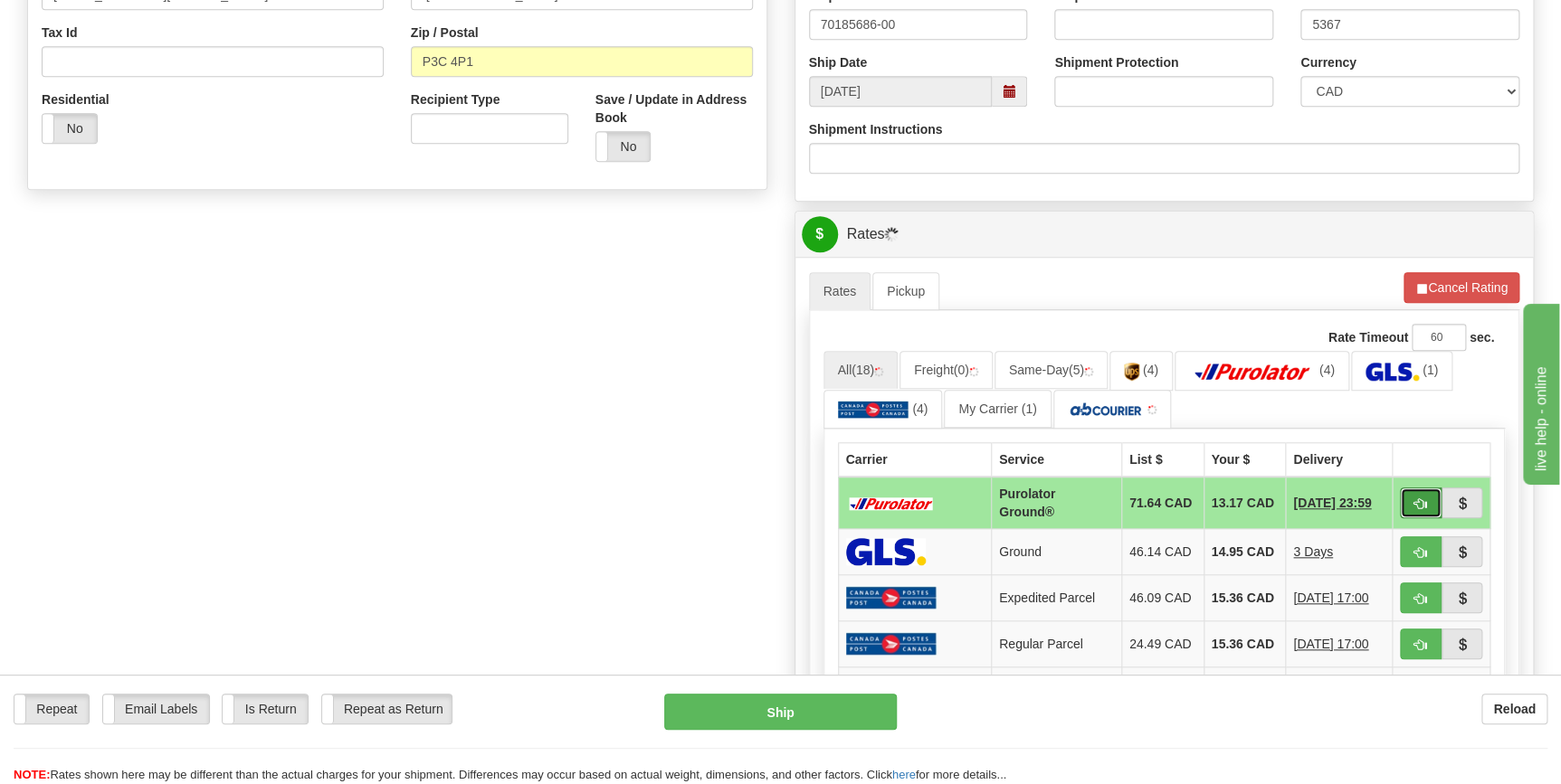
click at [1419, 500] on span "button" at bounding box center [1421, 504] width 13 height 12
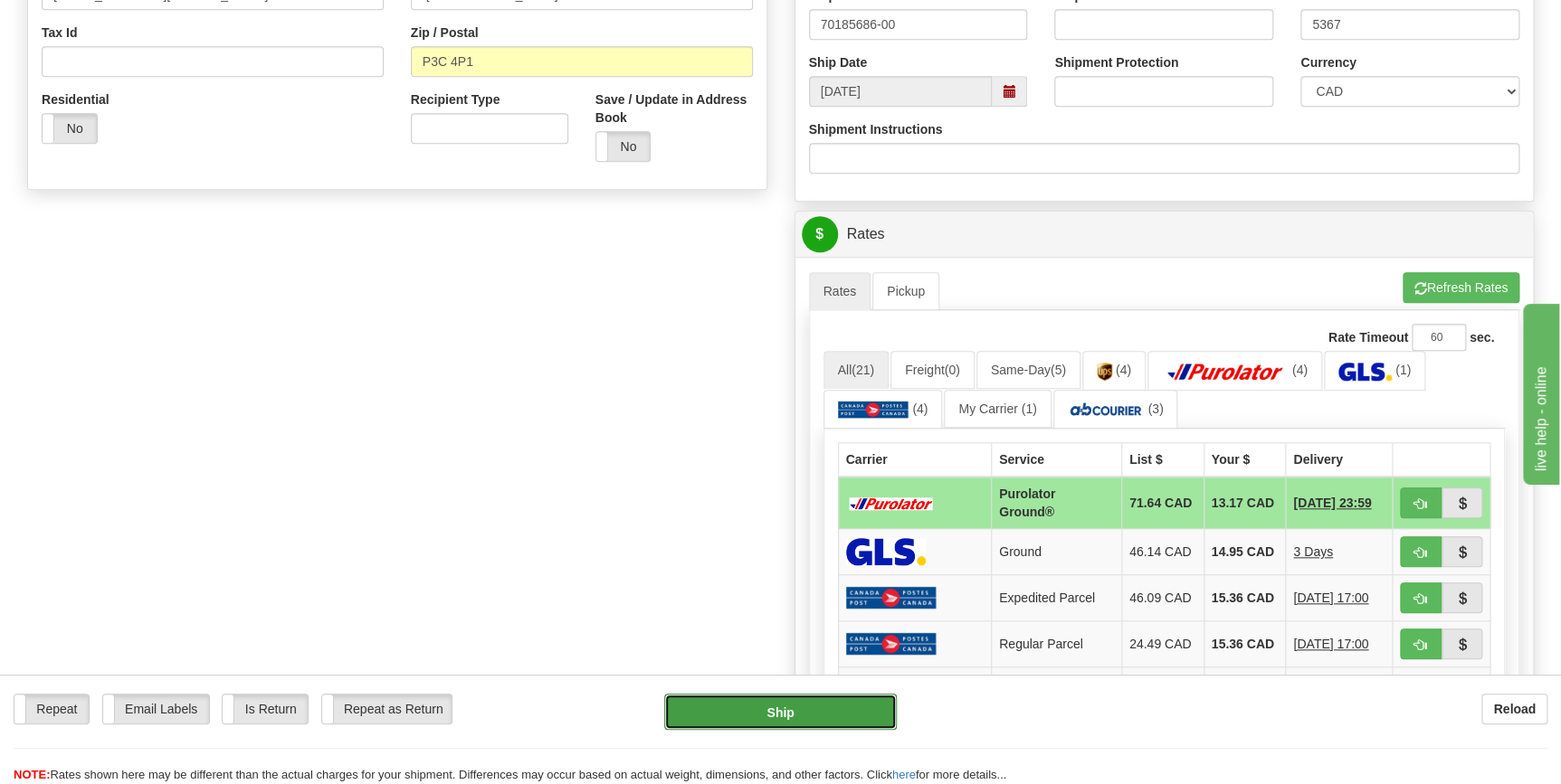
click at [775, 716] on button "Ship" at bounding box center [780, 712] width 232 height 36
type input "260"
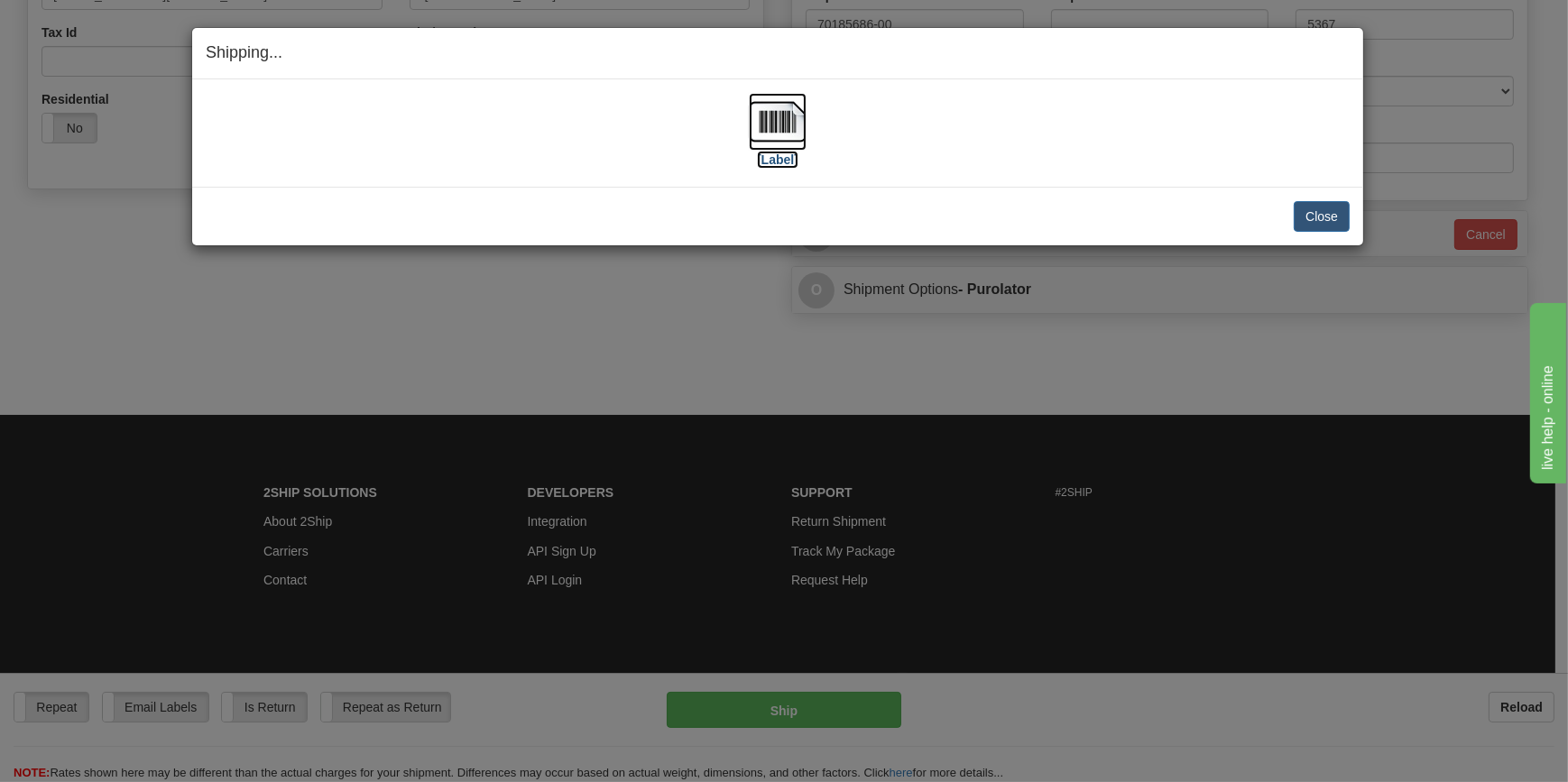
click at [769, 114] on img at bounding box center [778, 122] width 58 height 58
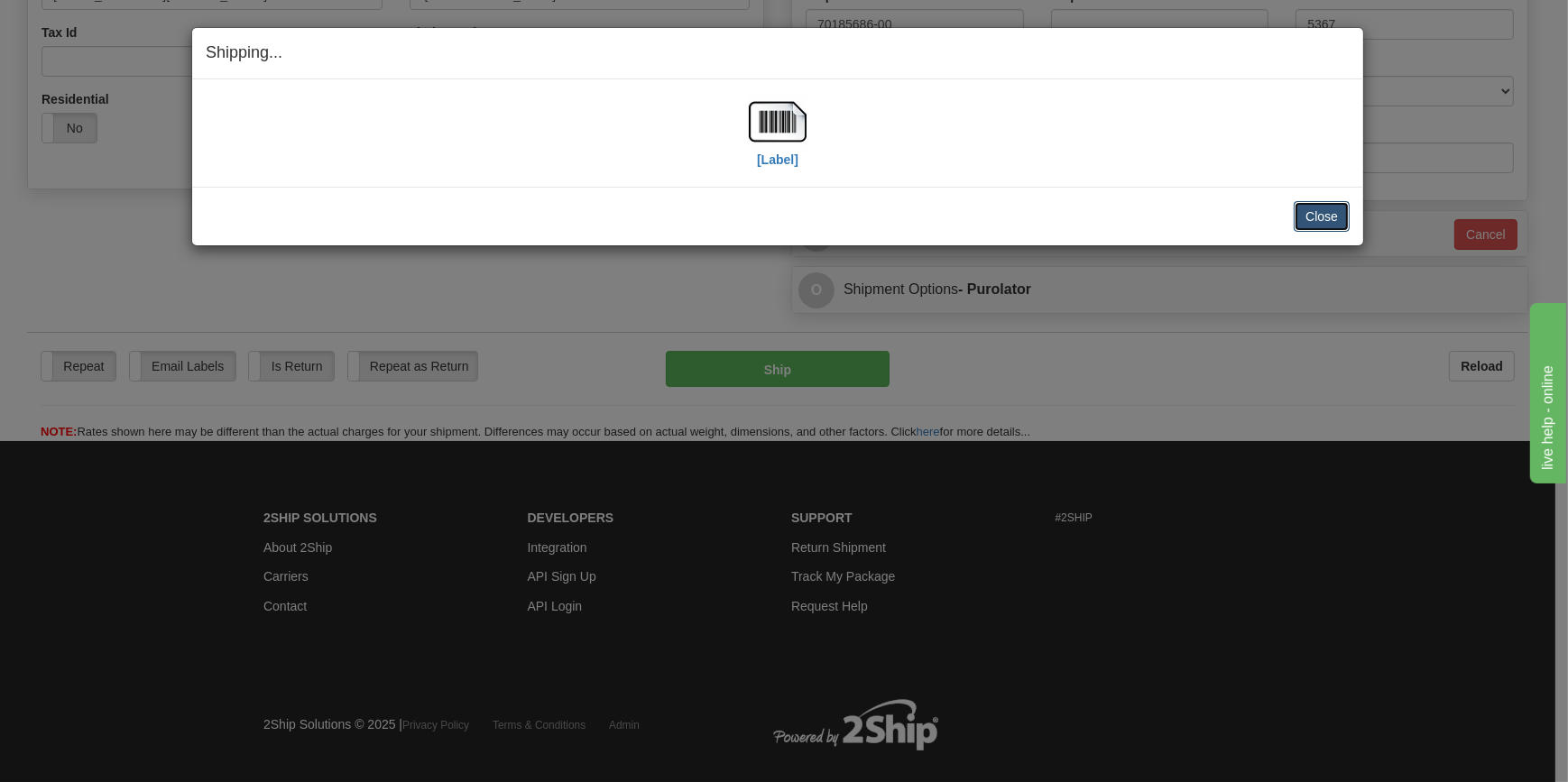
click at [1323, 220] on button "Close" at bounding box center [1322, 217] width 56 height 31
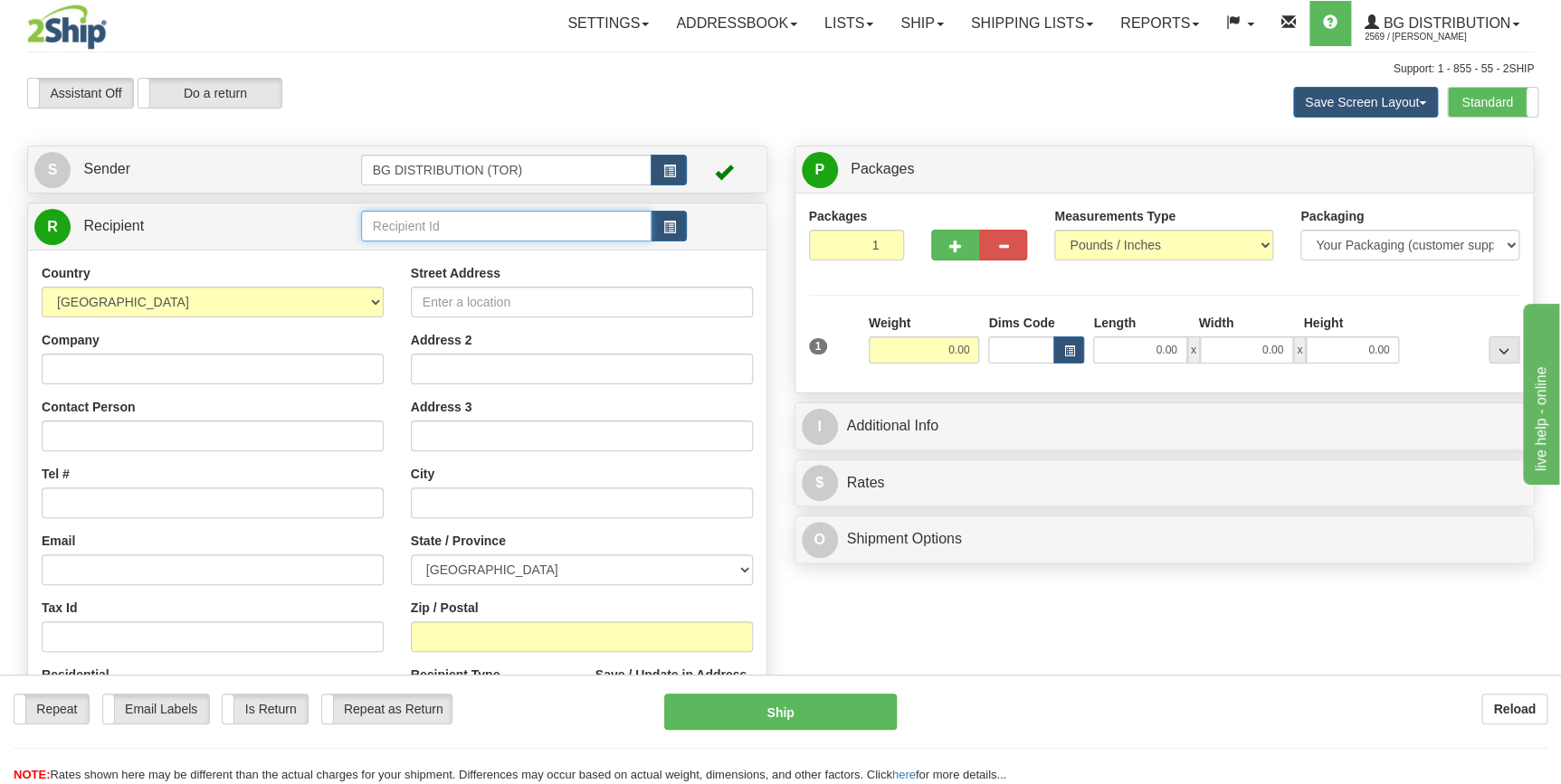
click at [430, 231] on input "text" at bounding box center [506, 227] width 291 height 31
click at [416, 249] on div "60453" at bounding box center [502, 255] width 271 height 18
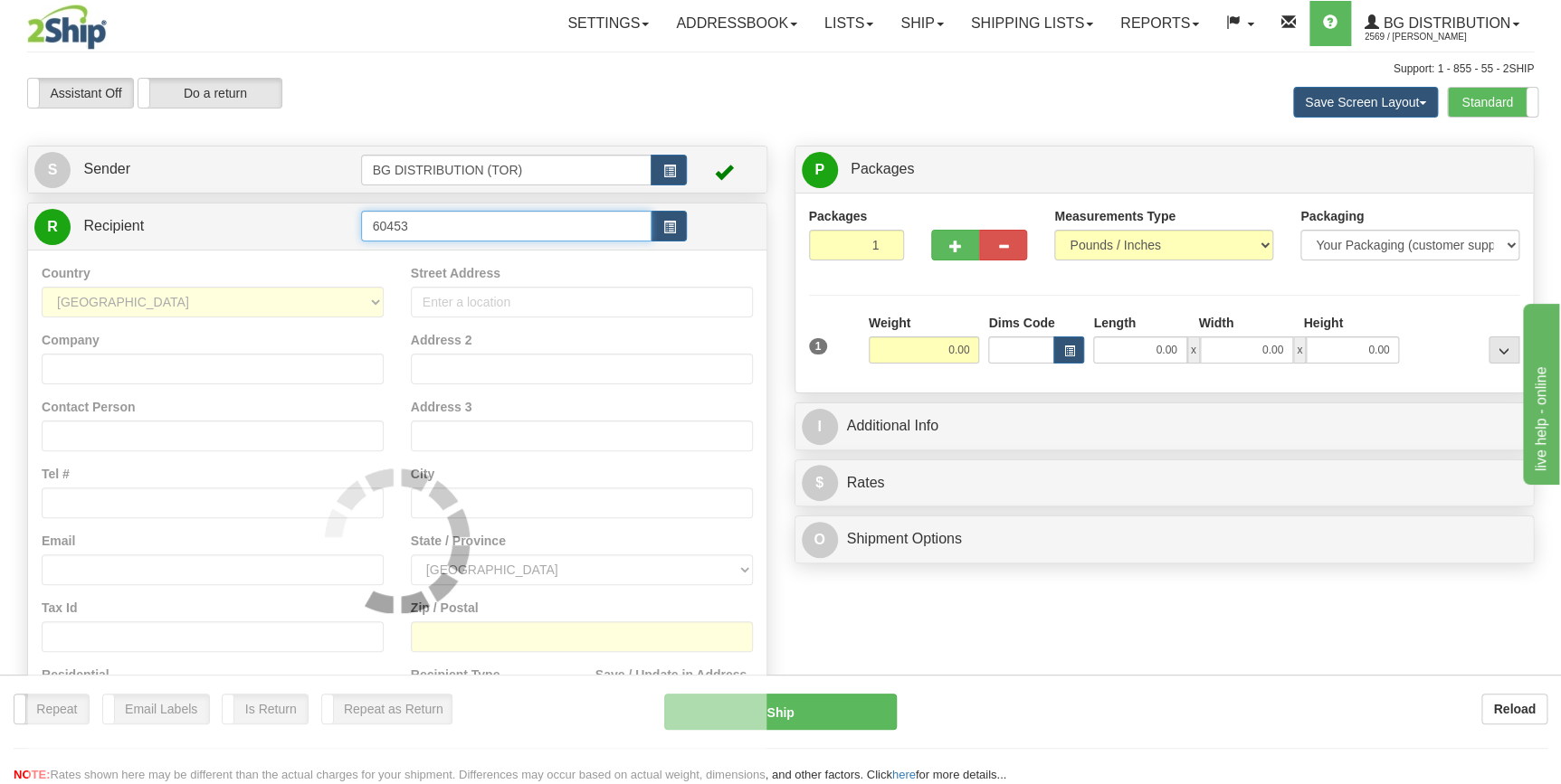
type input "60453"
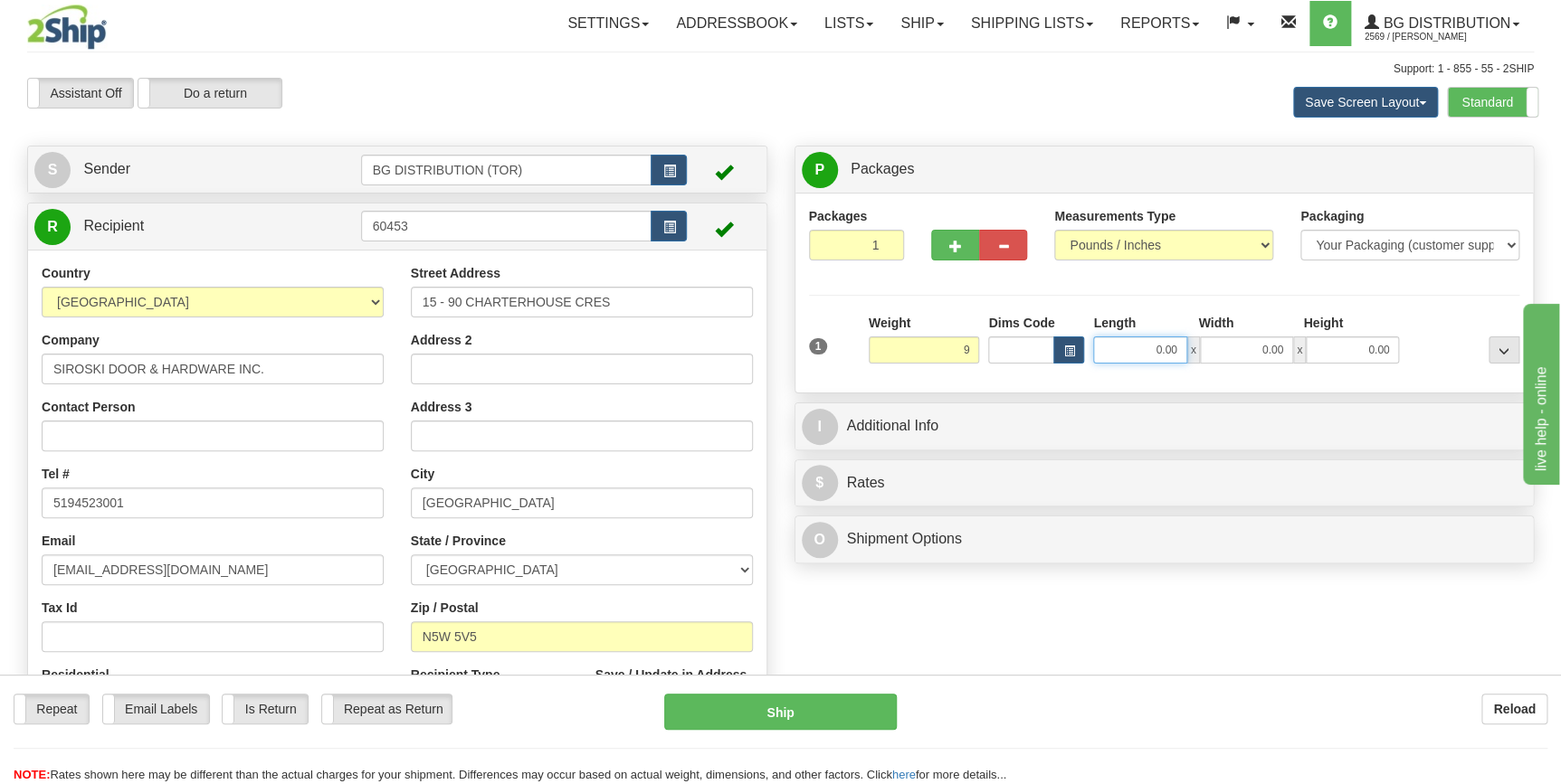
type input "9.00"
click at [1170, 351] on input "0.00" at bounding box center [1139, 351] width 93 height 27
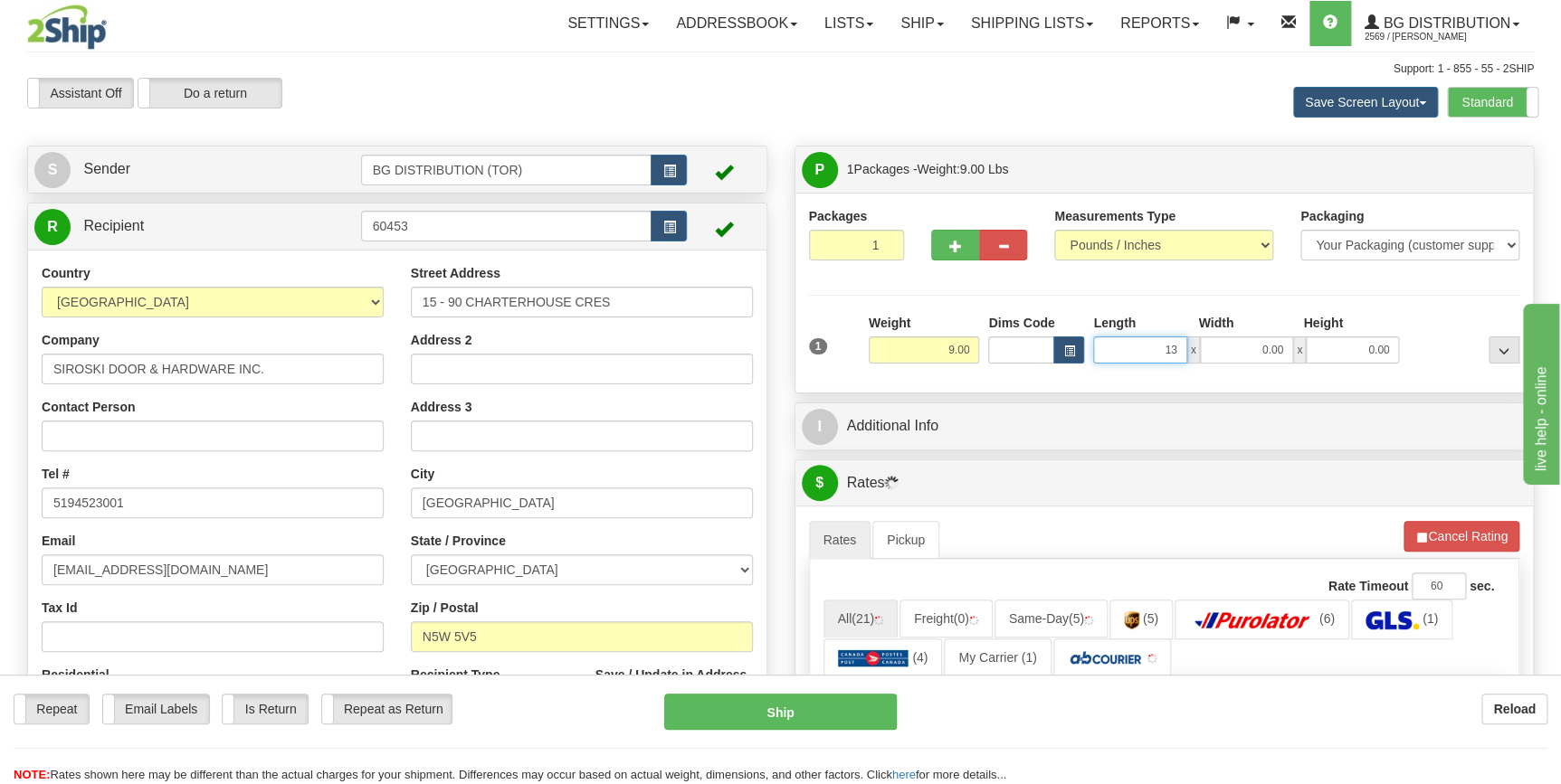
type input "13.00"
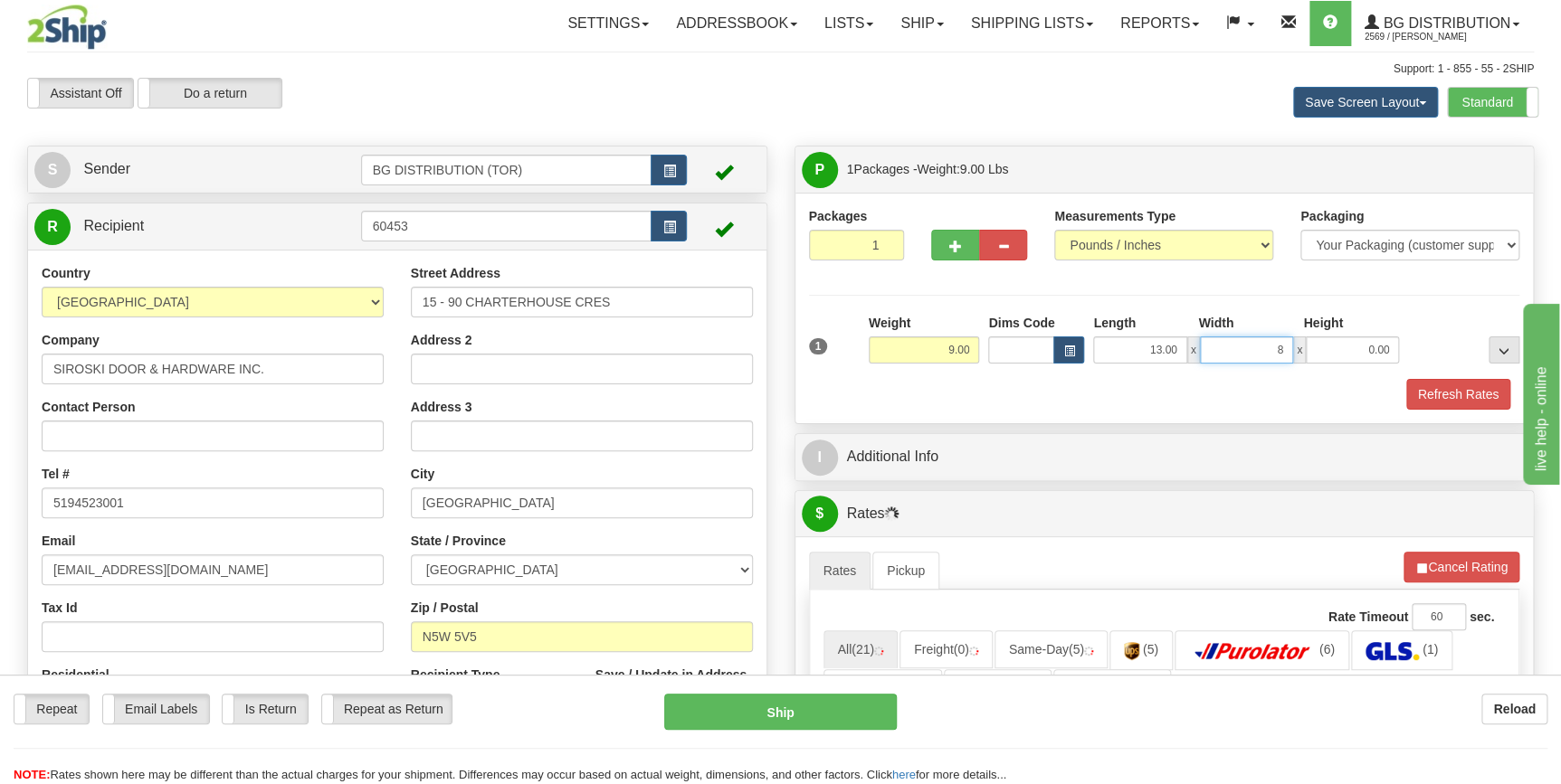
type input "8.00"
type input "10.00"
click at [991, 401] on div "Refresh Rates" at bounding box center [1164, 394] width 720 height 31
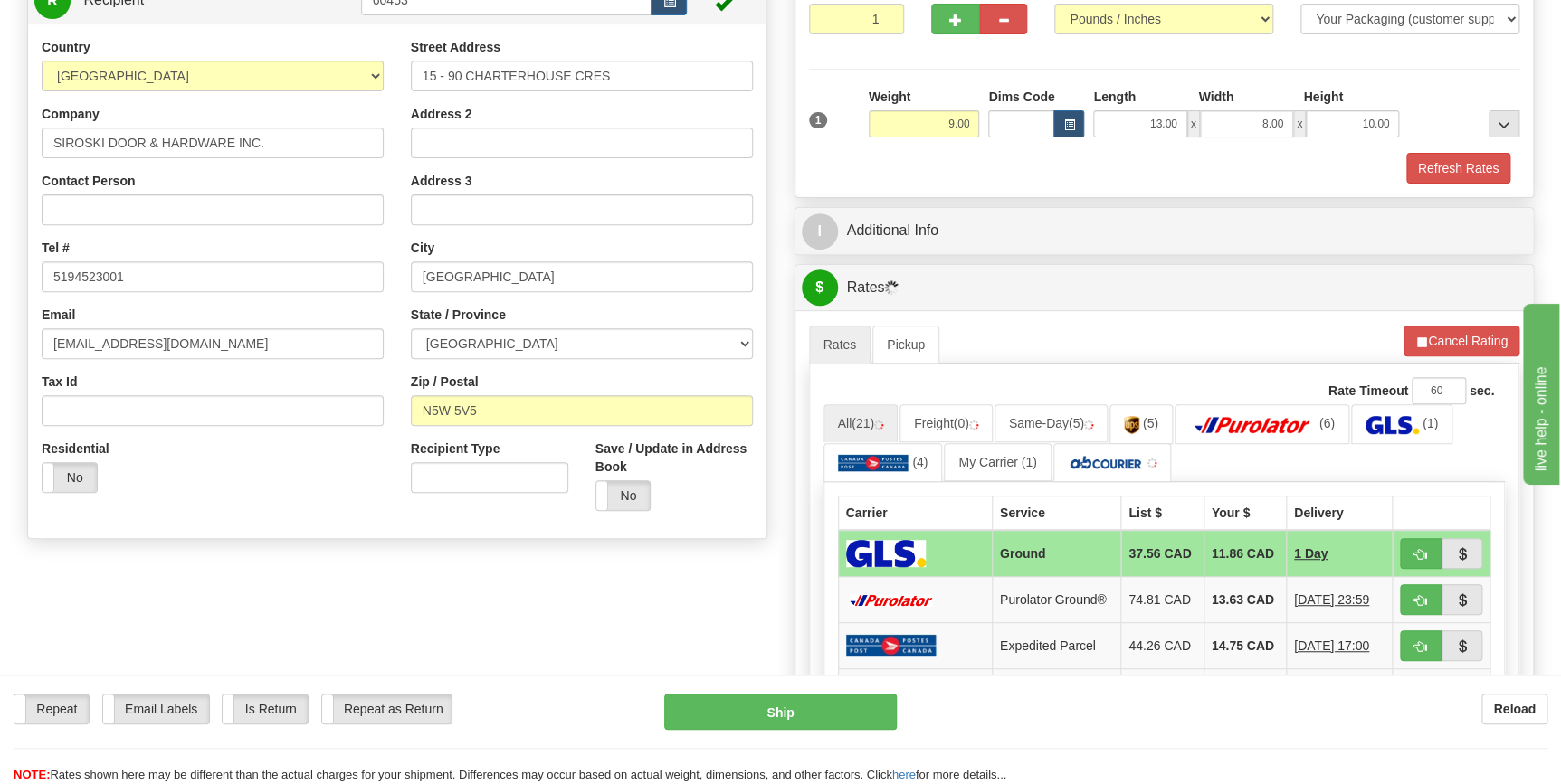
scroll to position [246, 0]
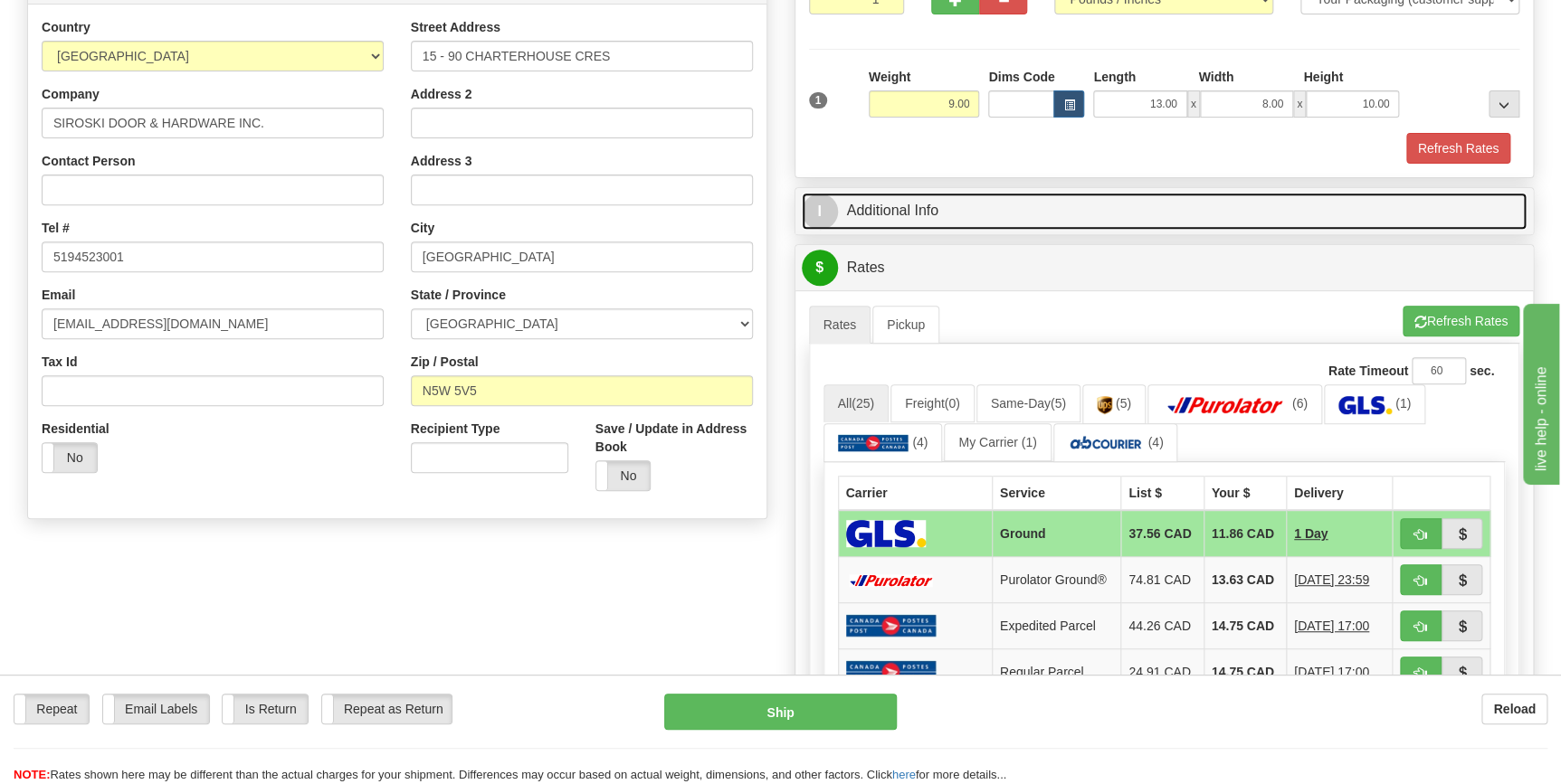
click at [901, 208] on link "I Additional Info" at bounding box center [1164, 211] width 726 height 37
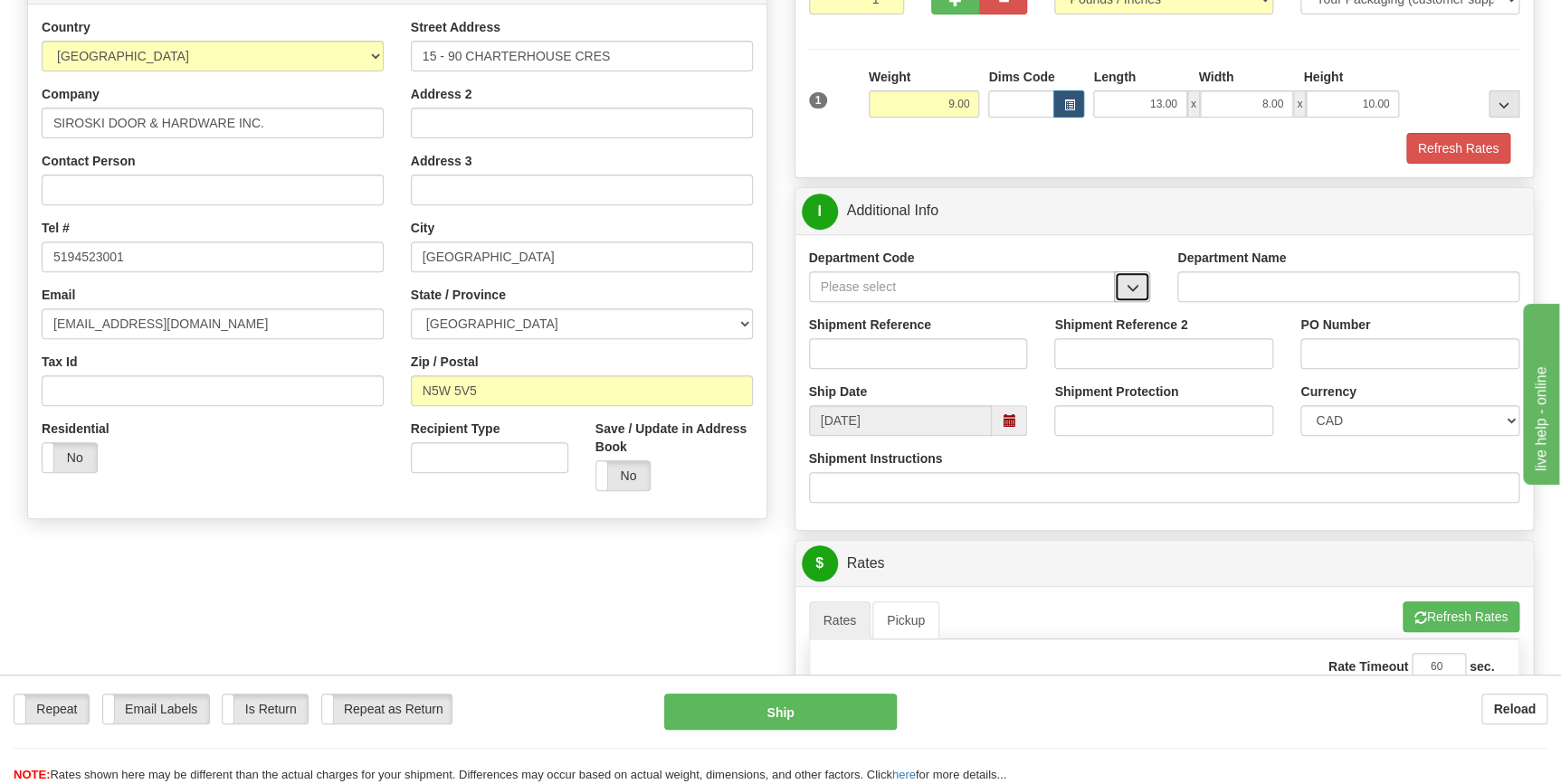
click at [1122, 288] on button "button" at bounding box center [1132, 287] width 36 height 31
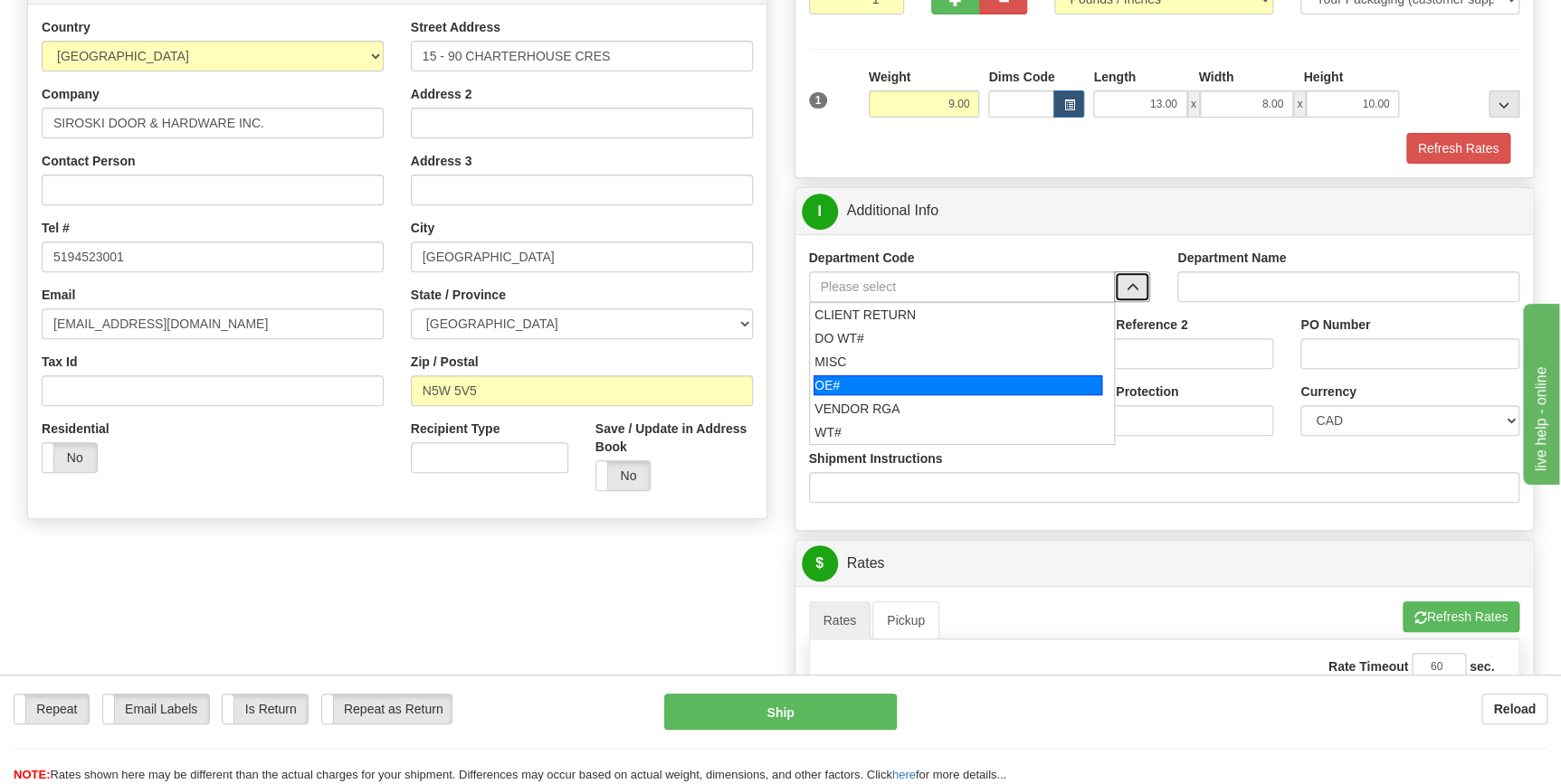
click at [873, 384] on div "OE#" at bounding box center [957, 385] width 289 height 20
type input "OE#"
type input "ORDERS"
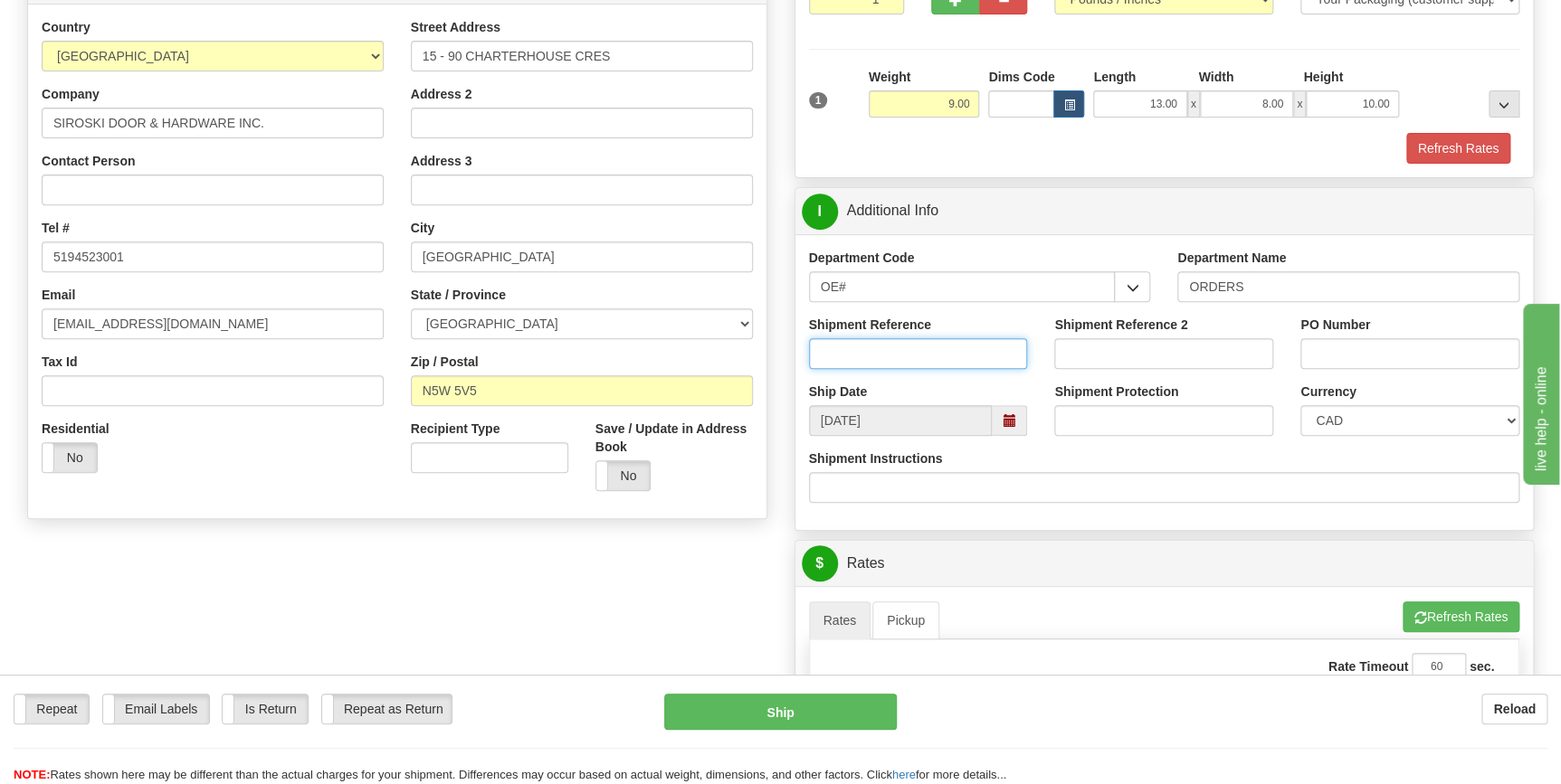
click at [859, 351] on input "Shipment Reference" at bounding box center [918, 354] width 219 height 31
type input "70185732-00"
click at [1332, 351] on input "PO Number" at bounding box center [1410, 354] width 219 height 31
type input "22839"
click at [1197, 452] on div "Shipment Instructions" at bounding box center [1164, 476] width 711 height 54
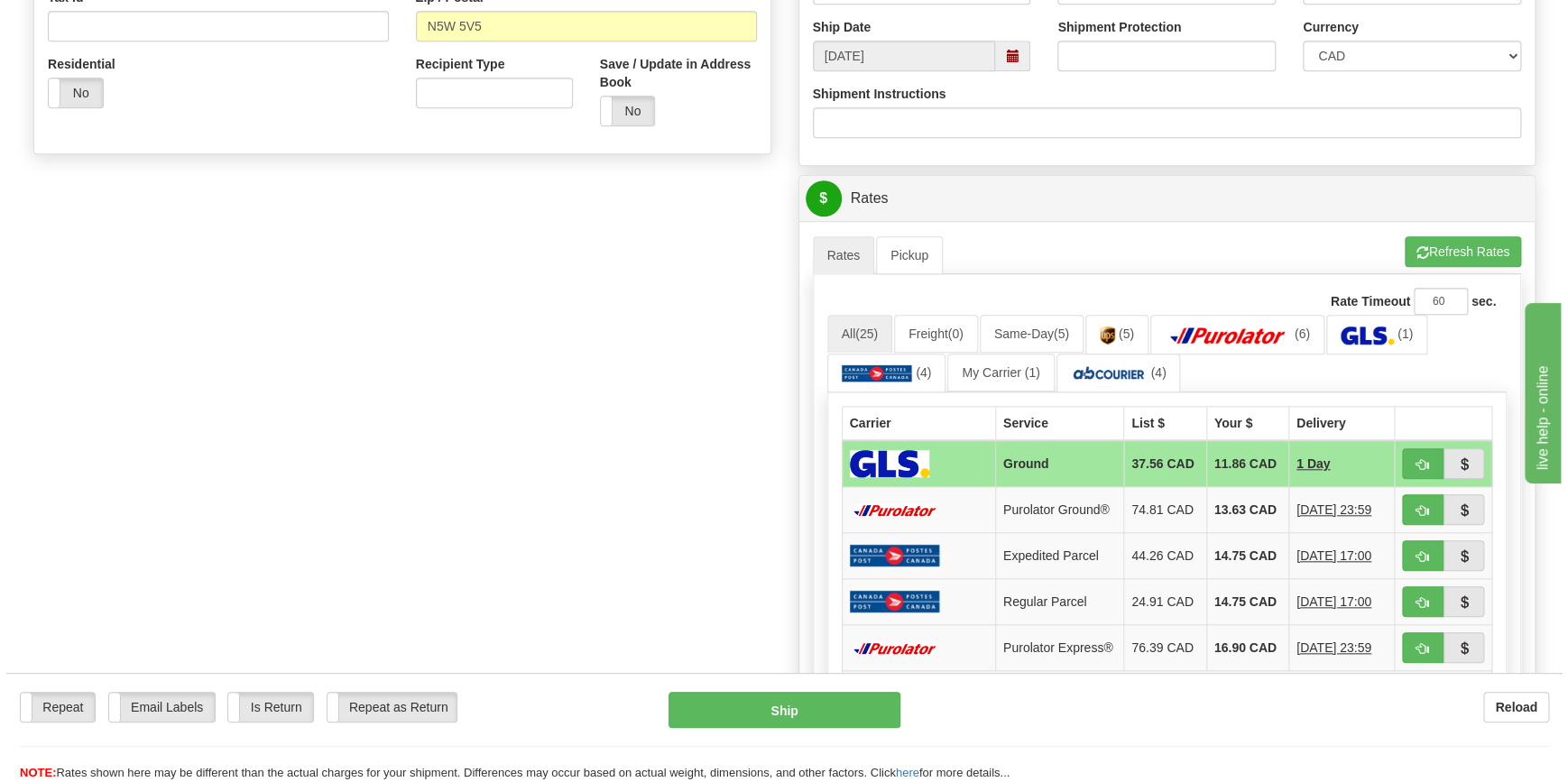
scroll to position [656, 0]
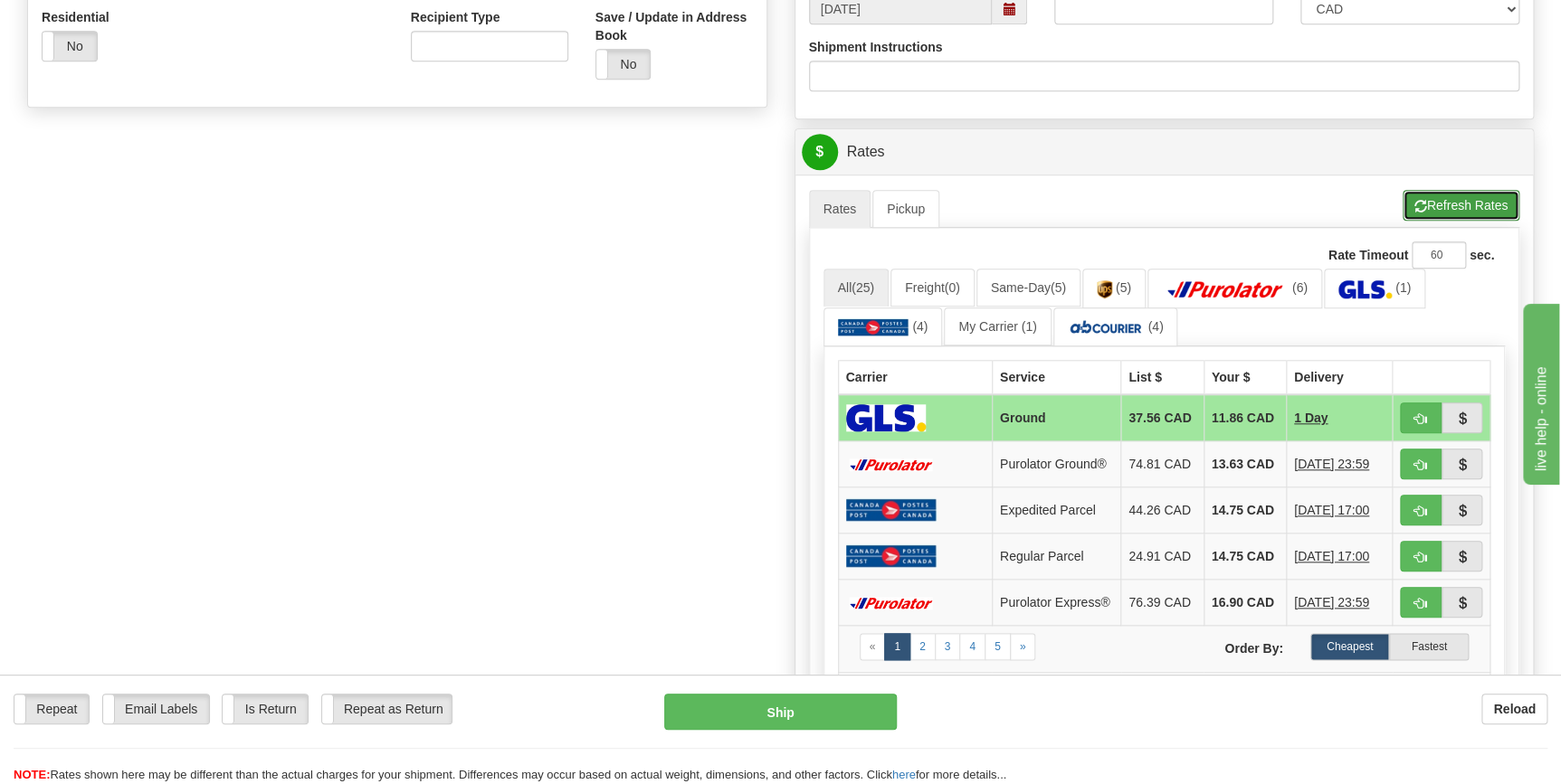
click at [1461, 199] on button "Refresh Rates" at bounding box center [1461, 206] width 117 height 31
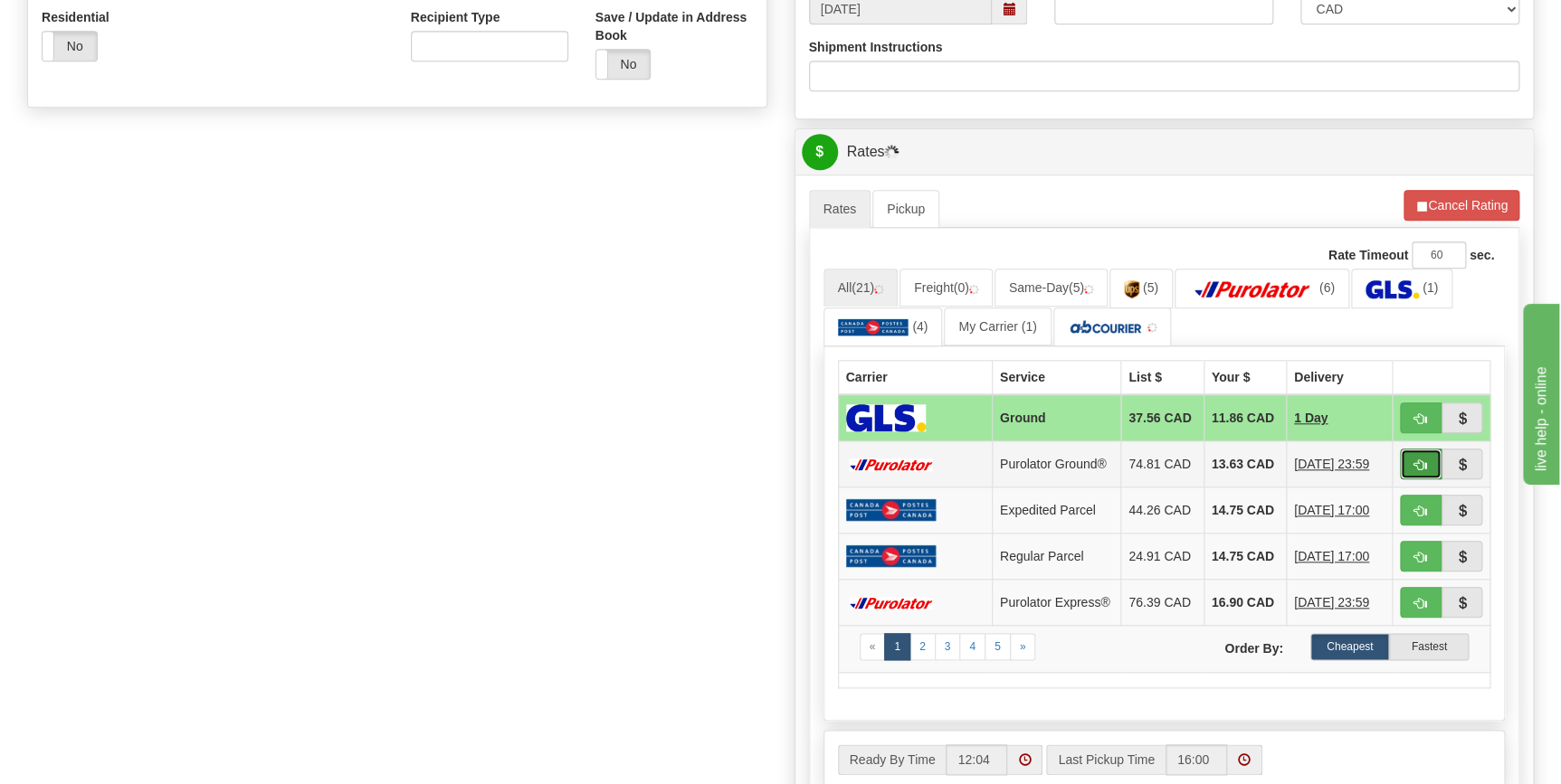
click at [1420, 467] on span "button" at bounding box center [1421, 465] width 13 height 12
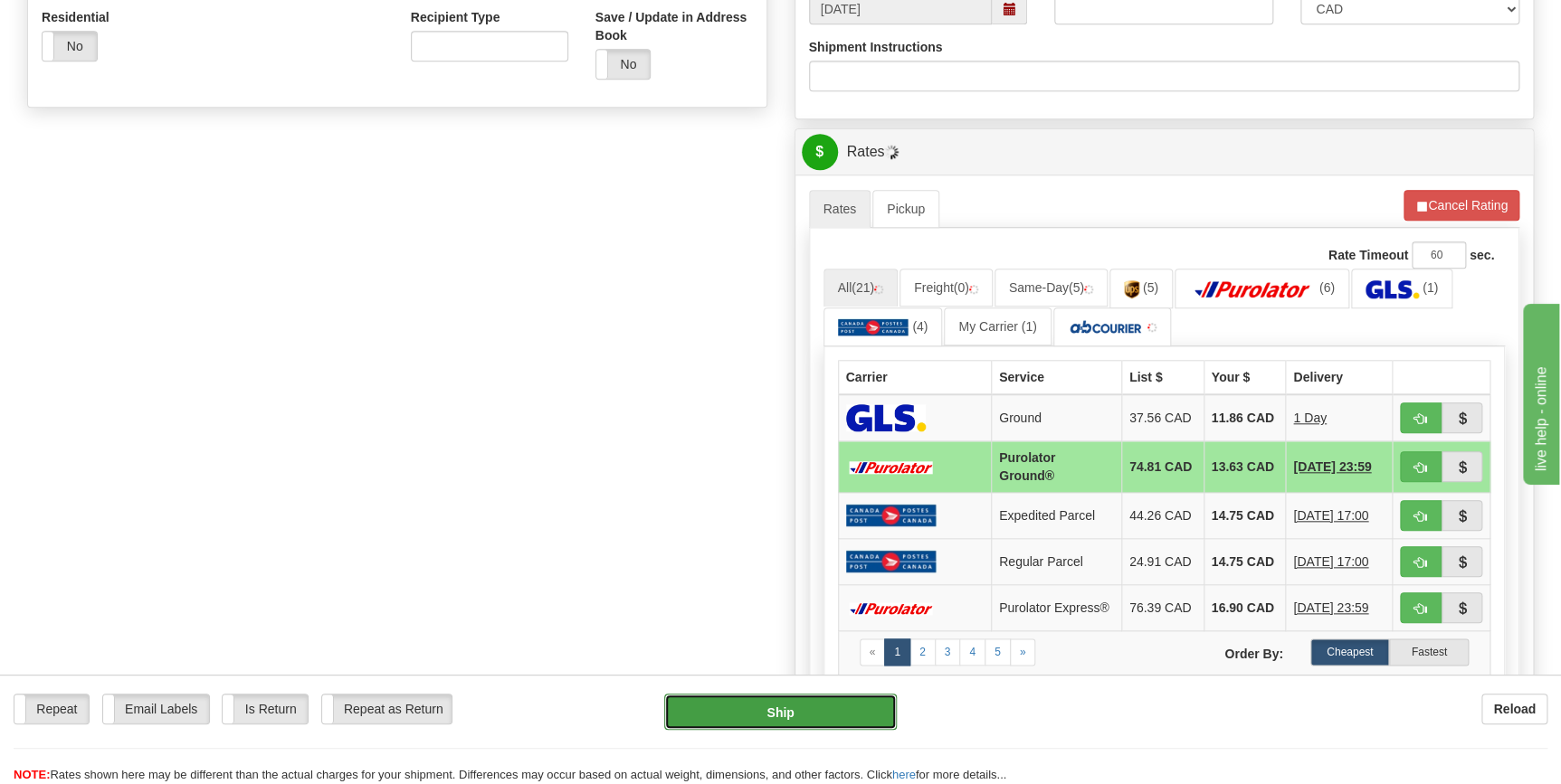
click at [830, 717] on button "Ship" at bounding box center [780, 712] width 232 height 36
type input "260"
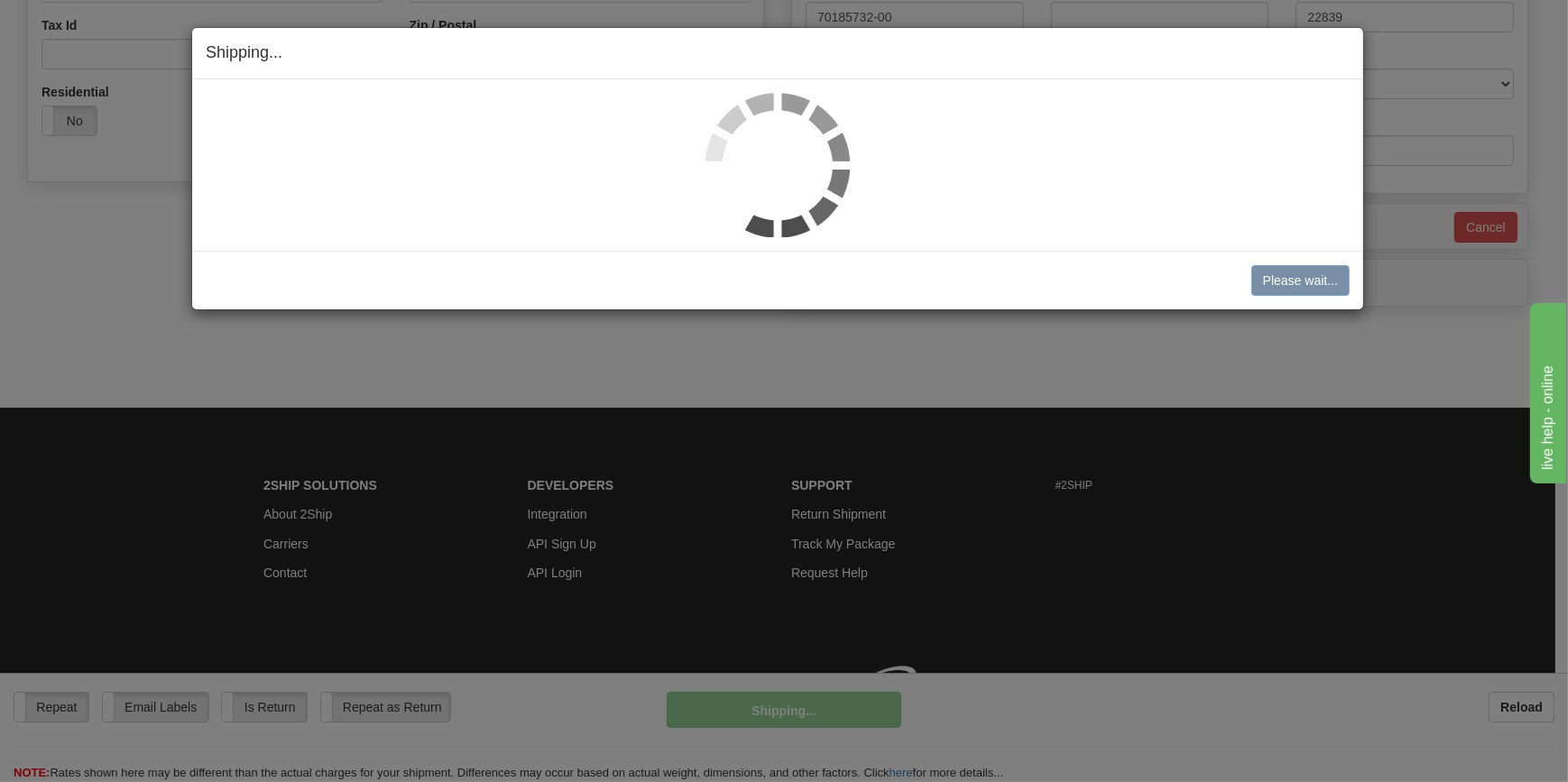
scroll to position [606, 0]
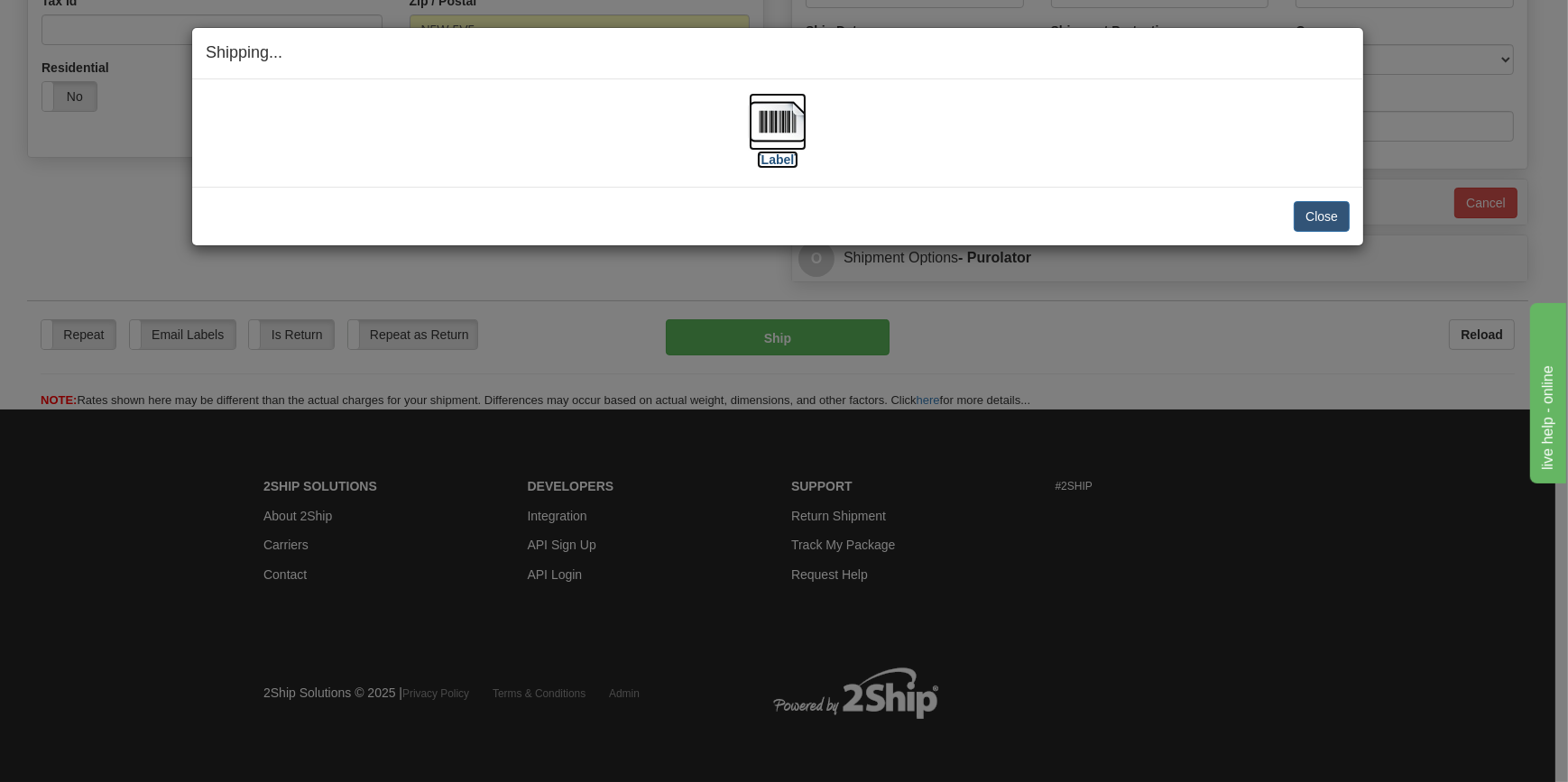
click at [768, 142] on img at bounding box center [778, 122] width 58 height 58
click at [1310, 208] on button "Close" at bounding box center [1322, 217] width 56 height 31
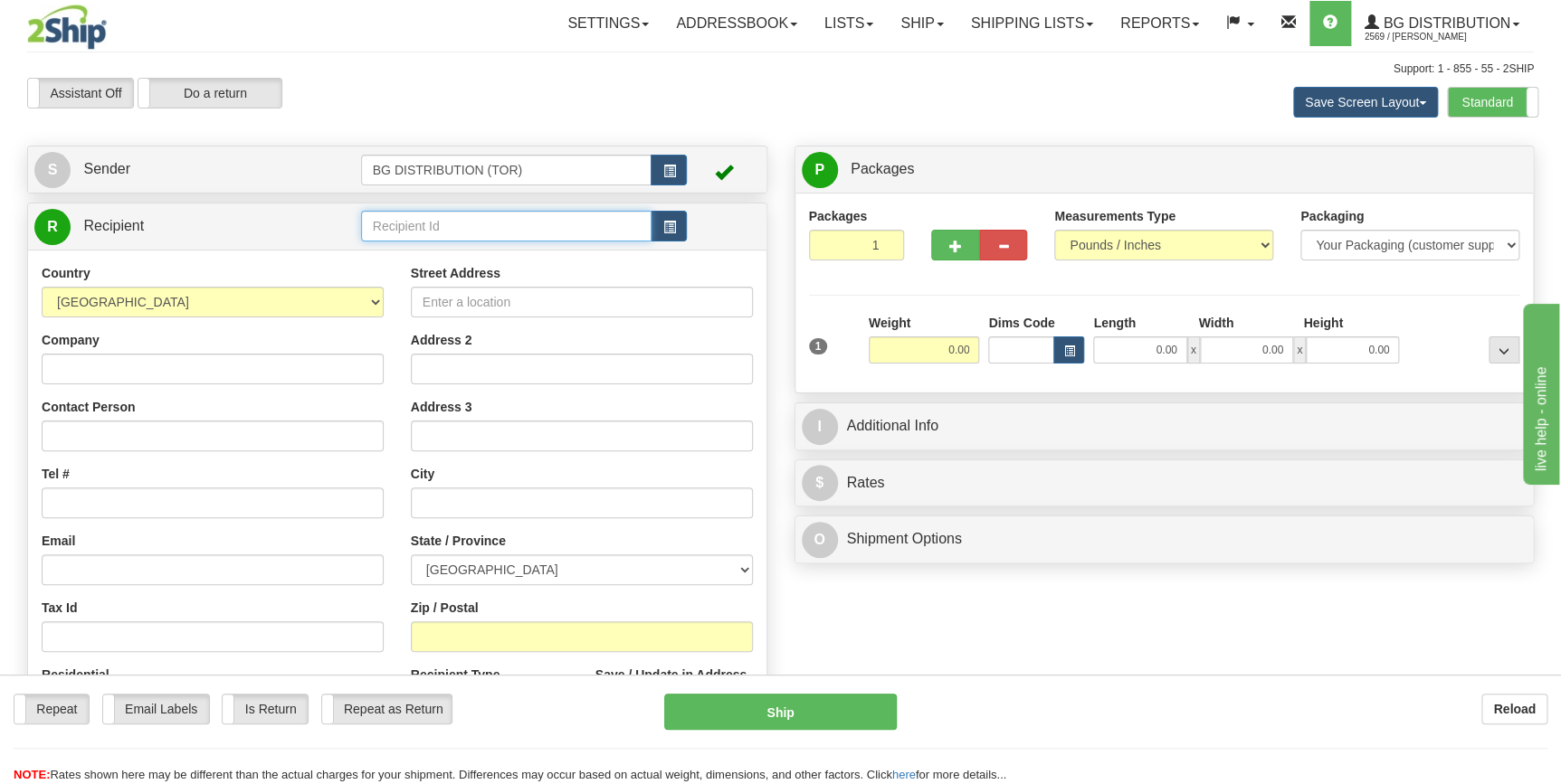
click at [409, 227] on input "text" at bounding box center [506, 227] width 291 height 31
click at [415, 252] on div "60048" at bounding box center [502, 255] width 273 height 20
type input "60048"
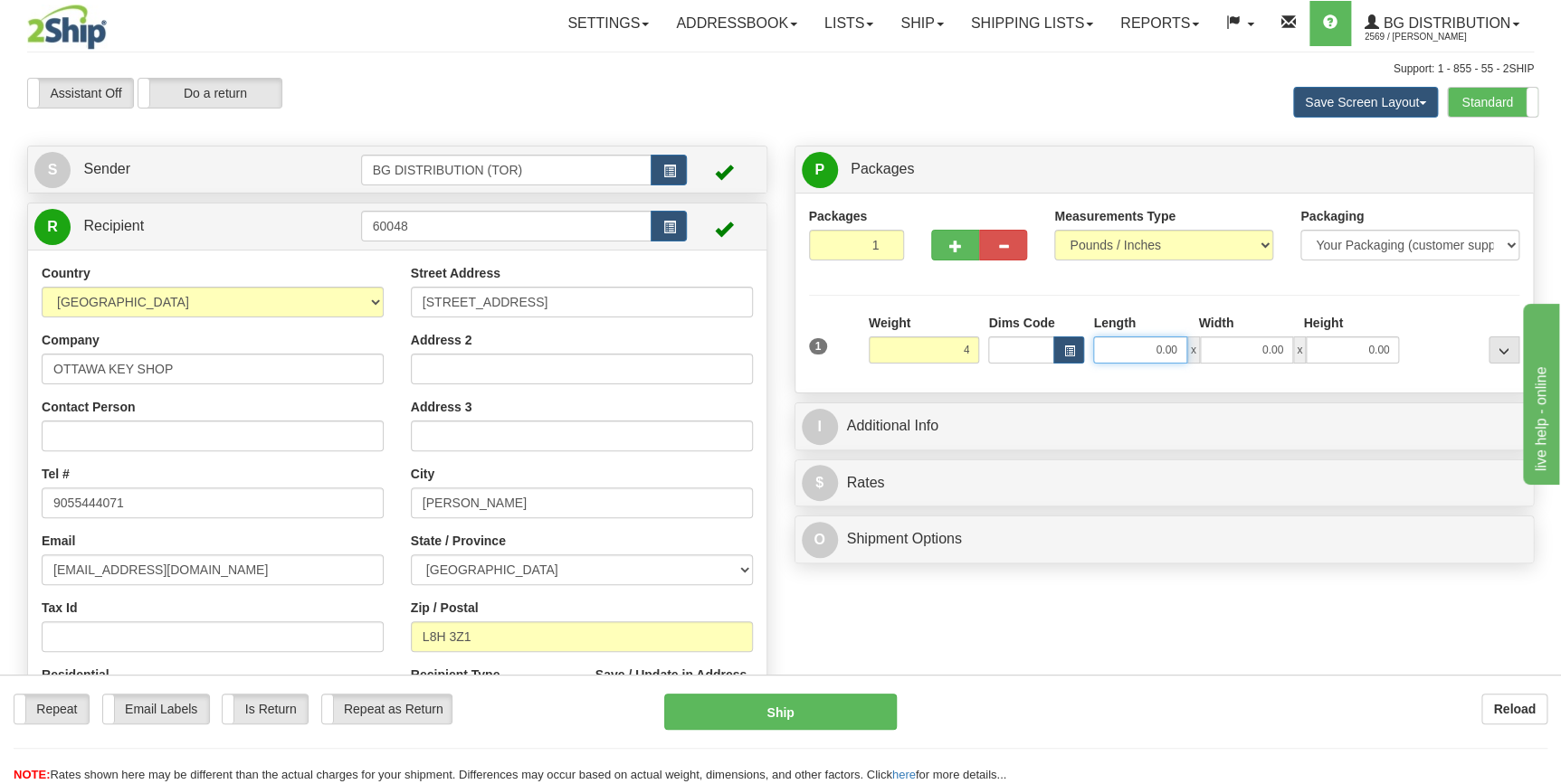
type input "4.00"
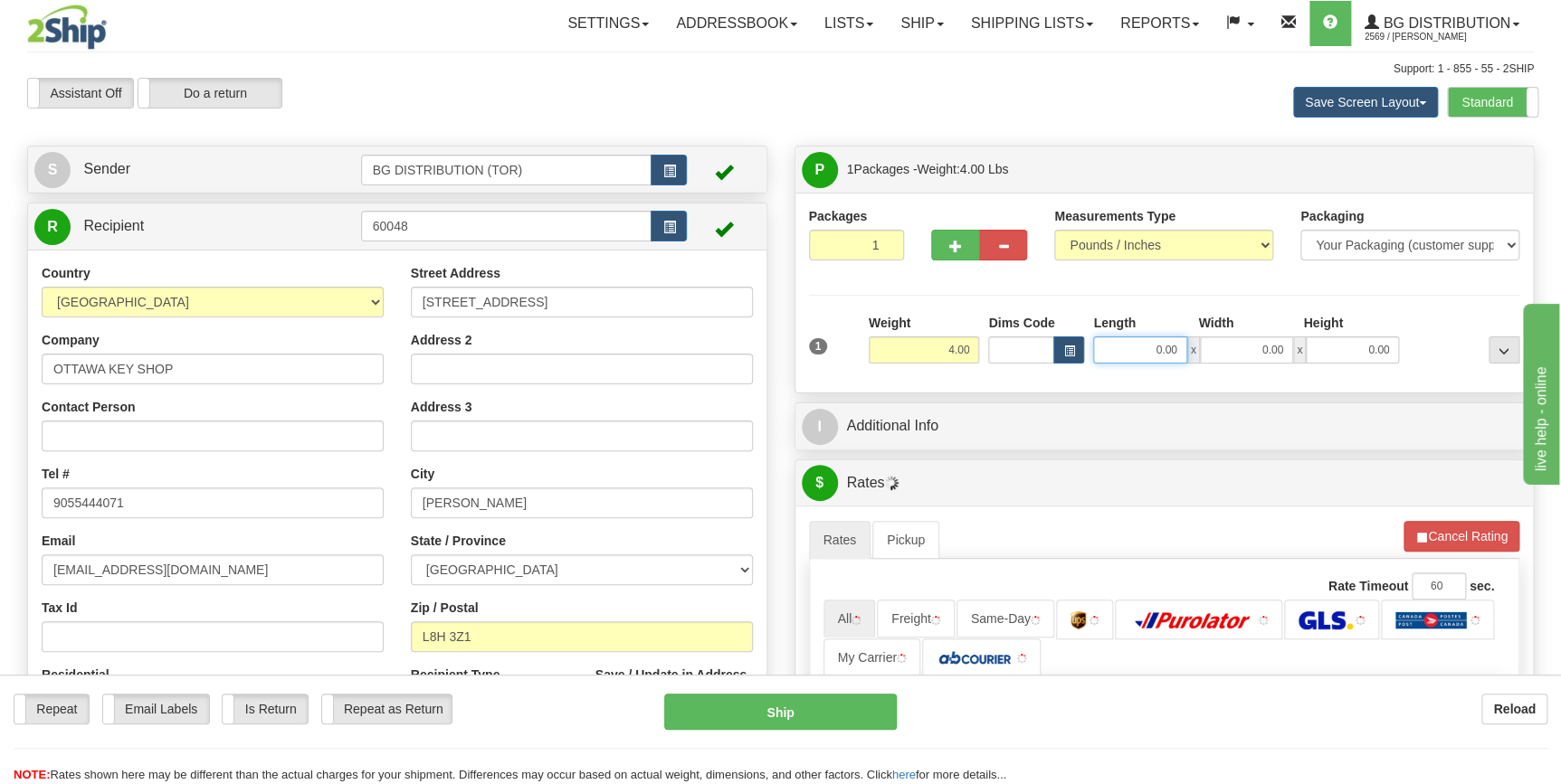
click at [1156, 346] on input "0.00" at bounding box center [1139, 351] width 93 height 27
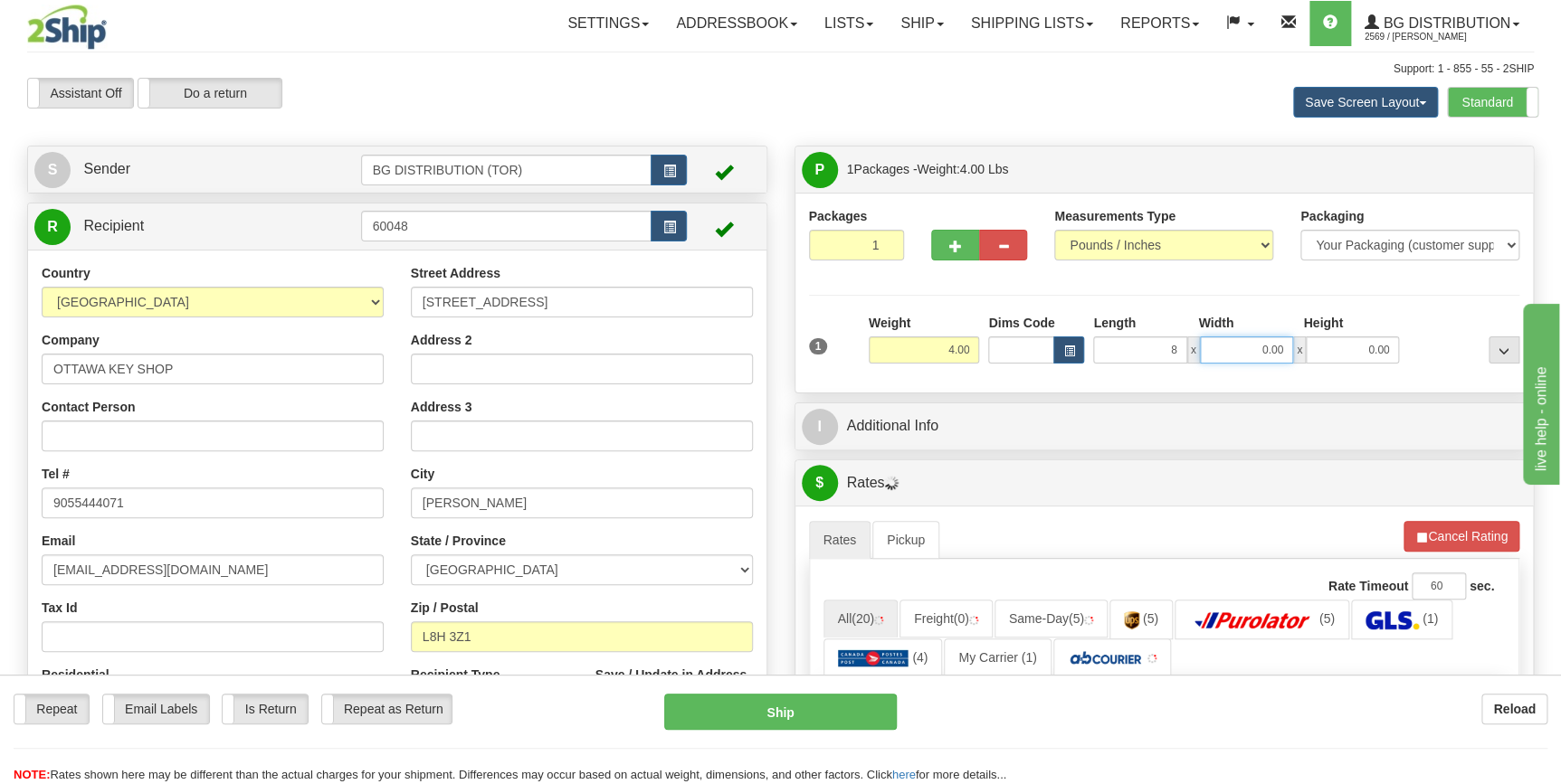
type input "8.00"
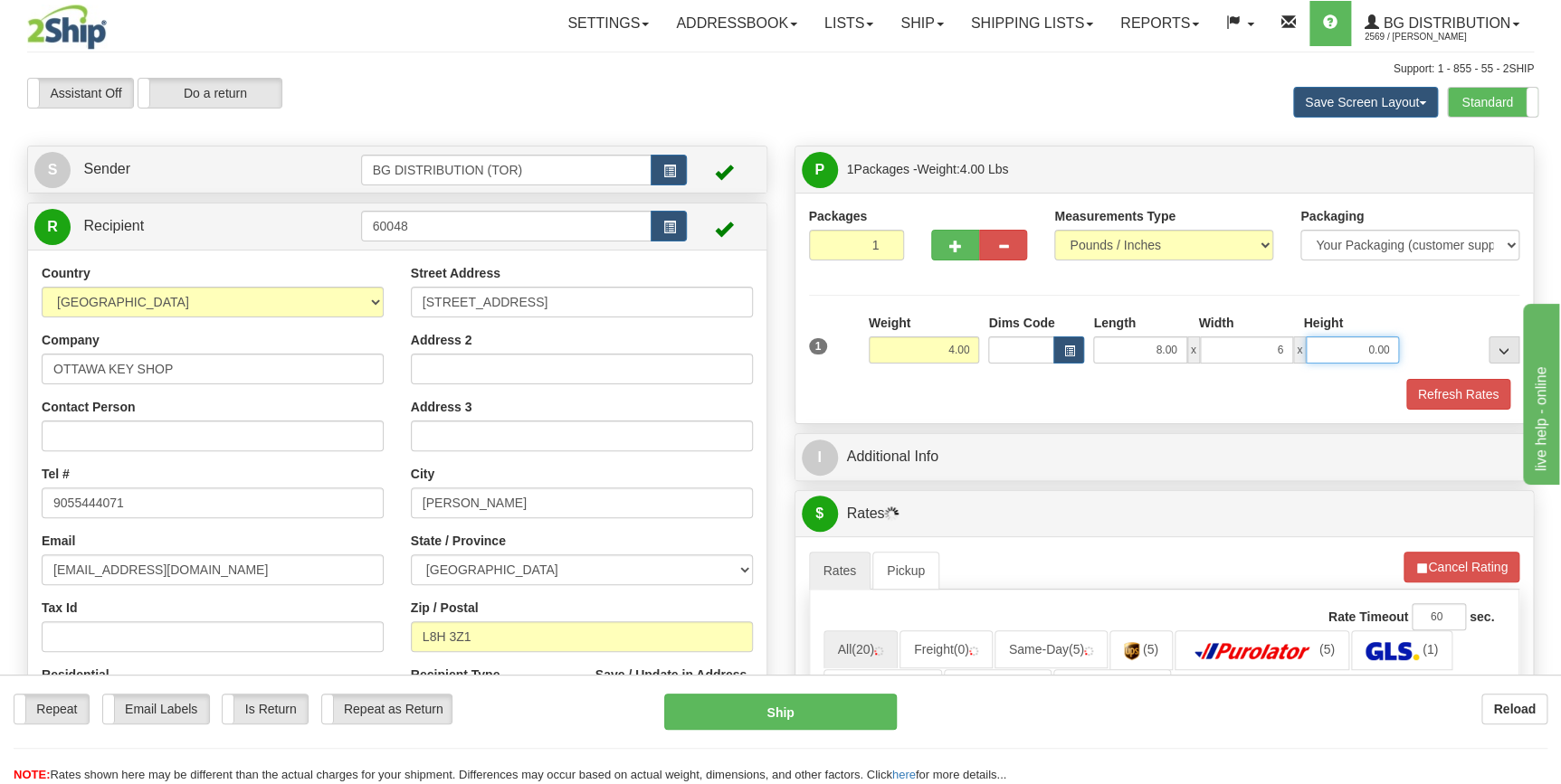
type input "6.00"
click at [1104, 388] on div "Refresh Rates" at bounding box center [1164, 394] width 720 height 31
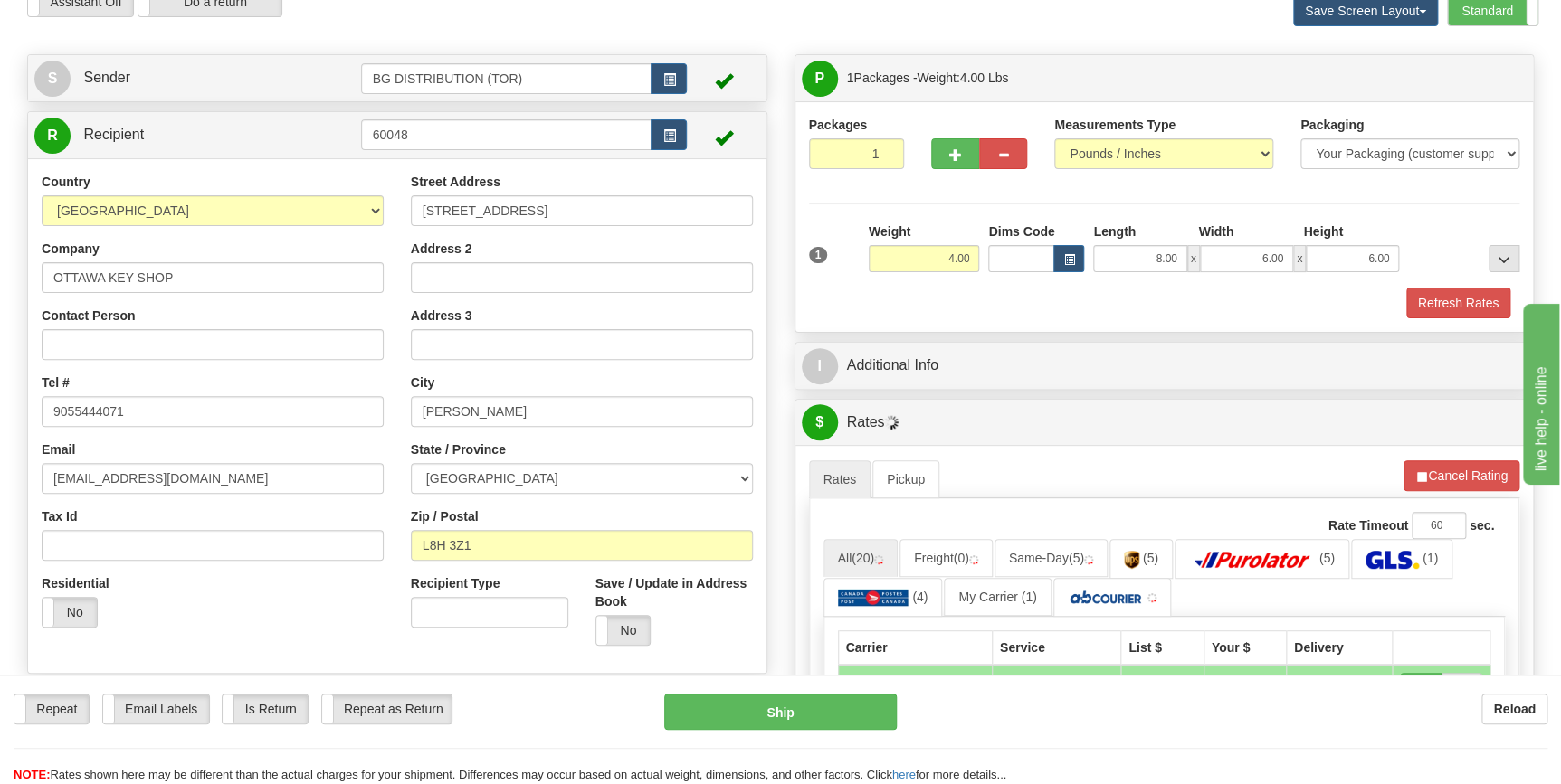
scroll to position [246, 0]
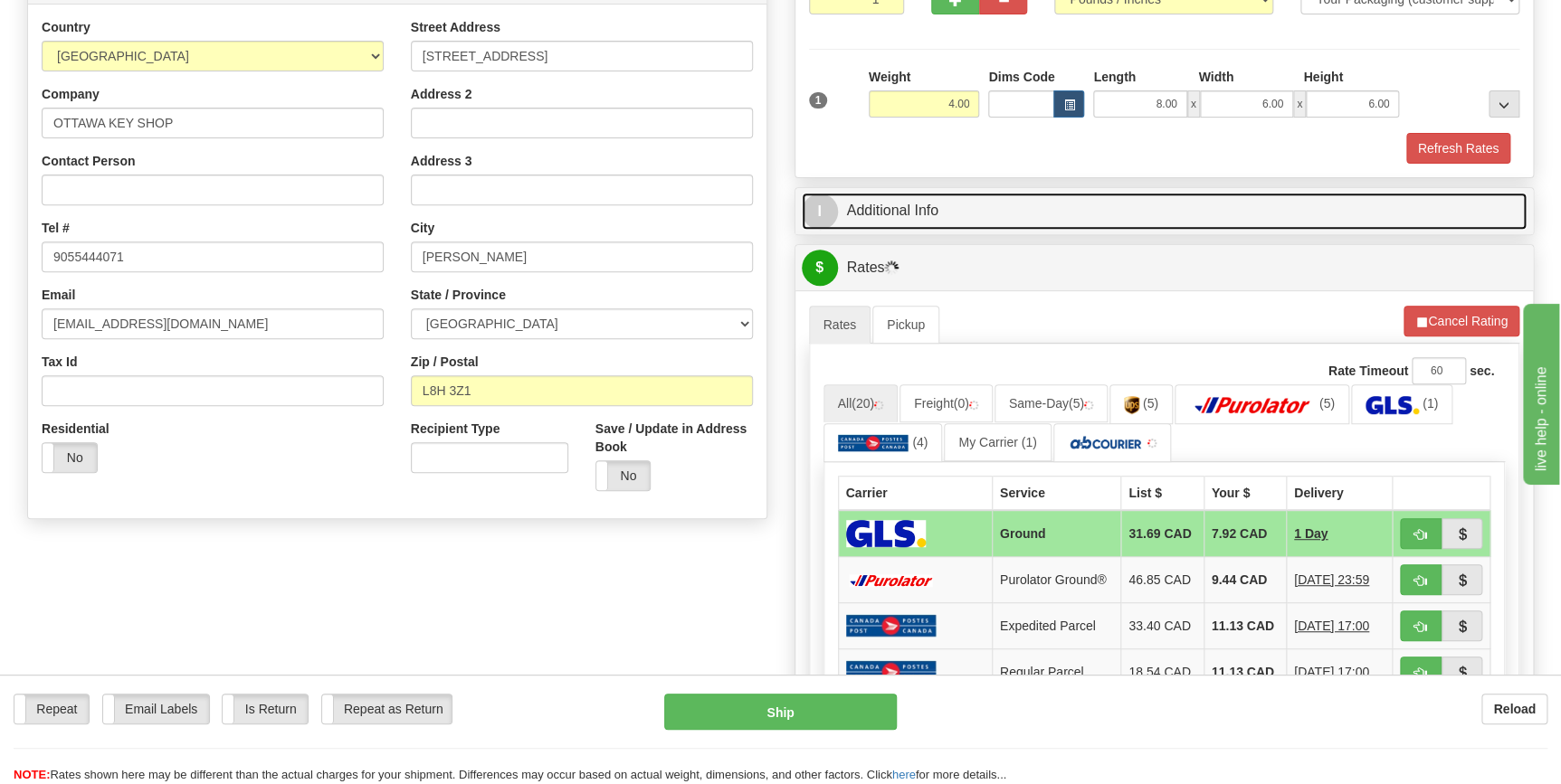
click at [902, 212] on link "I Additional Info" at bounding box center [1164, 211] width 726 height 37
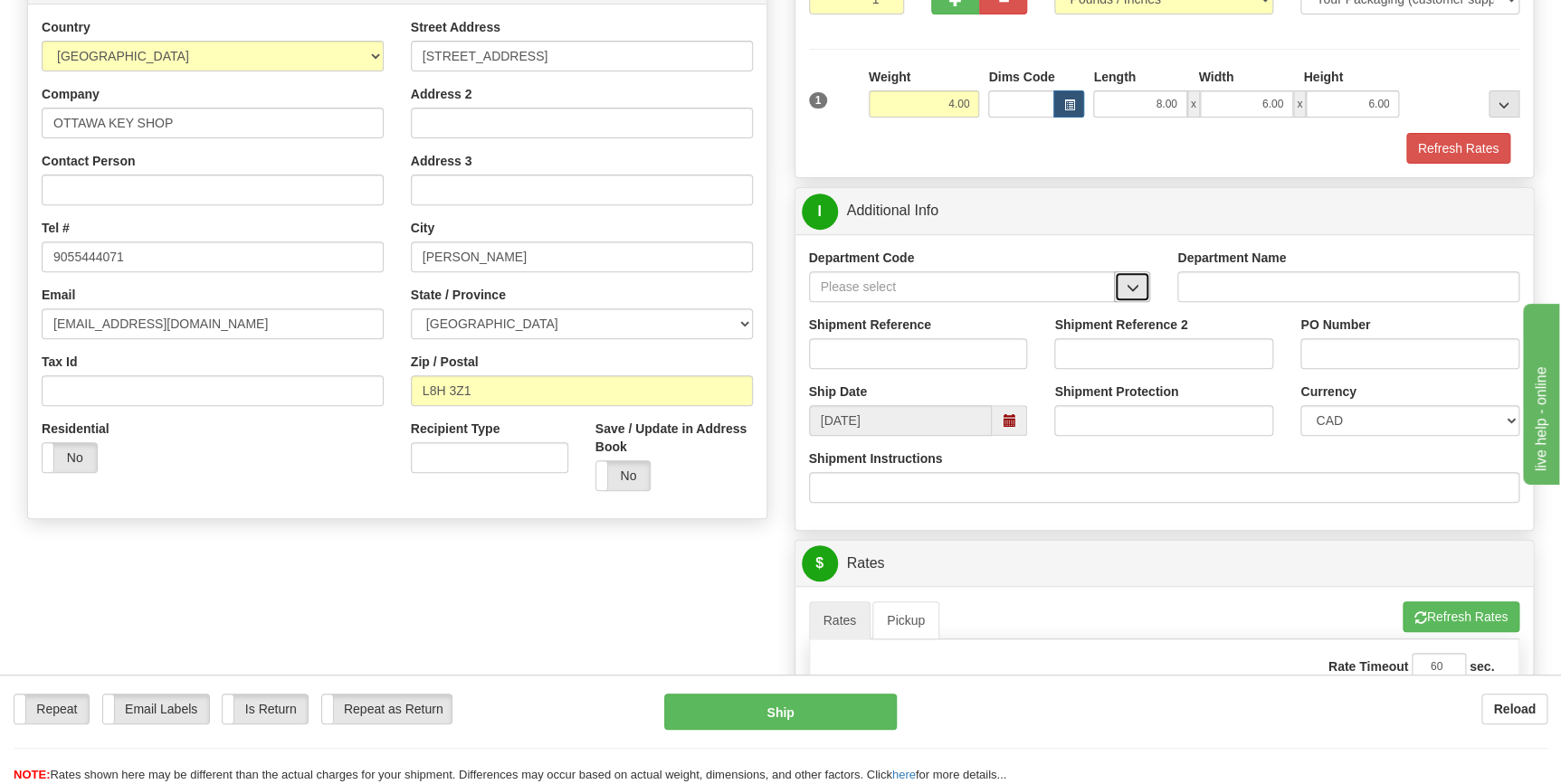
click at [1135, 285] on span "button" at bounding box center [1132, 288] width 13 height 12
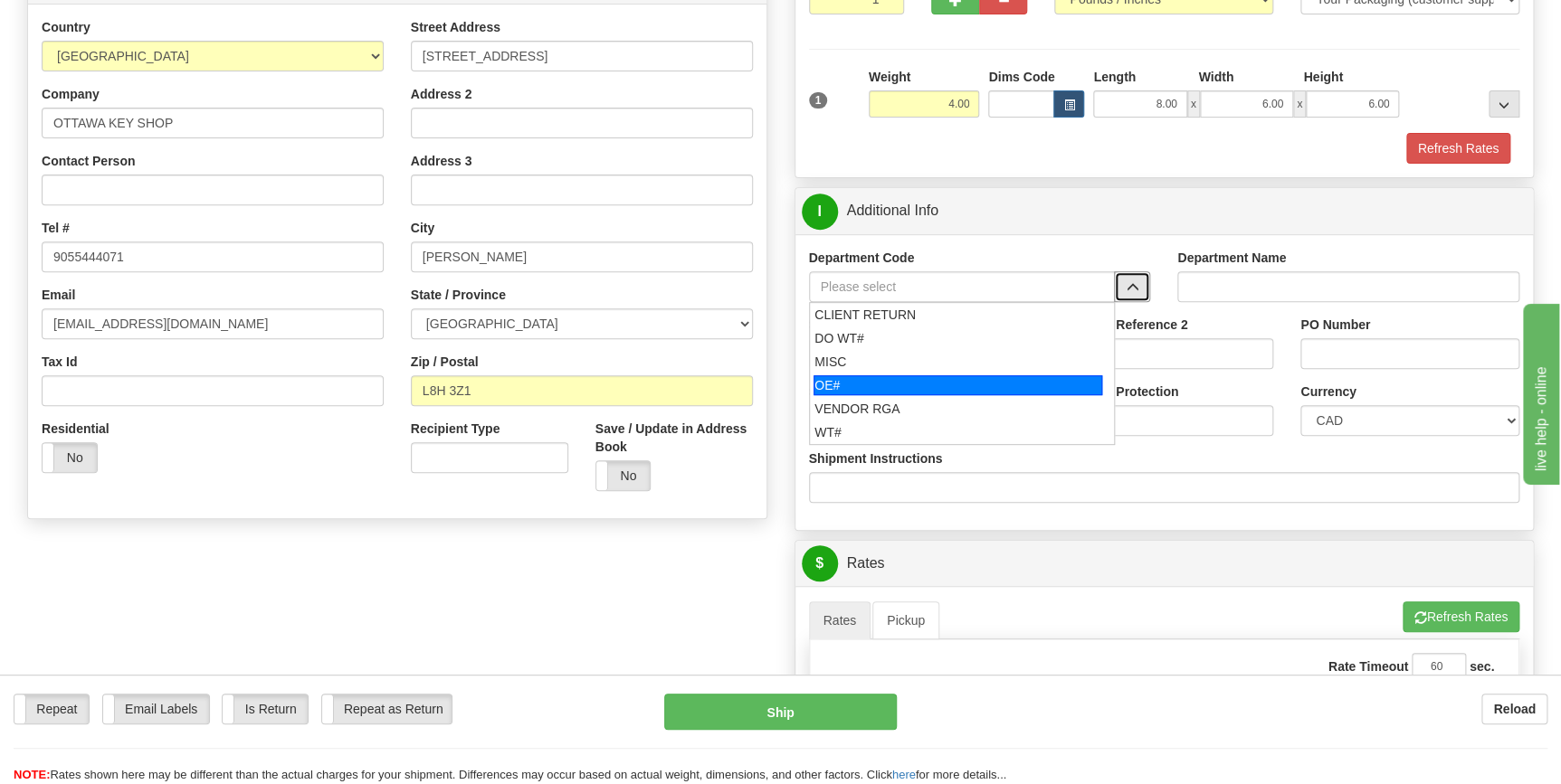
click at [929, 386] on div "OE#" at bounding box center [957, 385] width 289 height 20
type input "OE#"
type input "ORDERS"
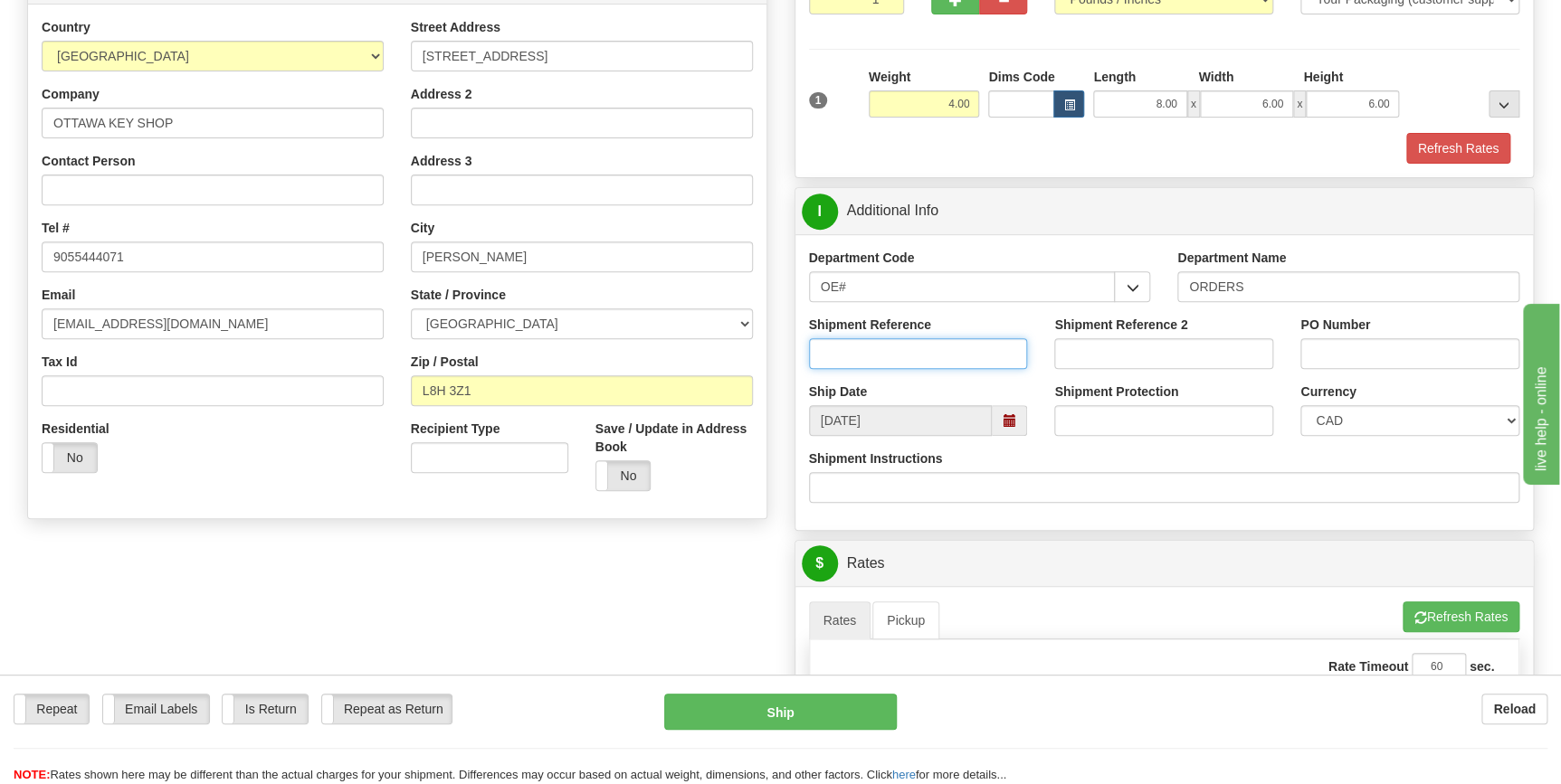
click at [977, 350] on input "Shipment Reference" at bounding box center [918, 354] width 219 height 31
type input "70186124-00"
click at [1354, 351] on input "PO Number" at bounding box center [1410, 354] width 219 height 31
type input "RM101025"
click at [1275, 452] on div "Shipment Instructions" at bounding box center [1164, 476] width 711 height 54
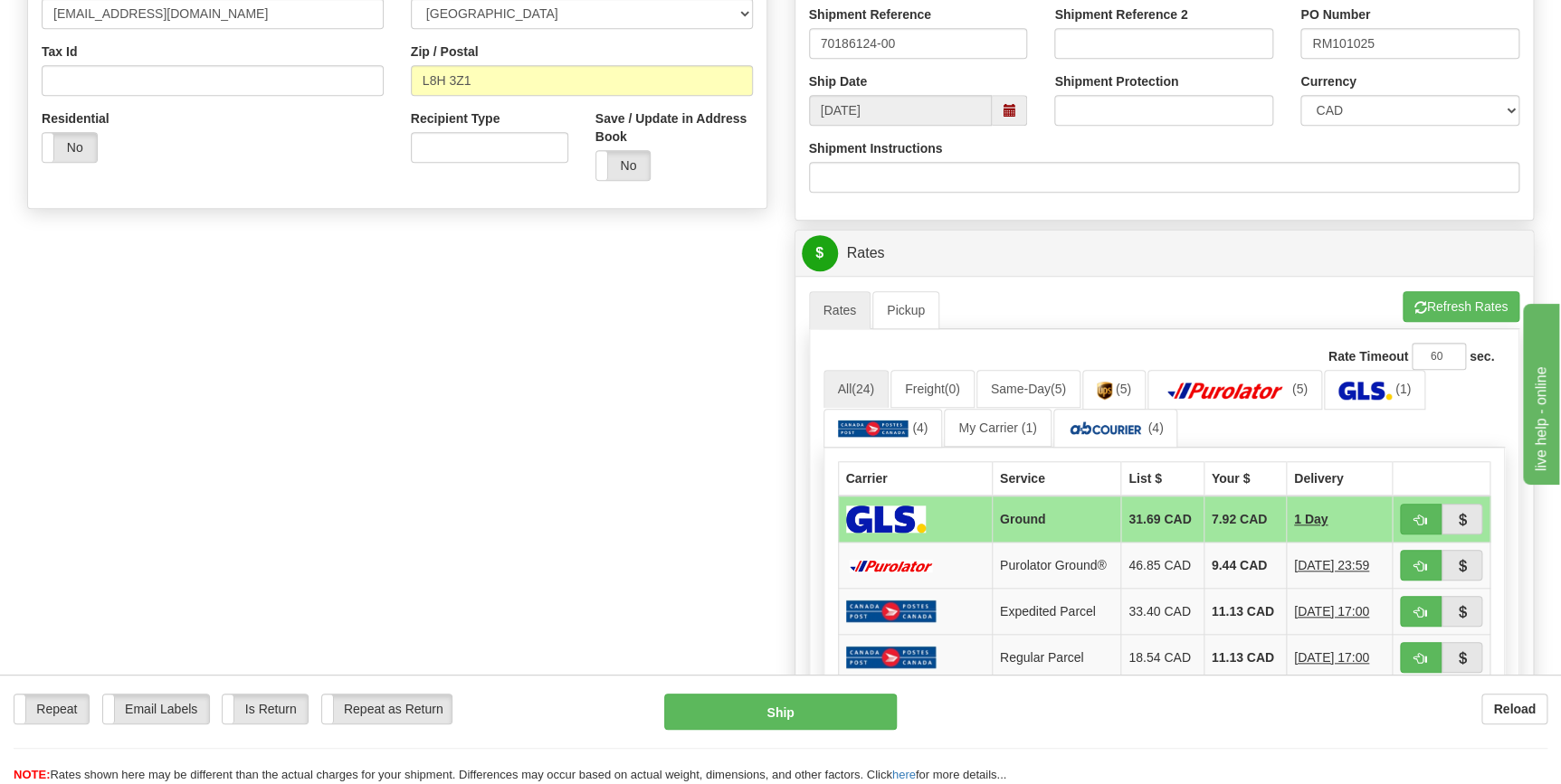
scroll to position [575, 0]
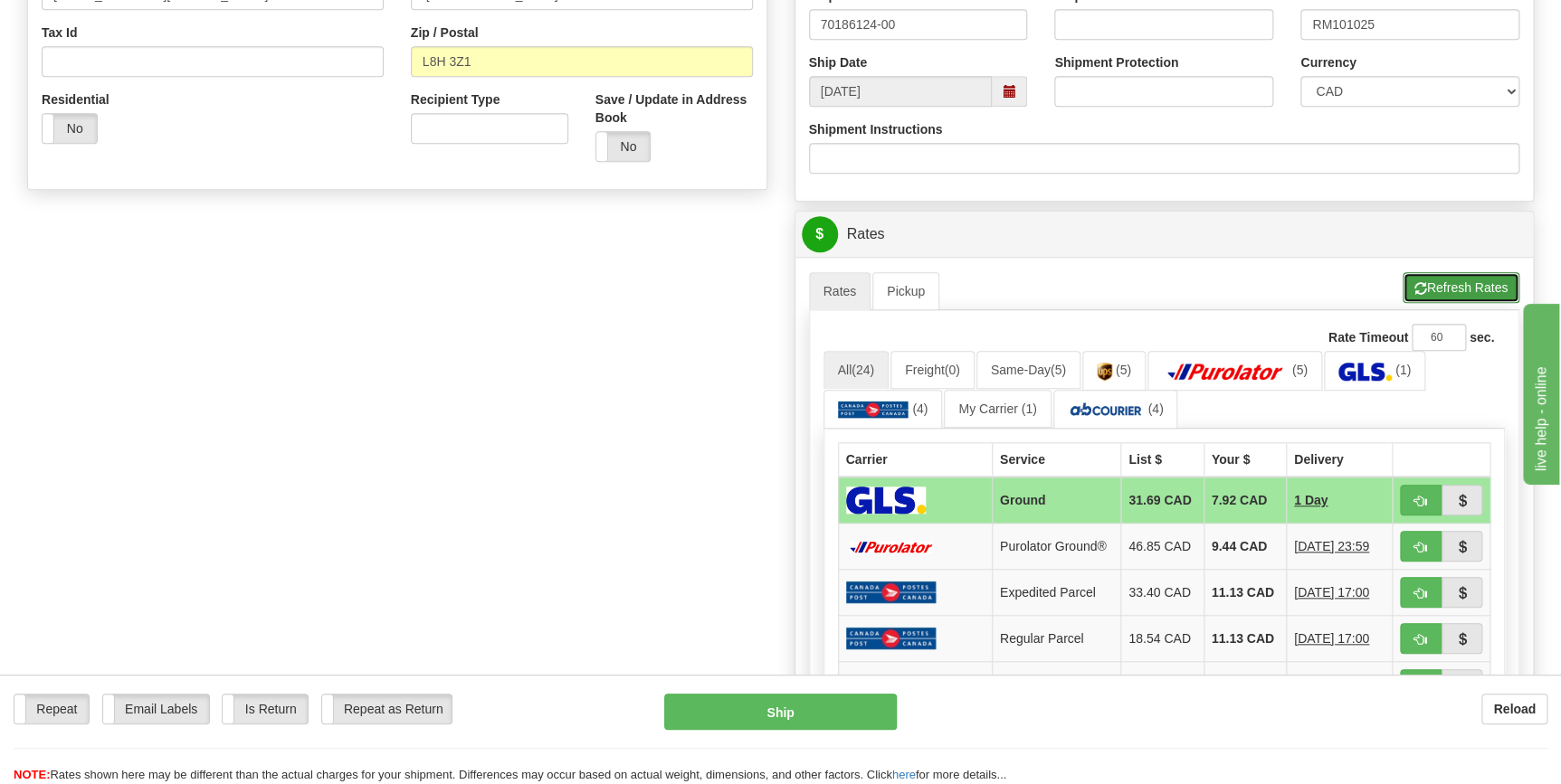
click at [1450, 287] on button "Refresh Rates" at bounding box center [1461, 288] width 117 height 31
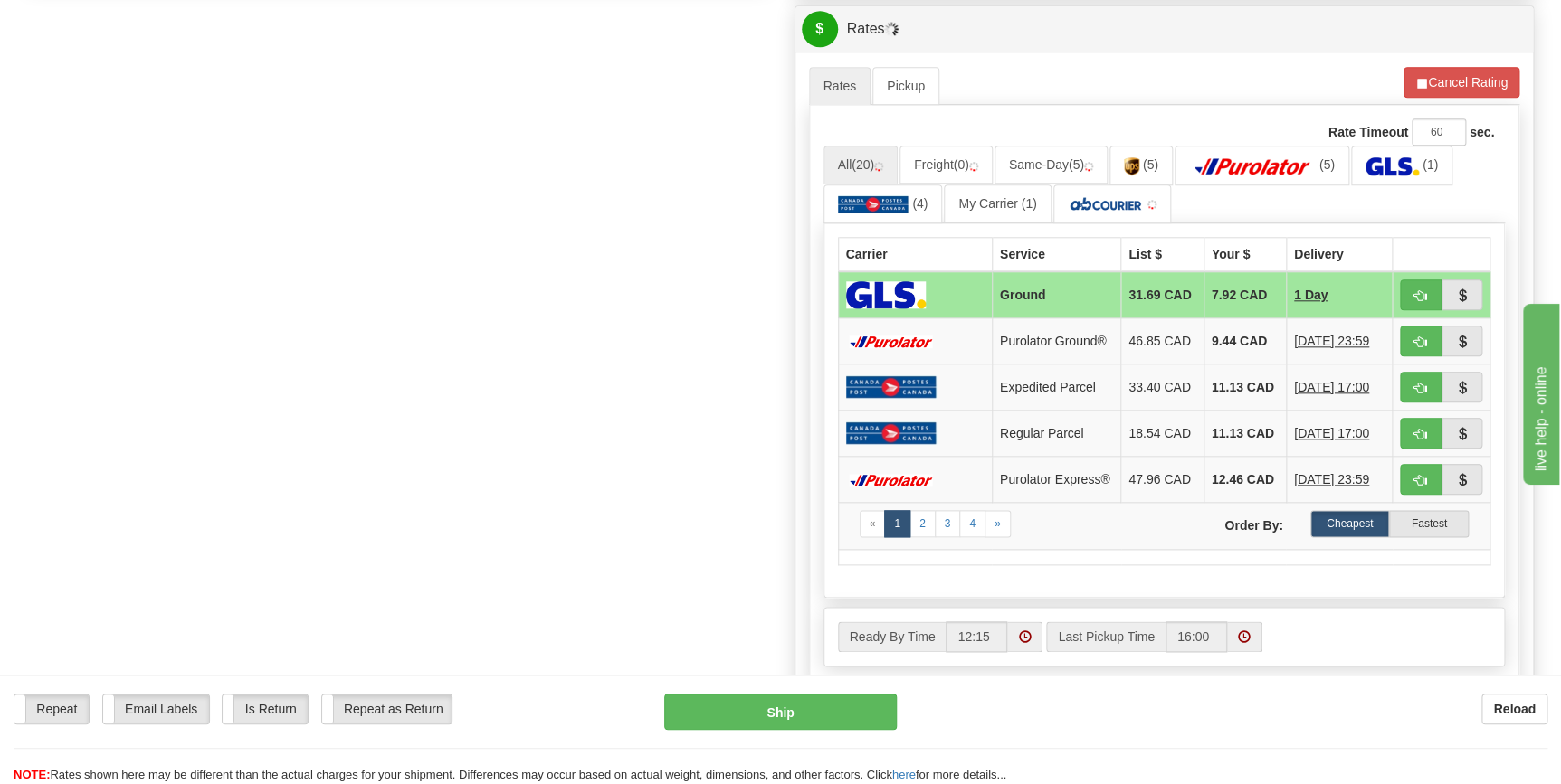
scroll to position [822, 0]
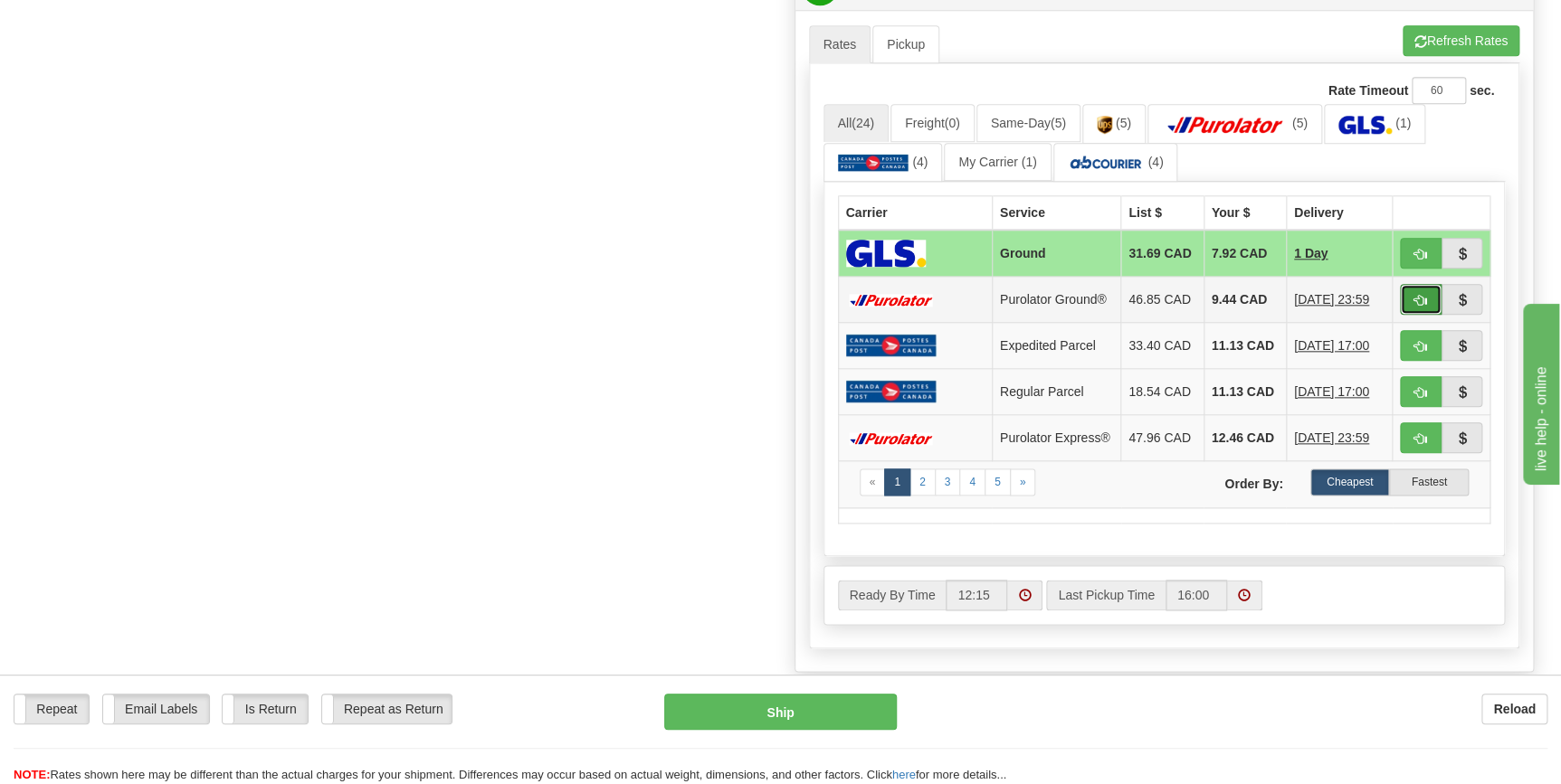
click at [1420, 295] on span "button" at bounding box center [1421, 300] width 13 height 12
type input "260"
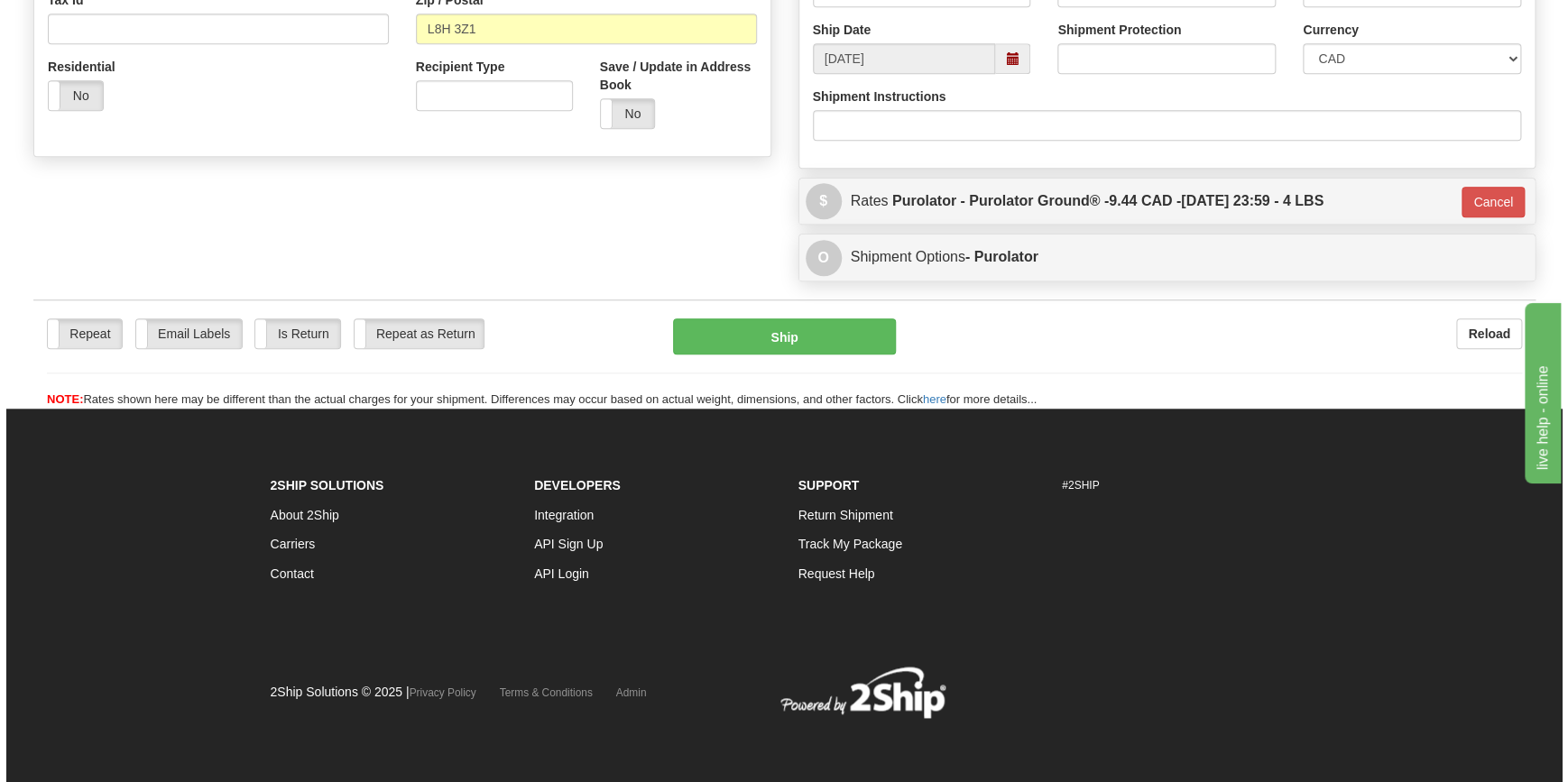
scroll to position [606, 0]
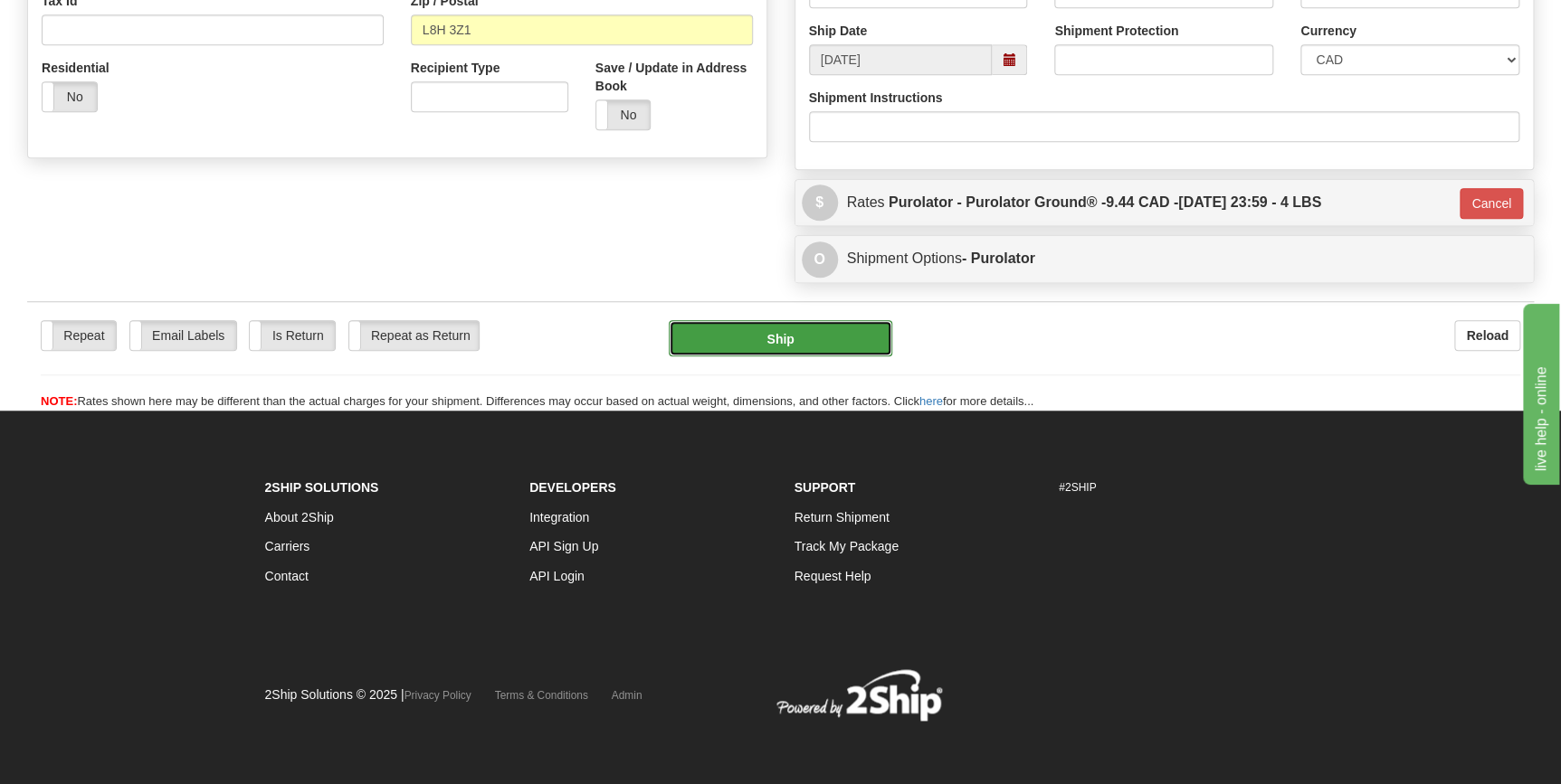
click at [801, 340] on button "Ship" at bounding box center [780, 339] width 223 height 36
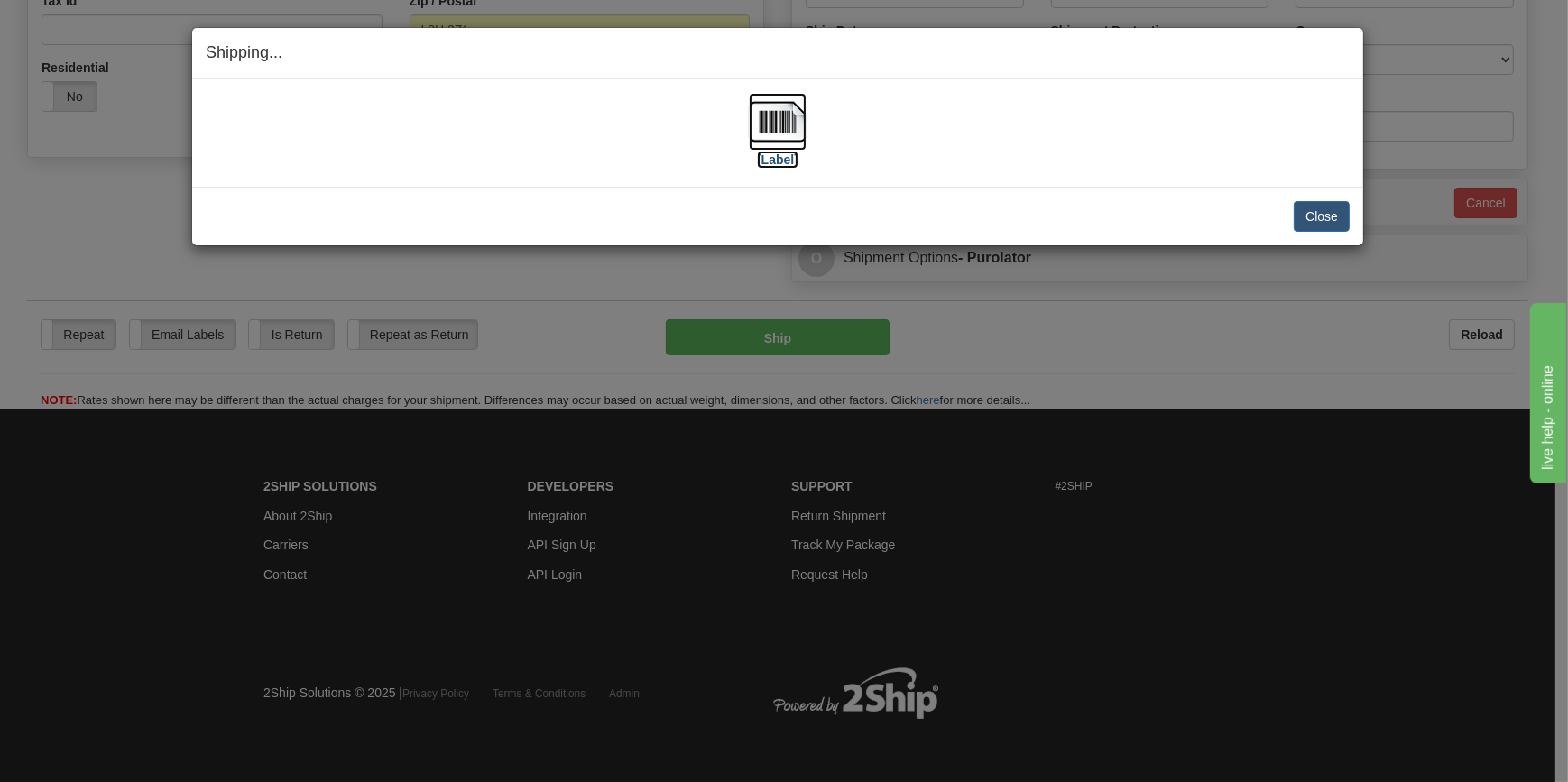
click at [785, 135] on img at bounding box center [778, 122] width 58 height 58
